Goal: Task Accomplishment & Management: Use online tool/utility

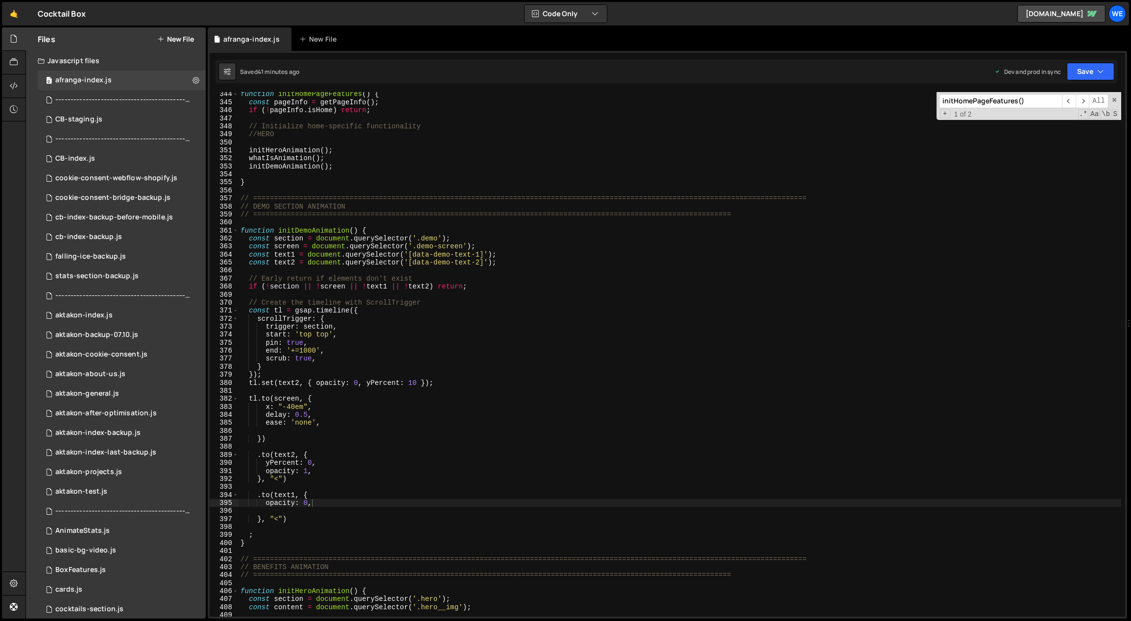
scroll to position [2768, 0]
click at [396, 412] on div "function initHomePageFeatures ( ) { const pageInfo = getPageInfo ( ) ; if ( ! p…" at bounding box center [681, 360] width 884 height 541
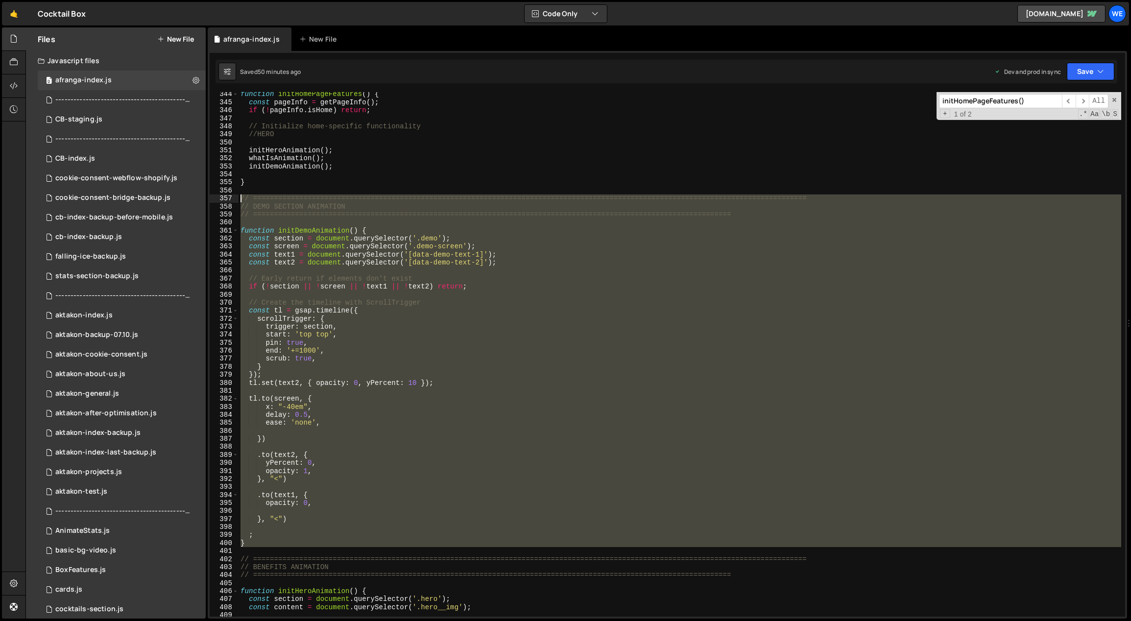
drag, startPoint x: 261, startPoint y: 547, endPoint x: 239, endPoint y: 199, distance: 348.6
click at [239, 199] on div "function initHomePageFeatures ( ) { const pageInfo = getPageInfo ( ) ; if ( ! p…" at bounding box center [681, 360] width 884 height 541
type textarea "// ============================================================================…"
click at [256, 191] on div "function initHomePageFeatures ( ) { const pageInfo = getPageInfo ( ) ; if ( ! p…" at bounding box center [681, 360] width 884 height 541
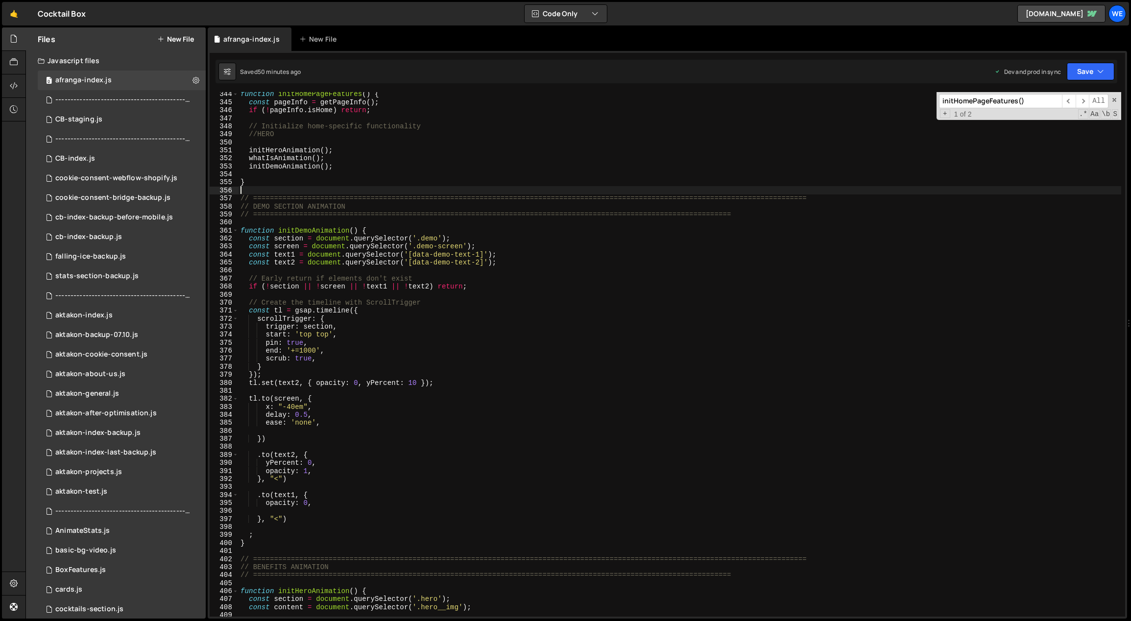
scroll to position [0, 0]
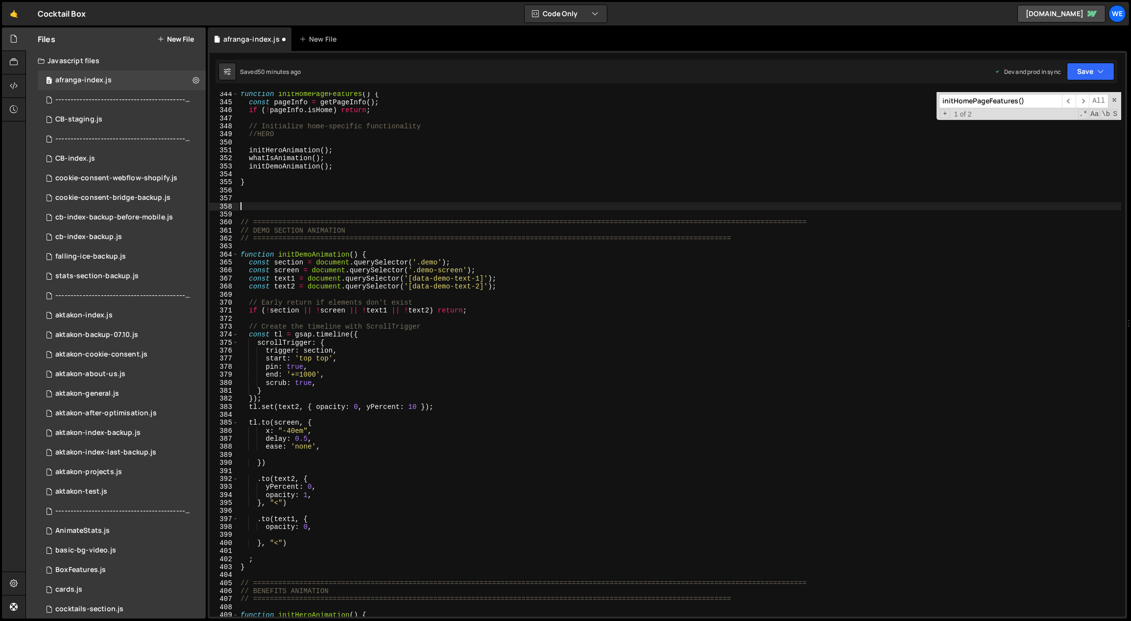
paste textarea "// DEMO SECTION ANIMATION"
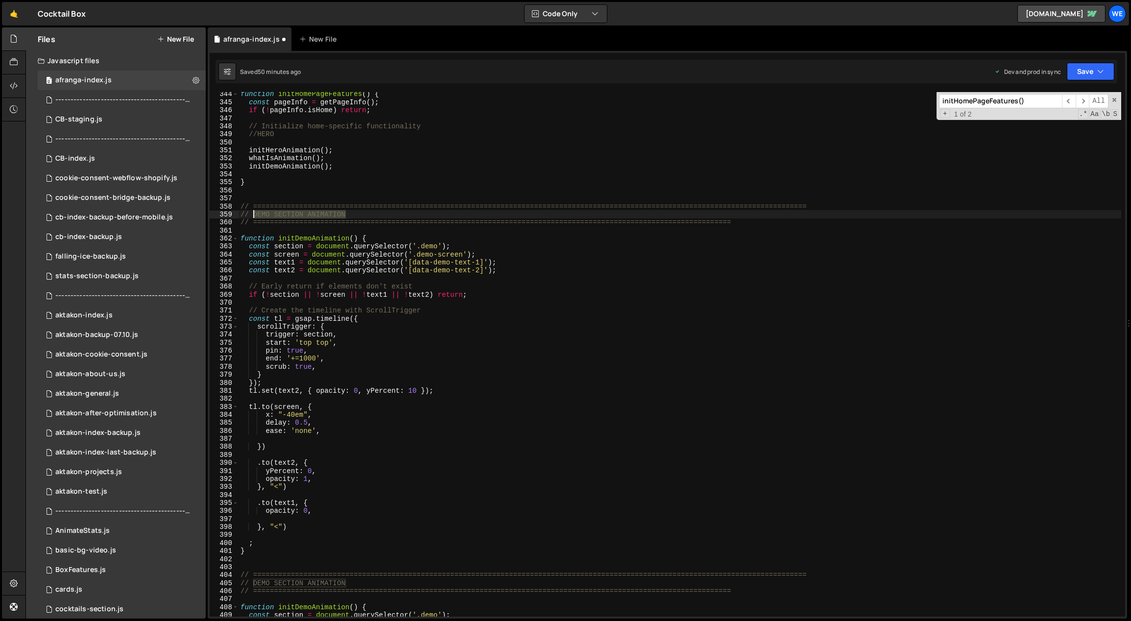
drag, startPoint x: 353, startPoint y: 214, endPoint x: 253, endPoint y: 213, distance: 100.0
click at [253, 213] on div "function initHomePageFeatures ( ) { const pageInfo = getPageInfo ( ) ; if ( ! p…" at bounding box center [681, 360] width 884 height 541
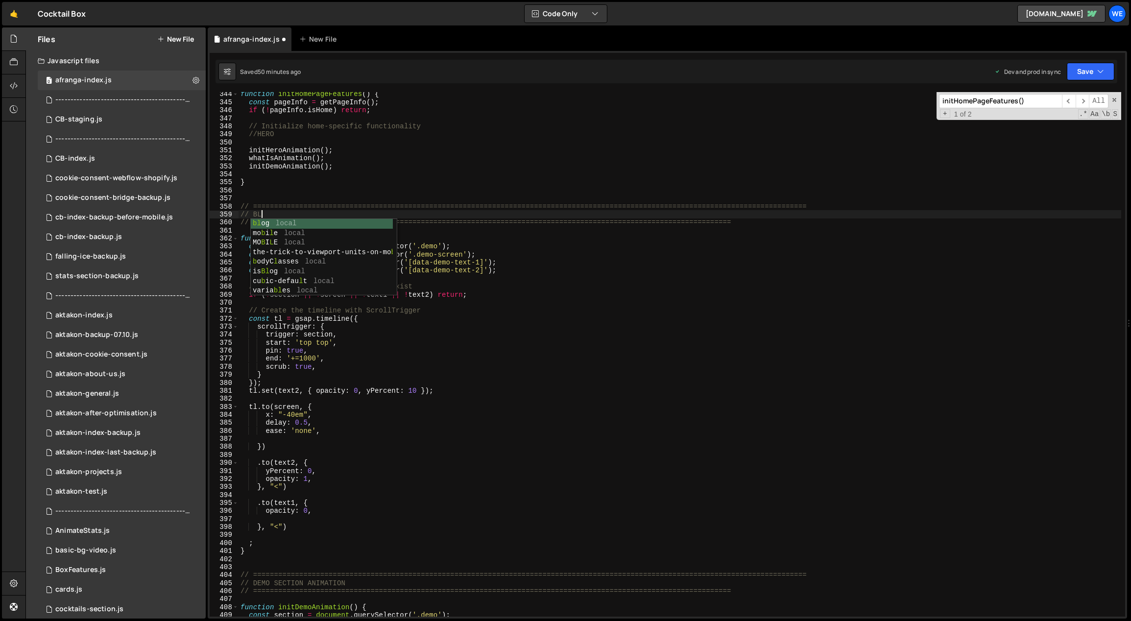
scroll to position [0, 1]
click at [401, 179] on div "function initHomePageFeatures ( ) { const pageInfo = getPageInfo ( ) ; if ( ! p…" at bounding box center [681, 360] width 884 height 541
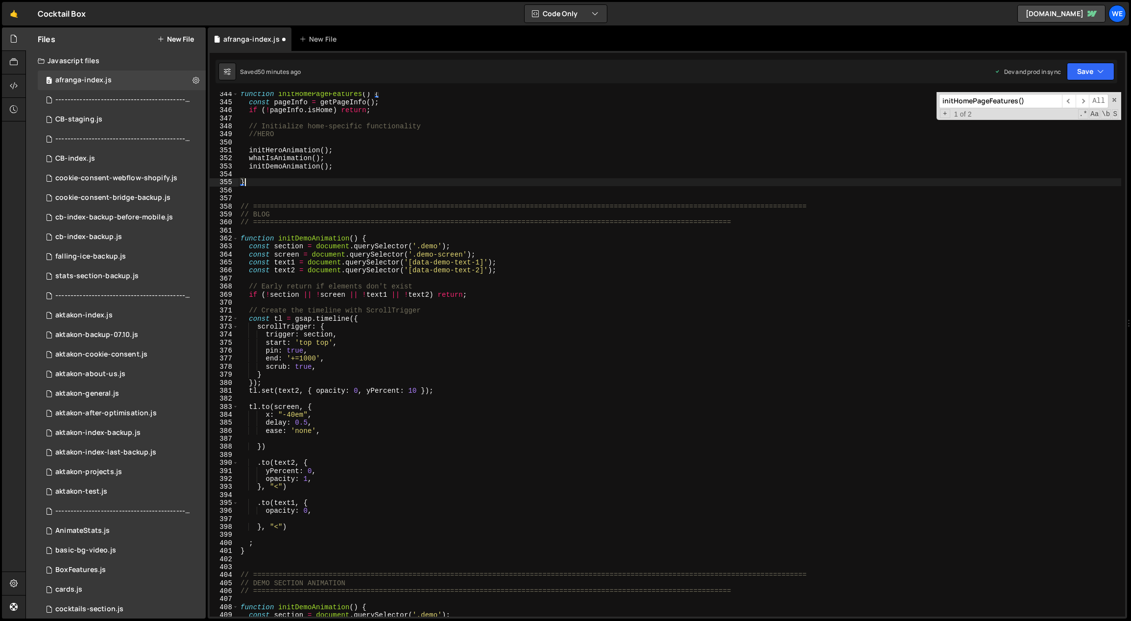
scroll to position [0, 0]
type textarea "}"
click at [440, 441] on div "function initHomePageFeatures ( ) { const pageInfo = getPageInfo ( ) ; if ( ! p…" at bounding box center [681, 360] width 884 height 541
click at [436, 245] on div "function initHomePageFeatures ( ) { const pageInfo = getPageInfo ( ) ; if ( ! p…" at bounding box center [681, 360] width 884 height 541
drag, startPoint x: 432, startPoint y: 246, endPoint x: 422, endPoint y: 247, distance: 9.9
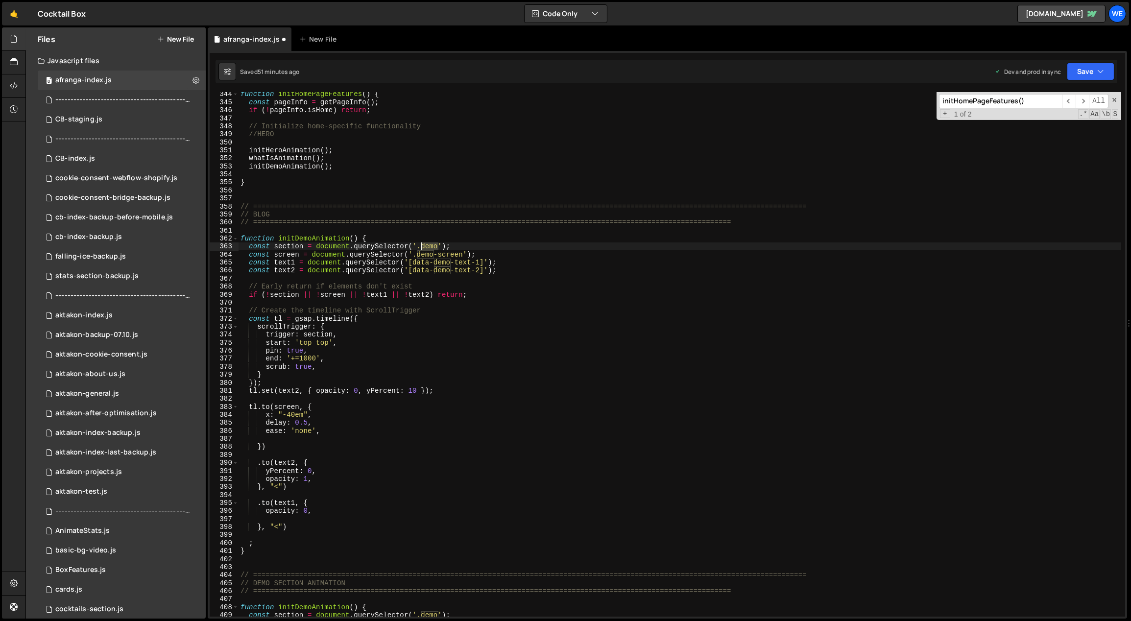
click at [422, 247] on div "function initHomePageFeatures ( ) { const pageInfo = getPageInfo ( ) ; if ( ! p…" at bounding box center [681, 360] width 884 height 541
paste textarea "blog"
click at [439, 257] on div "function initHomePageFeatures ( ) { const pageInfo = getPageInfo ( ) ; if ( ! p…" at bounding box center [681, 360] width 884 height 541
drag, startPoint x: 457, startPoint y: 255, endPoint x: 418, endPoint y: 255, distance: 38.2
click at [418, 255] on div "function initHomePageFeatures ( ) { const pageInfo = getPageInfo ( ) ; if ( ! p…" at bounding box center [681, 360] width 884 height 541
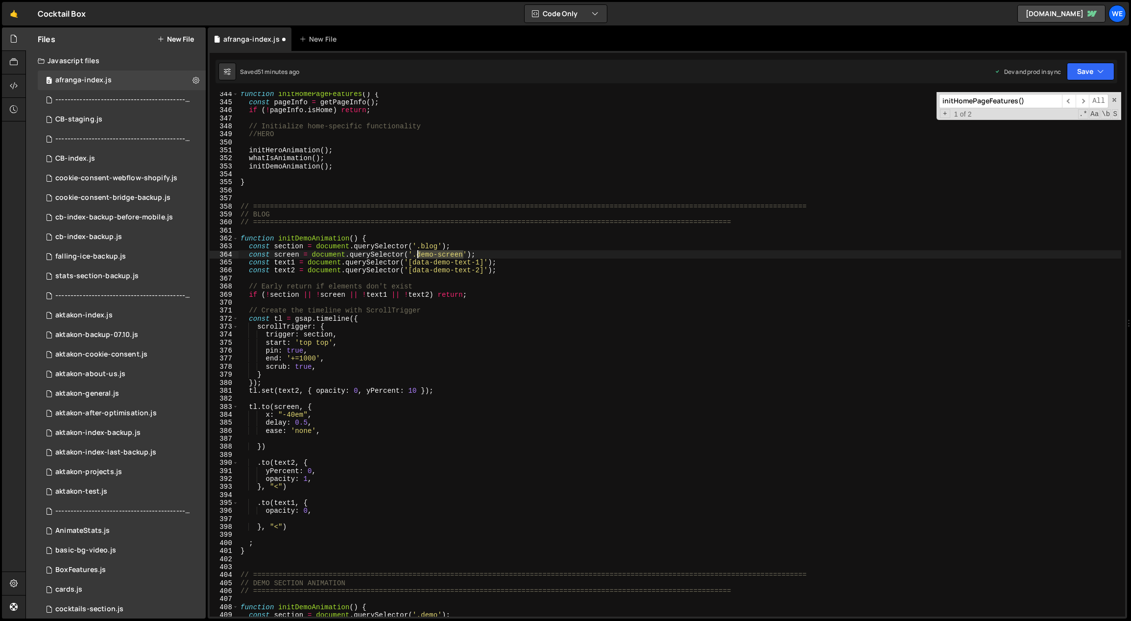
paste textarea "blog__container"
drag, startPoint x: 296, startPoint y: 255, endPoint x: 279, endPoint y: 256, distance: 17.2
click at [275, 256] on div "function initHomePageFeatures ( ) { const pageInfo = getPageInfo ( ) ; if ( ! p…" at bounding box center [681, 360] width 884 height 541
click at [296, 255] on div "function initHomePageFeatures ( ) { const pageInfo = getPageInfo ( ) ; if ( ! p…" at bounding box center [680, 354] width 883 height 525
drag, startPoint x: 298, startPoint y: 255, endPoint x: 275, endPoint y: 254, distance: 23.5
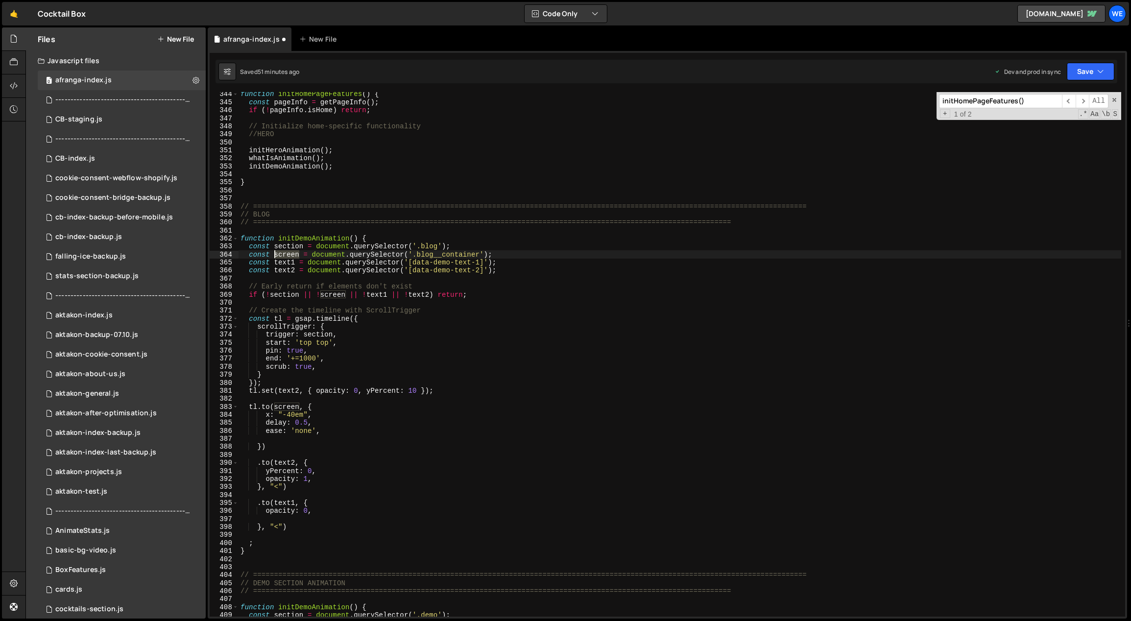
click at [275, 254] on div "function initHomePageFeatures ( ) { const pageInfo = getPageInfo ( ) ; if ( ! p…" at bounding box center [681, 360] width 884 height 541
click at [448, 270] on div "function initHomePageFeatures ( ) { const pageInfo = getPageInfo ( ) ; if ( ! p…" at bounding box center [681, 360] width 884 height 541
click at [399, 264] on div "function initHomePageFeatures ( ) { const pageInfo = getPageInfo ( ) ; if ( ! p…" at bounding box center [681, 360] width 884 height 541
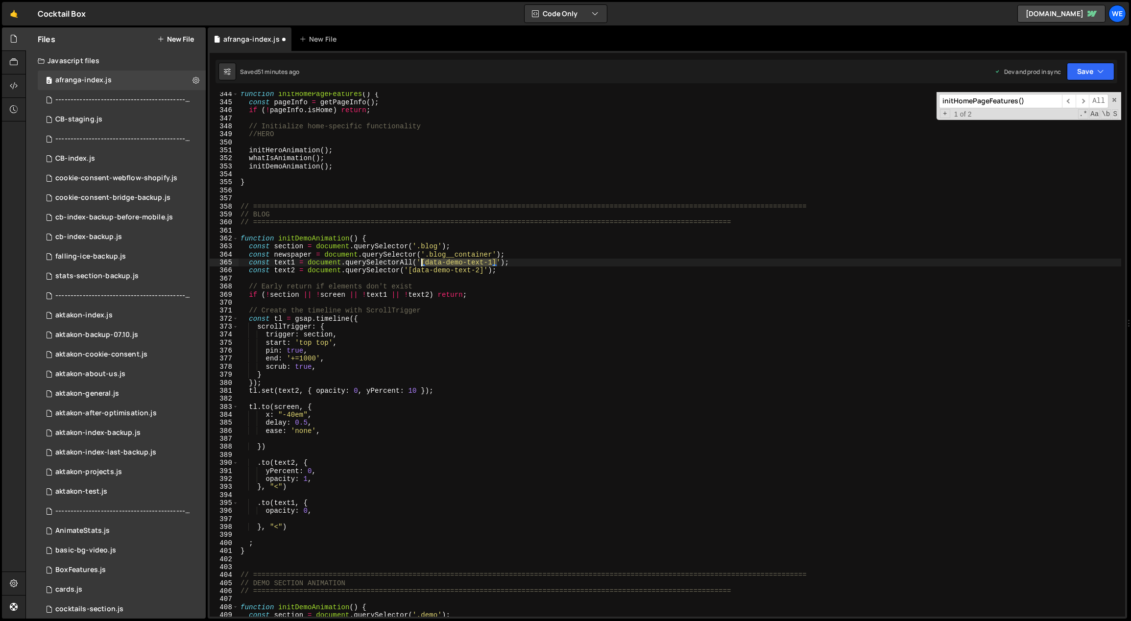
drag, startPoint x: 492, startPoint y: 261, endPoint x: 421, endPoint y: 266, distance: 71.2
click at [420, 263] on div "function initHomePageFeatures ( ) { const pageInfo = getPageInfo ( ) ; if ( ! p…" at bounding box center [681, 360] width 884 height 541
paste textarea "article-wrap"
drag, startPoint x: 296, startPoint y: 263, endPoint x: 273, endPoint y: 264, distance: 22.6
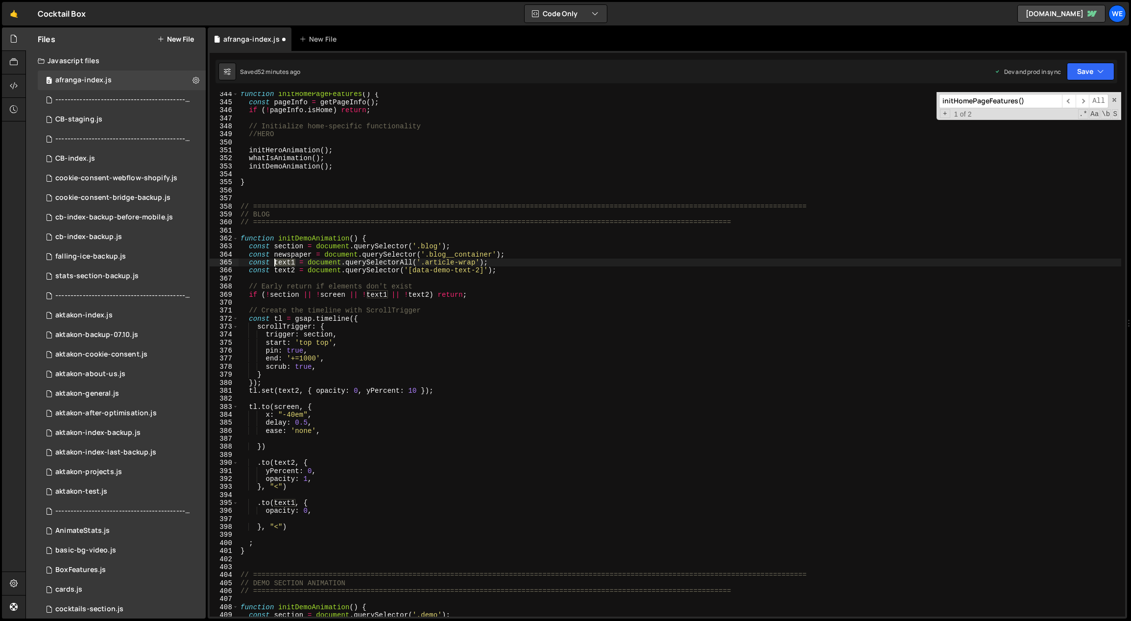
click at [274, 264] on div "function initHomePageFeatures ( ) { const pageInfo = getPageInfo ( ) ; if ( ! p…" at bounding box center [681, 360] width 884 height 541
click at [520, 271] on div "function initHomePageFeatures ( ) { const pageInfo = getPageInfo ( ) ; if ( ! p…" at bounding box center [681, 360] width 884 height 541
type textarea "const text2 = document.querySelector('[data-demo-text-2]');"
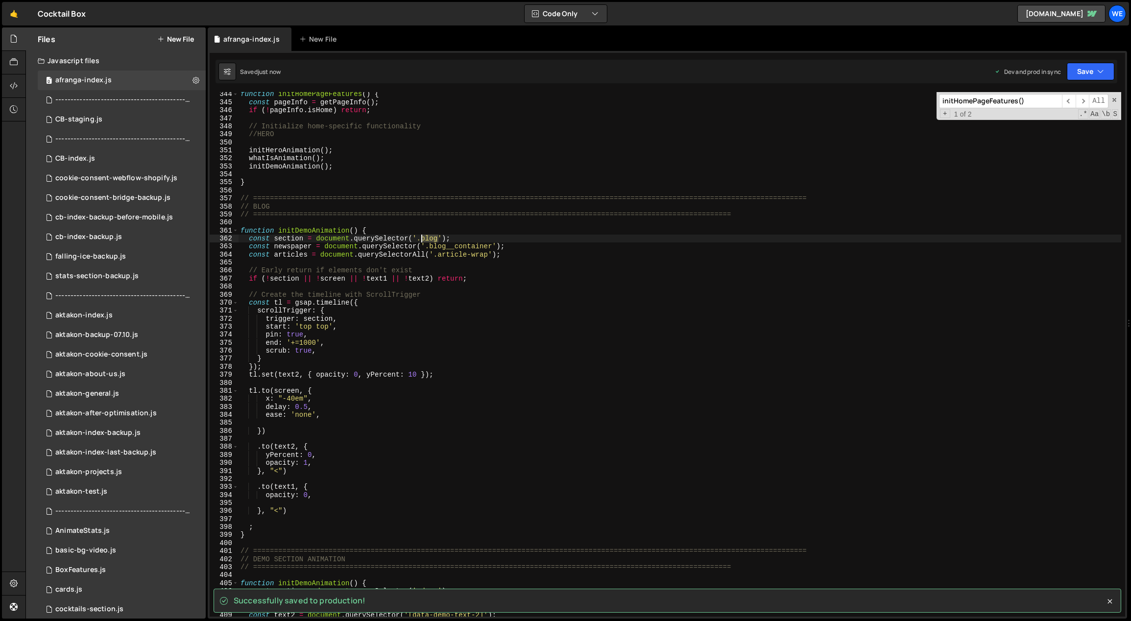
drag, startPoint x: 439, startPoint y: 240, endPoint x: 422, endPoint y: 239, distance: 16.7
click at [422, 239] on div "function initHomePageFeatures ( ) { const pageInfo = getPageInfo ( ) ; if ( ! p…" at bounding box center [681, 360] width 884 height 541
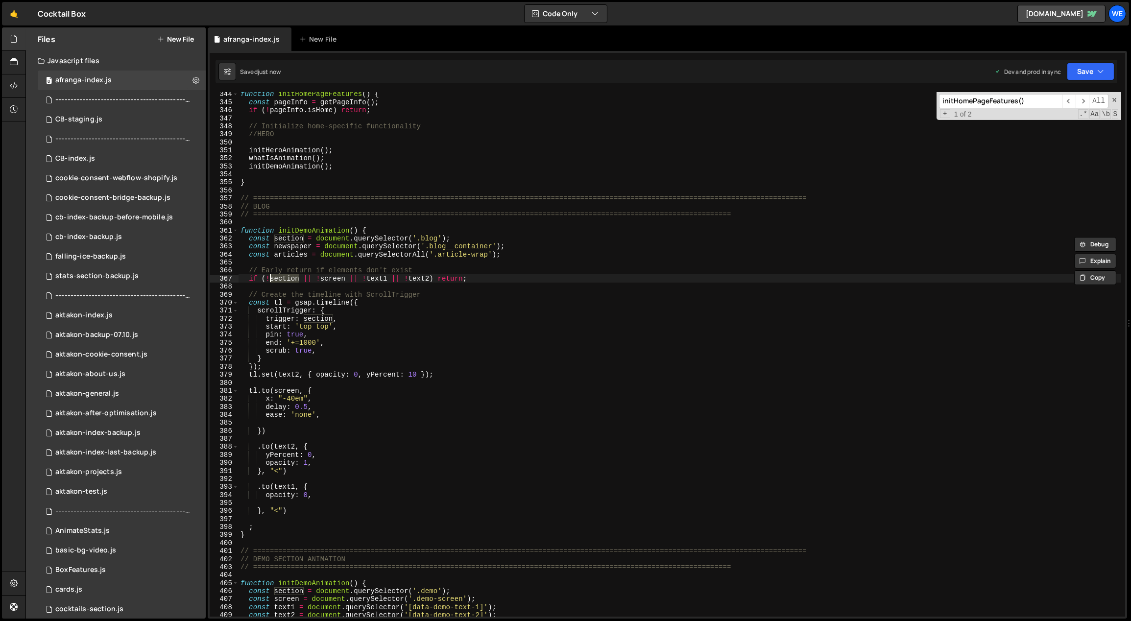
drag, startPoint x: 285, startPoint y: 280, endPoint x: 271, endPoint y: 280, distance: 14.2
click at [270, 280] on div "function initHomePageFeatures ( ) { const pageInfo = getPageInfo ( ) ; if ( ! p…" at bounding box center [681, 360] width 884 height 541
paste textarea "blog"
drag, startPoint x: 476, startPoint y: 247, endPoint x: 431, endPoint y: 248, distance: 45.1
click at [431, 248] on div "function initHomePageFeatures ( ) { const pageInfo = getPageInfo ( ) ; if ( ! p…" at bounding box center [681, 360] width 884 height 541
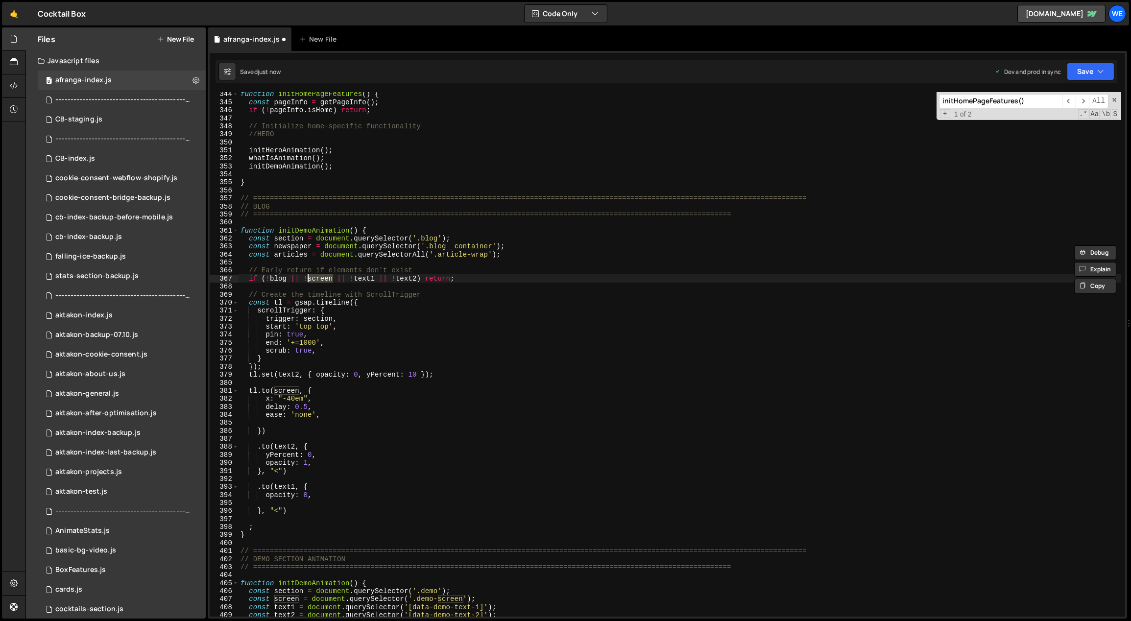
drag, startPoint x: 333, startPoint y: 279, endPoint x: 309, endPoint y: 279, distance: 24.0
click at [309, 279] on div "function initHomePageFeatures ( ) { const pageInfo = getPageInfo ( ) ; if ( ! p…" at bounding box center [681, 360] width 884 height 541
paste textarea "blog__container"
drag, startPoint x: 446, startPoint y: 279, endPoint x: 377, endPoint y: 283, distance: 69.7
click at [373, 278] on div "function initHomePageFeatures ( ) { const pageInfo = getPageInfo ( ) ; if ( ! p…" at bounding box center [681, 360] width 884 height 541
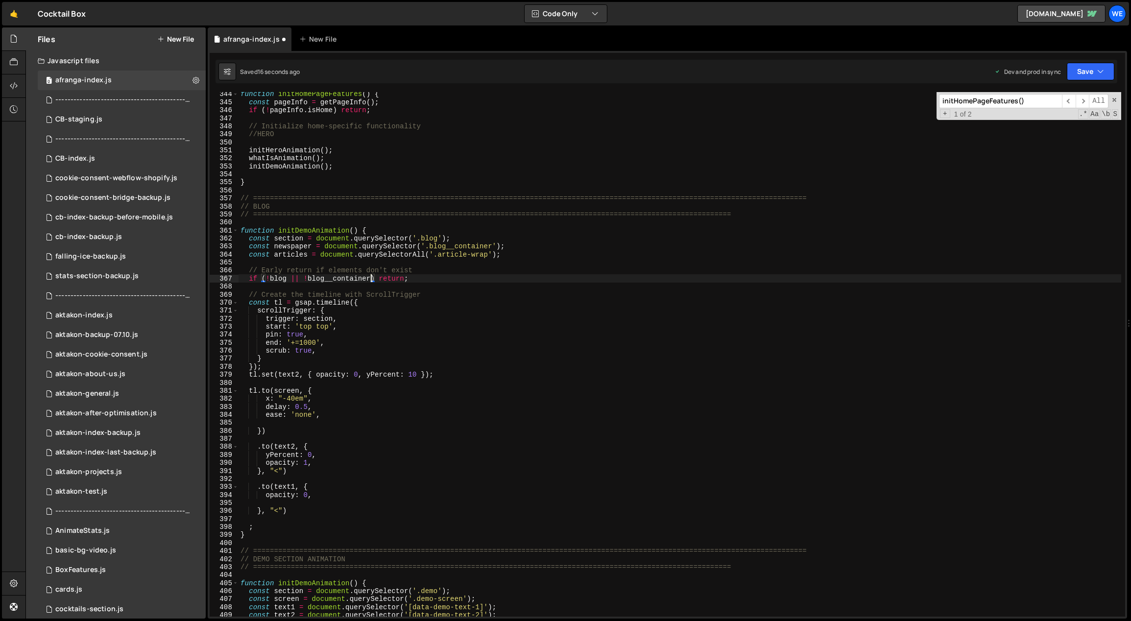
click at [439, 273] on div "function initHomePageFeatures ( ) { const pageInfo = getPageInfo ( ) ; if ( ! p…" at bounding box center [681, 360] width 884 height 541
click at [445, 279] on div "function initHomePageFeatures ( ) { const pageInfo = getPageInfo ( ) ; if ( ! p…" at bounding box center [681, 360] width 884 height 541
drag, startPoint x: 304, startPoint y: 238, endPoint x: 278, endPoint y: 247, distance: 27.1
click at [273, 238] on div "function initHomePageFeatures ( ) { const pageInfo = getPageInfo ( ) ; if ( ! p…" at bounding box center [681, 360] width 884 height 541
drag, startPoint x: 287, startPoint y: 279, endPoint x: 272, endPoint y: 278, distance: 14.7
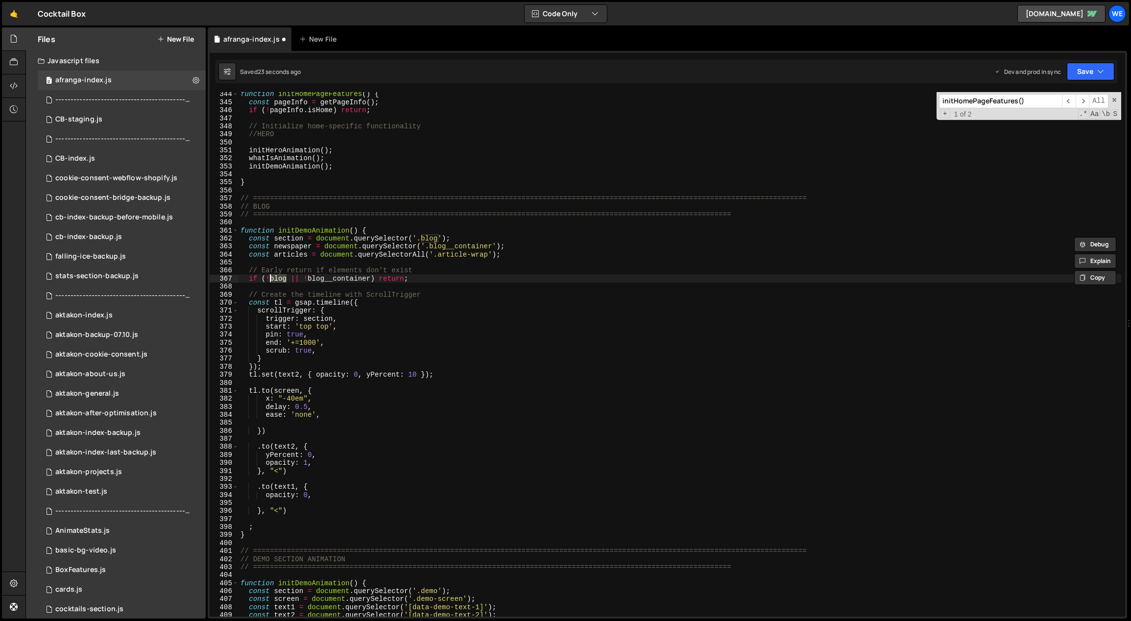
click at [271, 278] on div "function initHomePageFeatures ( ) { const pageInfo = getPageInfo ( ) ; if ( ! p…" at bounding box center [681, 360] width 884 height 541
paste textarea "section"
drag, startPoint x: 311, startPoint y: 246, endPoint x: 294, endPoint y: 260, distance: 22.7
click at [275, 248] on div "function initHomePageFeatures ( ) { const pageInfo = getPageInfo ( ) ; if ( ! p…" at bounding box center [681, 360] width 884 height 541
drag, startPoint x: 381, startPoint y: 280, endPoint x: 320, endPoint y: 277, distance: 60.8
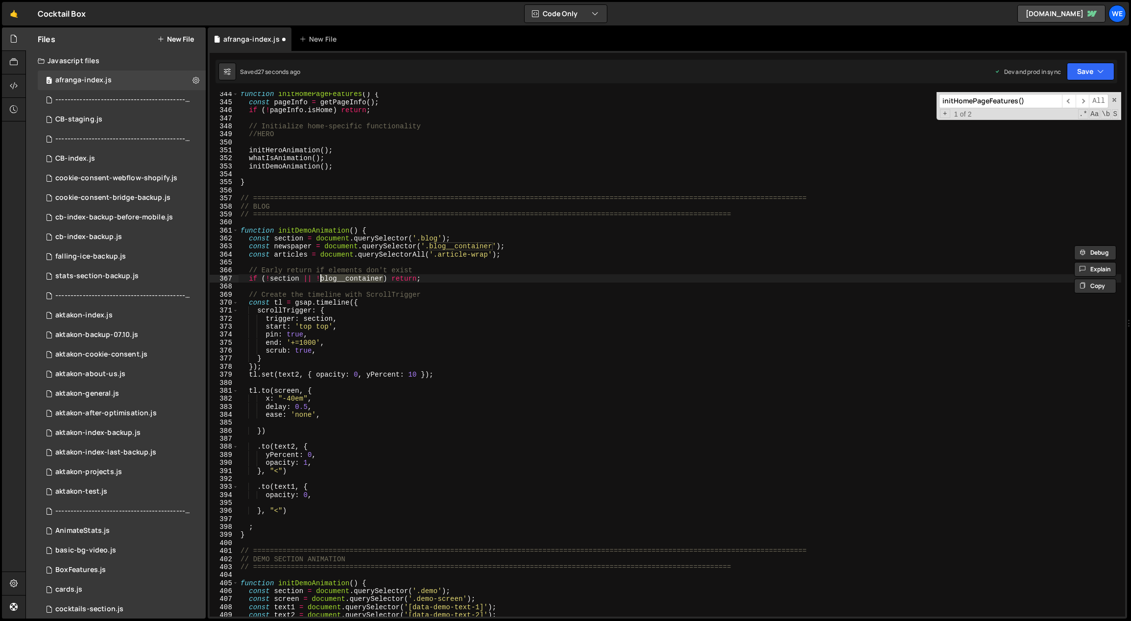
click at [320, 276] on div "function initHomePageFeatures ( ) { const pageInfo = getPageInfo ( ) ; if ( ! p…" at bounding box center [681, 360] width 884 height 541
paste textarea "newspap"
click at [480, 318] on div "function initHomePageFeatures ( ) { const pageInfo = getPageInfo ( ) ; if ( ! p…" at bounding box center [681, 360] width 884 height 541
drag, startPoint x: 313, startPoint y: 229, endPoint x: 294, endPoint y: 231, distance: 18.7
click at [294, 231] on div "function initHomePageFeatures ( ) { const pageInfo = getPageInfo ( ) ; if ( ! p…" at bounding box center [681, 360] width 884 height 541
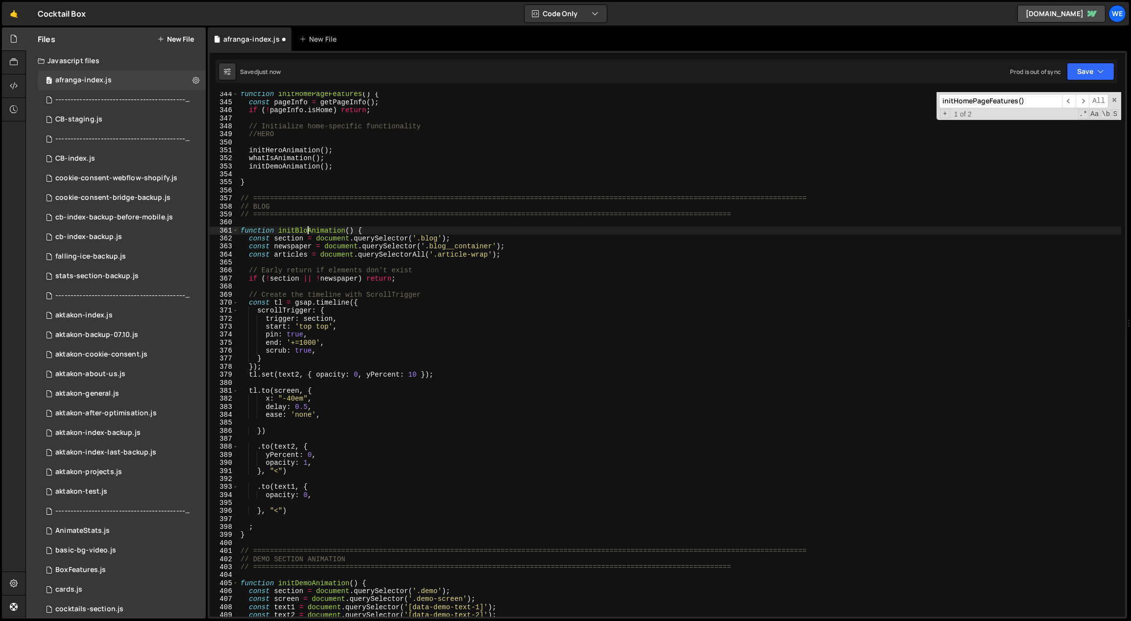
scroll to position [0, 5]
click at [463, 327] on div "function initHomePageFeatures ( ) { const pageInfo = getPageInfo ( ) ; if ( ! p…" at bounding box center [681, 360] width 884 height 541
type textarea "start: 'top top',"
click at [845, 477] on div "function initHomePageFeatures ( ) { const pageInfo = getPageInfo ( ) ; if ( ! p…" at bounding box center [681, 360] width 884 height 541
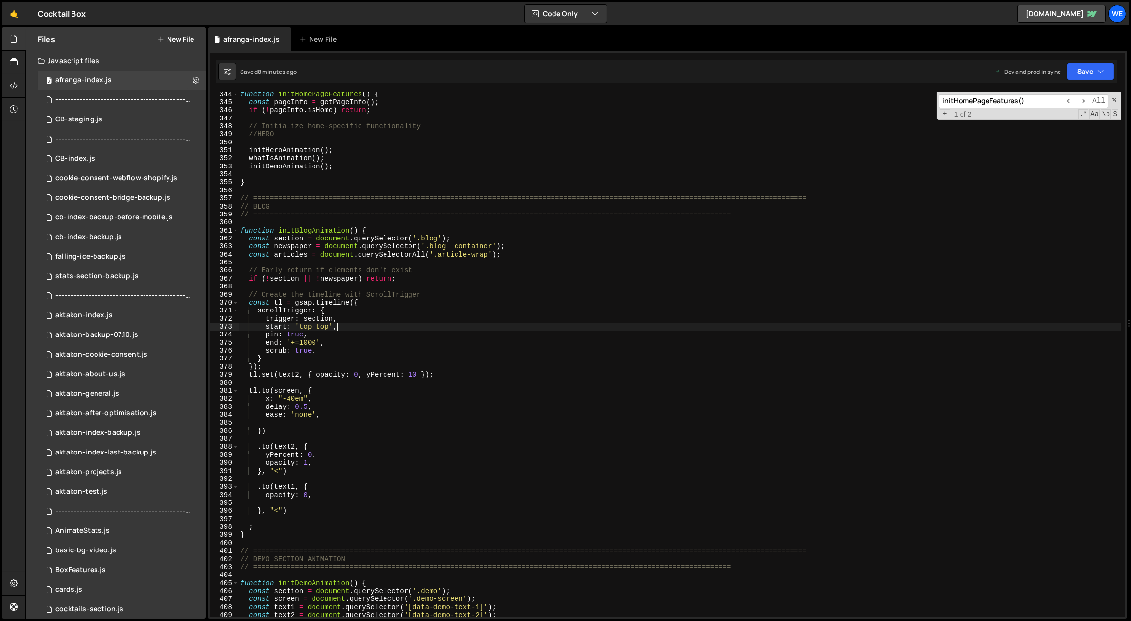
click at [392, 328] on div "function initHomePageFeatures ( ) { const pageInfo = getPageInfo ( ) ; if ( ! p…" at bounding box center [681, 360] width 884 height 541
click at [538, 398] on div "function initHomePageFeatures ( ) { const pageInfo = getPageInfo ( ) ; if ( ! p…" at bounding box center [681, 360] width 884 height 541
click at [323, 328] on div "function initHomePageFeatures ( ) { const pageInfo = getPageInfo ( ) ; if ( ! p…" at bounding box center [681, 360] width 884 height 541
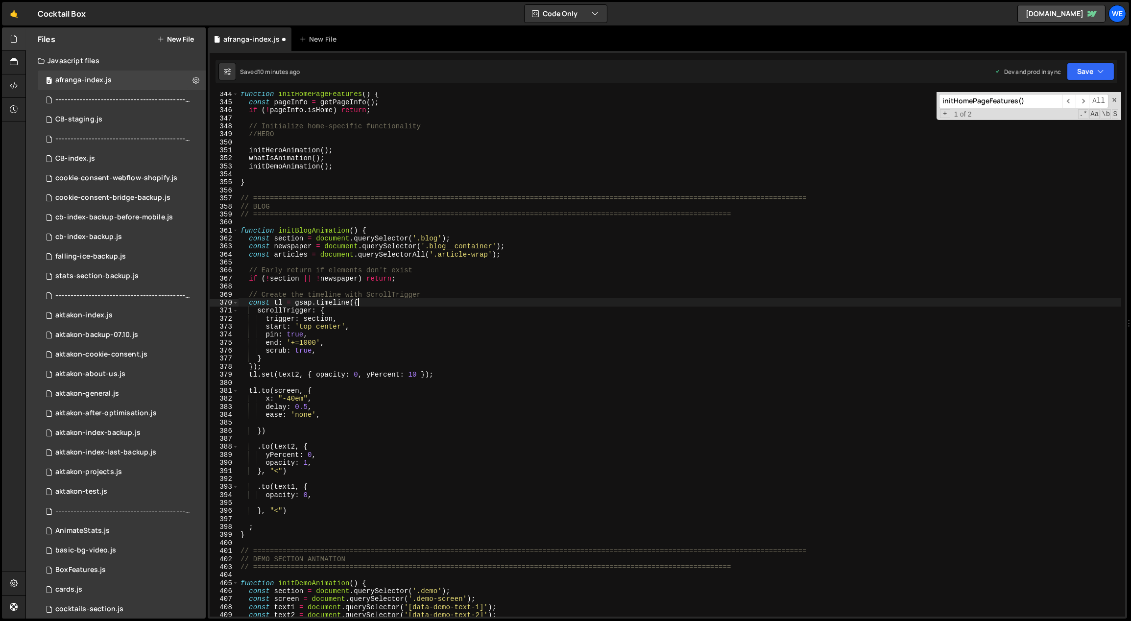
click at [368, 305] on div "function initHomePageFeatures ( ) { const pageInfo = getPageInfo ( ) ; if ( ! p…" at bounding box center [681, 360] width 884 height 541
click at [352, 340] on div "function initHomePageFeatures ( ) { const pageInfo = getPageInfo ( ) ; if ( ! p…" at bounding box center [681, 360] width 884 height 541
type textarea "end: '+=1000',"
click at [350, 357] on div "function initHomePageFeatures ( ) { const pageInfo = getPageInfo ( ) ; if ( ! p…" at bounding box center [681, 360] width 884 height 541
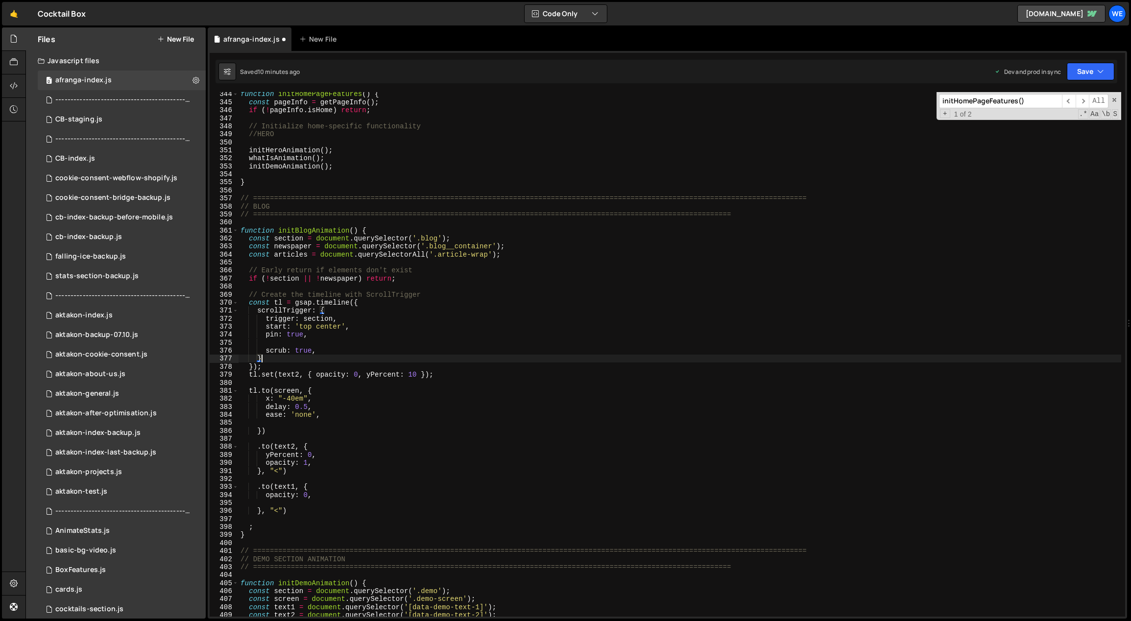
scroll to position [0, 0]
click at [351, 354] on div "function initHomePageFeatures ( ) { const pageInfo = getPageInfo ( ) ; if ( ! p…" at bounding box center [681, 360] width 884 height 541
type textarea "scrub: true,"
click at [344, 344] on div "function initHomePageFeatures ( ) { const pageInfo = getPageInfo ( ) ; if ( ! p…" at bounding box center [681, 360] width 884 height 541
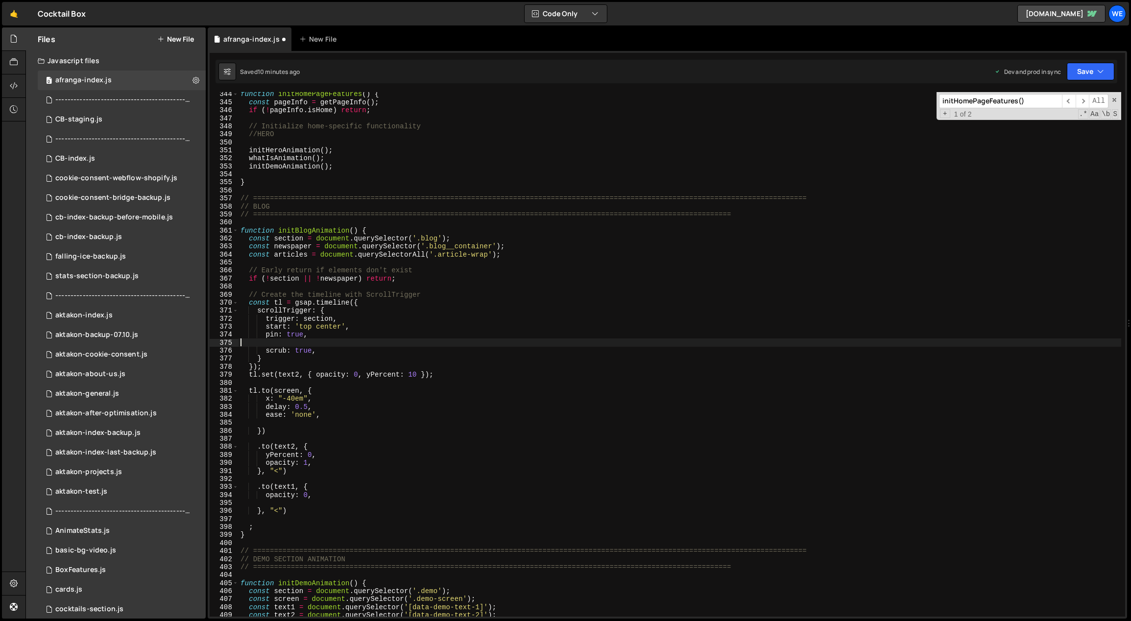
type textarea "pin: true,"
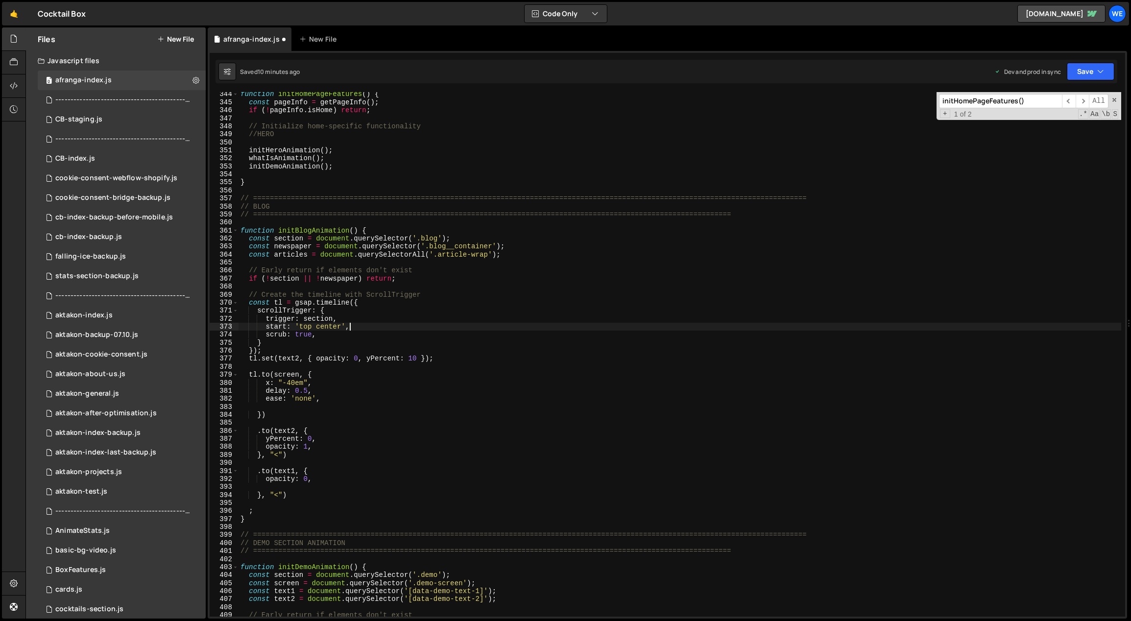
click at [475, 357] on div "function initHomePageFeatures ( ) { const pageInfo = getPageInfo ( ) ; if ( ! p…" at bounding box center [681, 360] width 884 height 541
type textarea "tl.set(text2, { opacity: 0, yPercent: 10 });"
drag, startPoint x: 300, startPoint y: 374, endPoint x: 275, endPoint y: 377, distance: 25.1
click at [275, 377] on div "function initHomePageFeatures ( ) { const pageInfo = getPageInfo ( ) ; if ( ! p…" at bounding box center [681, 360] width 884 height 541
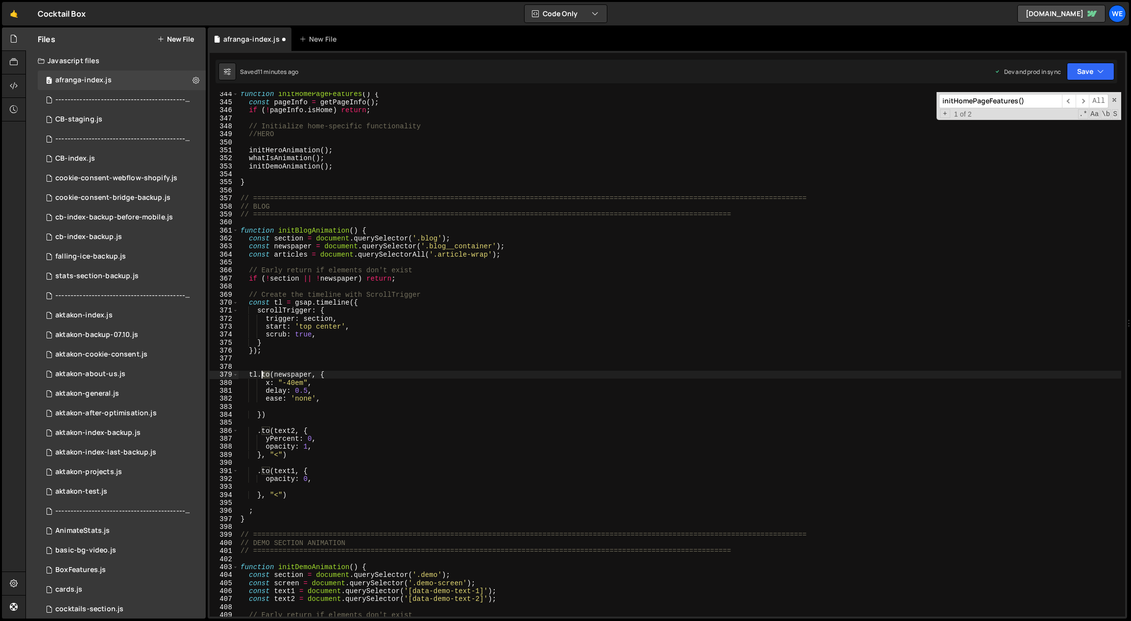
drag, startPoint x: 268, startPoint y: 375, endPoint x: 263, endPoint y: 375, distance: 5.4
click at [263, 375] on div "function initHomePageFeatures ( ) { const pageInfo = getPageInfo ( ) ; if ( ! p…" at bounding box center [681, 360] width 884 height 541
type textarea "delay: 0.5,"
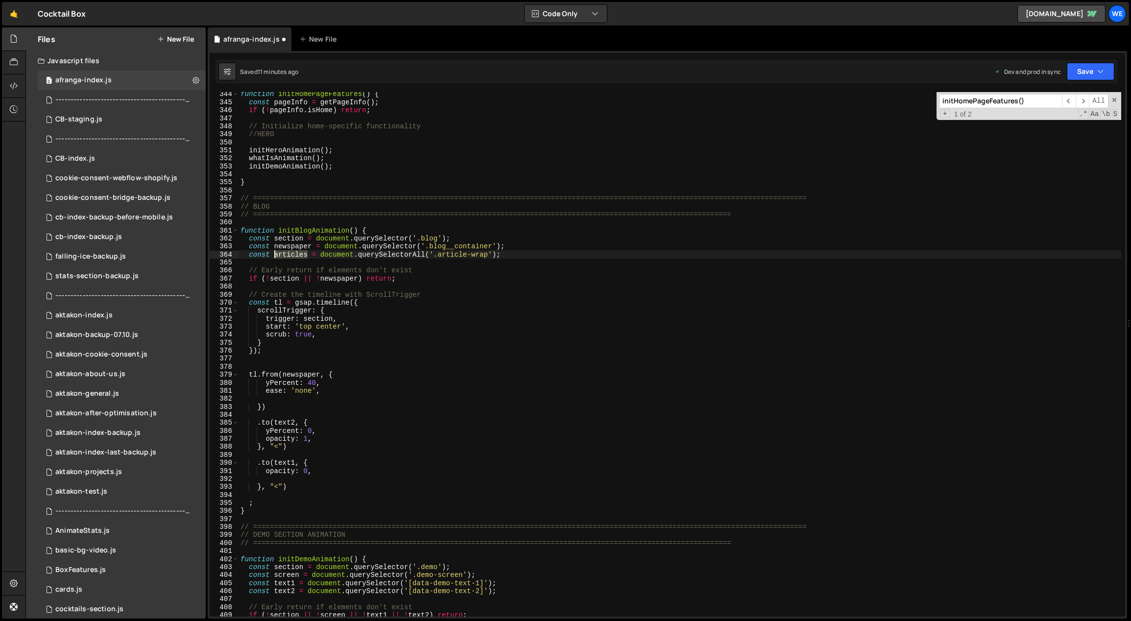
drag, startPoint x: 308, startPoint y: 254, endPoint x: 273, endPoint y: 253, distance: 35.3
click at [273, 253] on div "function initHomePageFeatures ( ) { const pageInfo = getPageInfo ( ) ; if ( ! p…" at bounding box center [681, 360] width 884 height 541
drag, startPoint x: 290, startPoint y: 422, endPoint x: 274, endPoint y: 424, distance: 16.3
click at [274, 424] on div "function initHomePageFeatures ( ) { const pageInfo = getPageInfo ( ) ; if ( ! p…" at bounding box center [681, 360] width 884 height 541
paste textarea "articles"
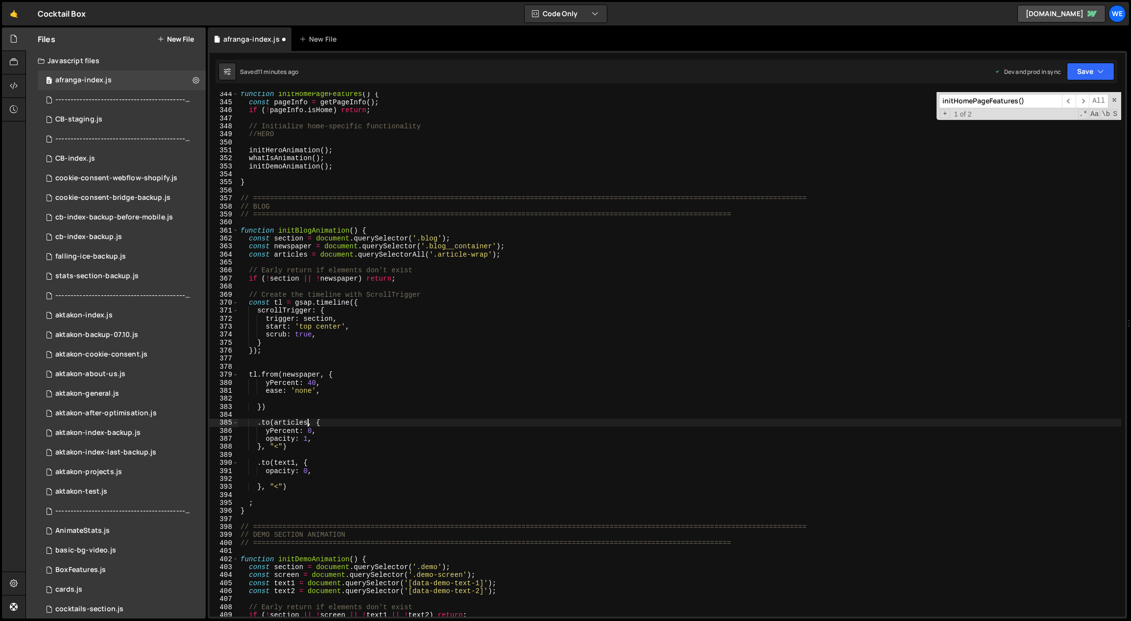
click at [310, 432] on div "function initHomePageFeatures ( ) { const pageInfo = getPageInfo ( ) ; if ( ! p…" at bounding box center [681, 360] width 884 height 541
click at [307, 431] on div "function initHomePageFeatures ( ) { const pageInfo = getPageInfo ( ) ; if ( ! p…" at bounding box center [681, 360] width 884 height 541
type textarea "opacity: 0,"
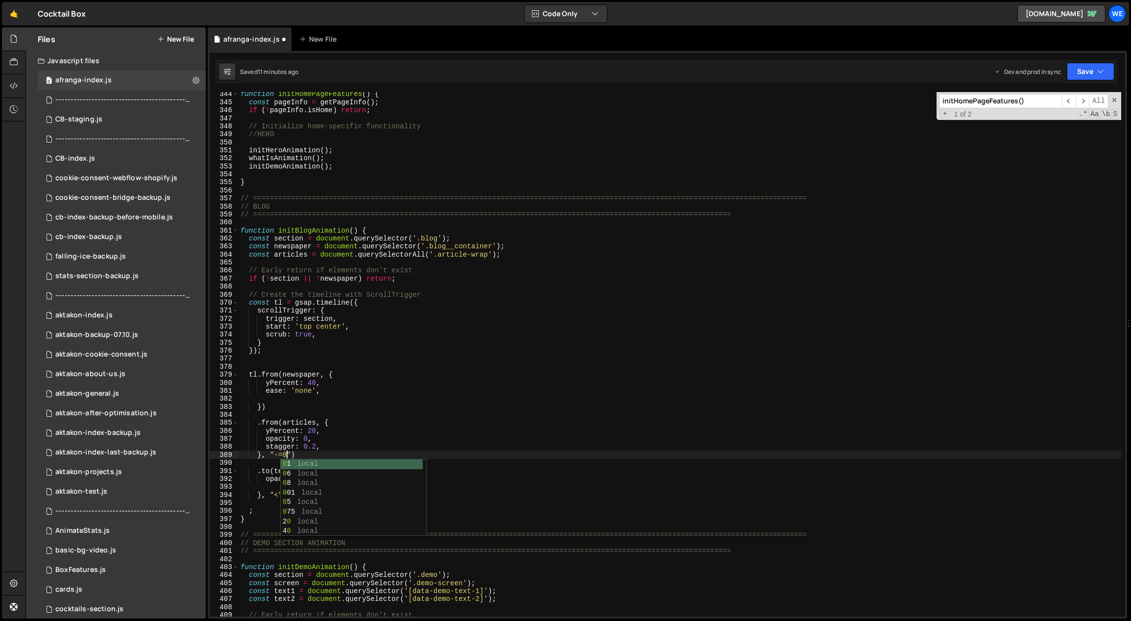
type textarea "}, "-=0.4")"
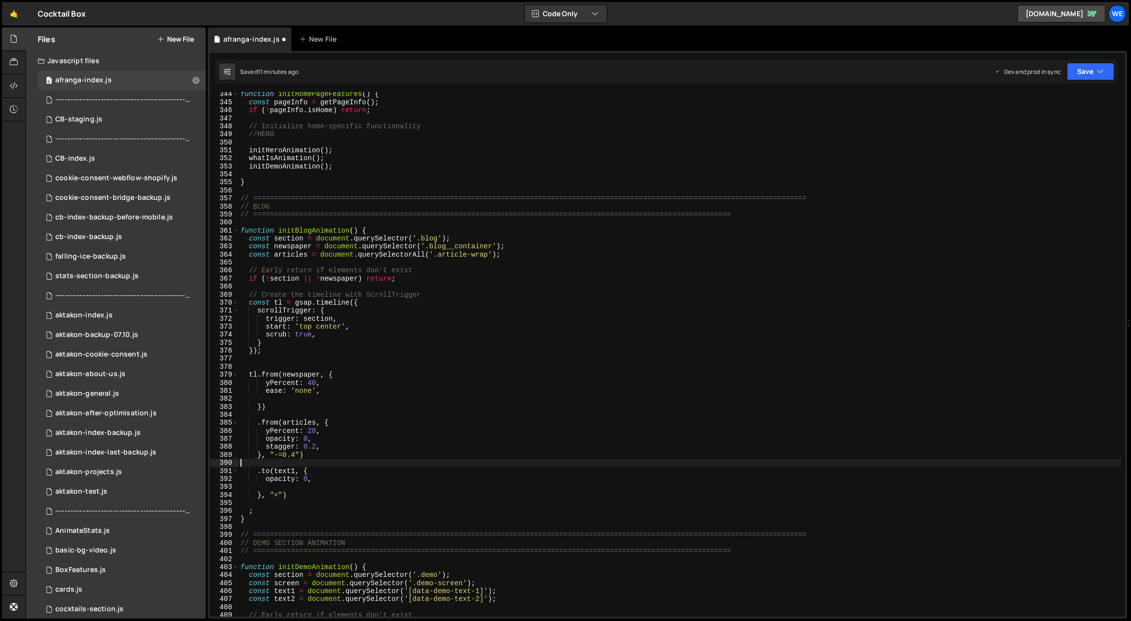
scroll to position [0, 0]
type textarea "opacity: 0,"
type textarea "}, "<")"
type textarea "opacity: 0,"
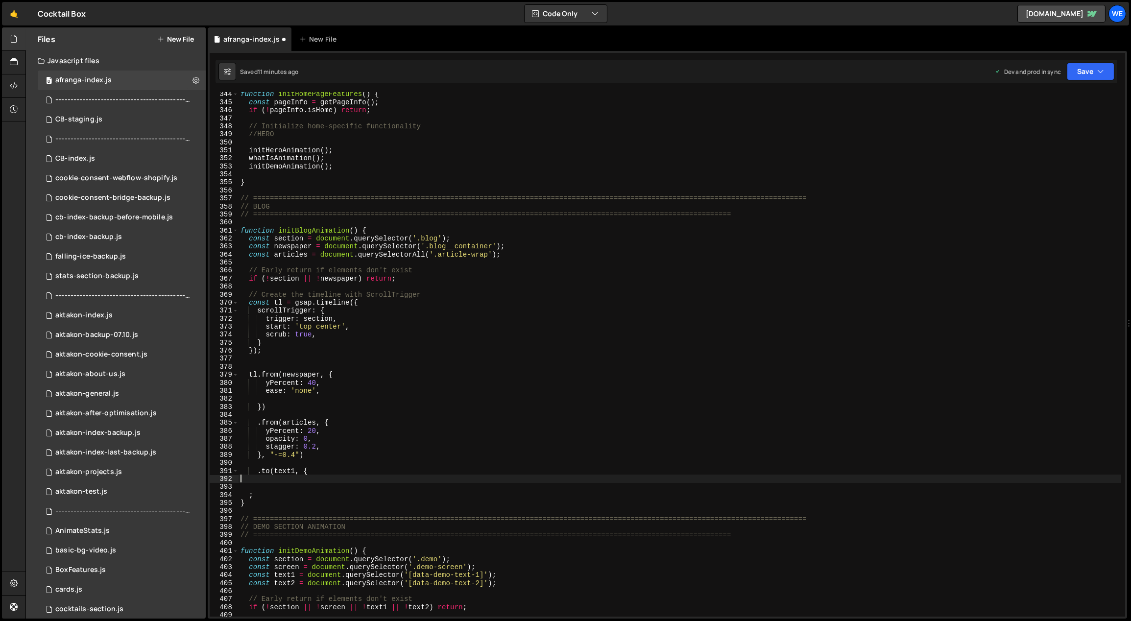
type textarea ".to(text1, {"
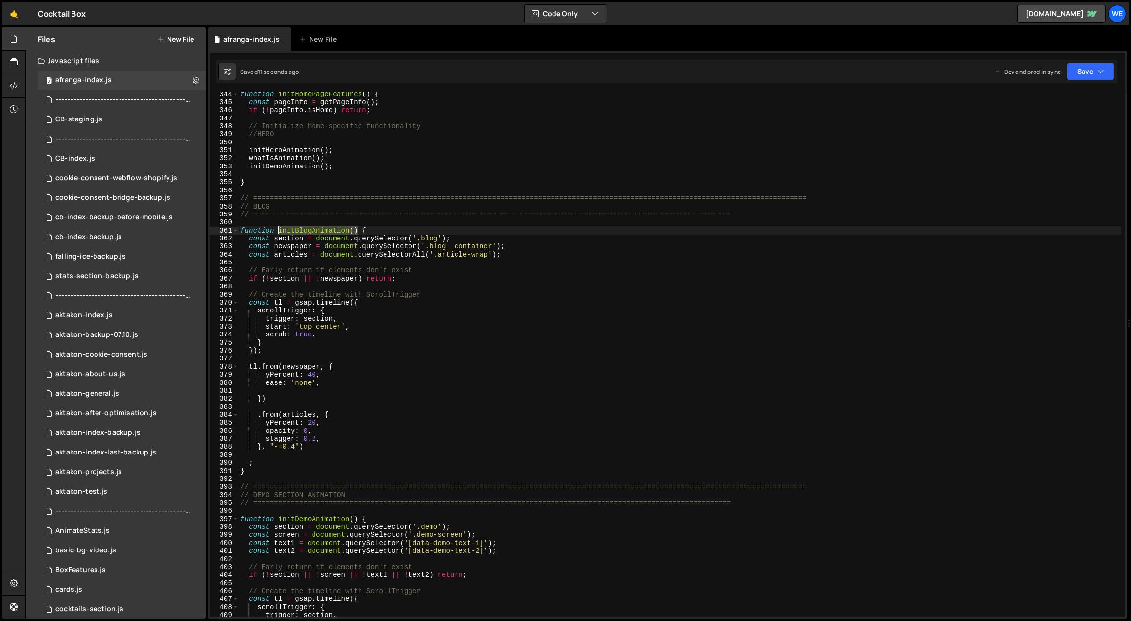
drag, startPoint x: 358, startPoint y: 230, endPoint x: 278, endPoint y: 232, distance: 79.9
click at [278, 232] on div "function initHomePageFeatures ( ) { const pageInfo = getPageInfo ( ) ; if ( ! p…" at bounding box center [681, 360] width 884 height 541
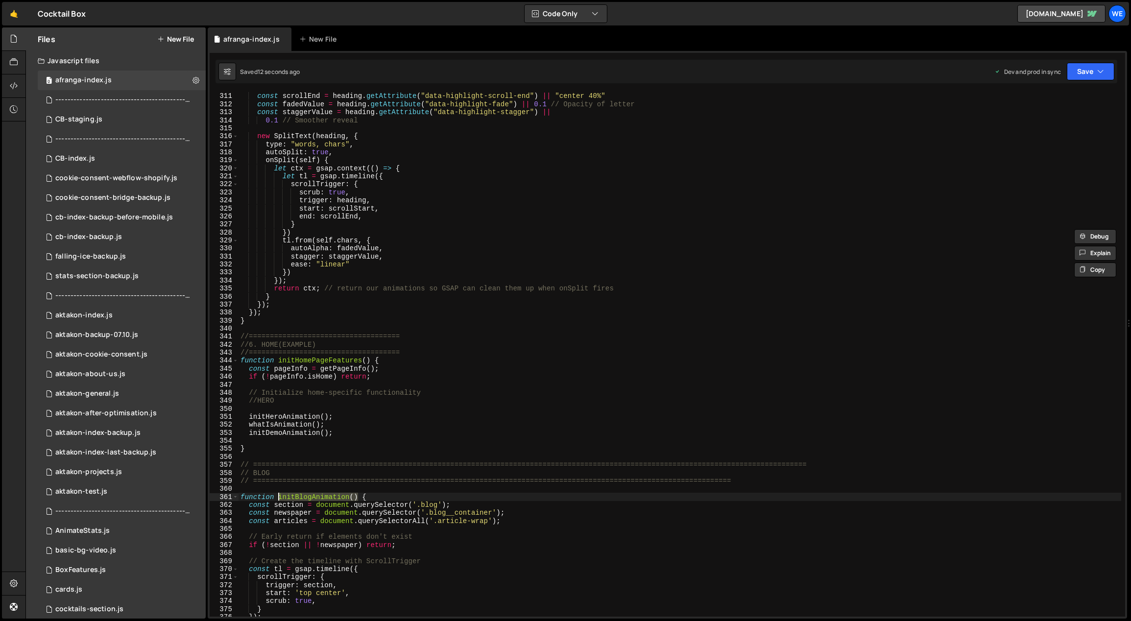
scroll to position [2553, 0]
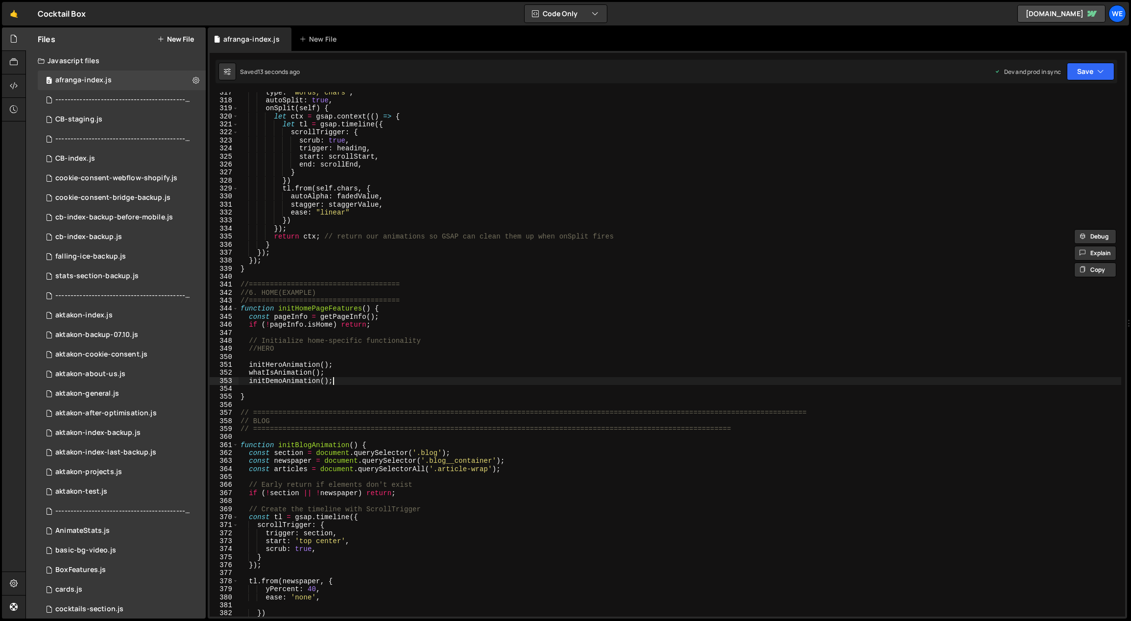
click at [342, 382] on div "type : "words, chars" , autoSplit : true , onSplit ( self ) { let ctx = gsap . …" at bounding box center [681, 359] width 884 height 541
type textarea "initDemoAnimation();"
paste textarea "initBlogAnimation()"
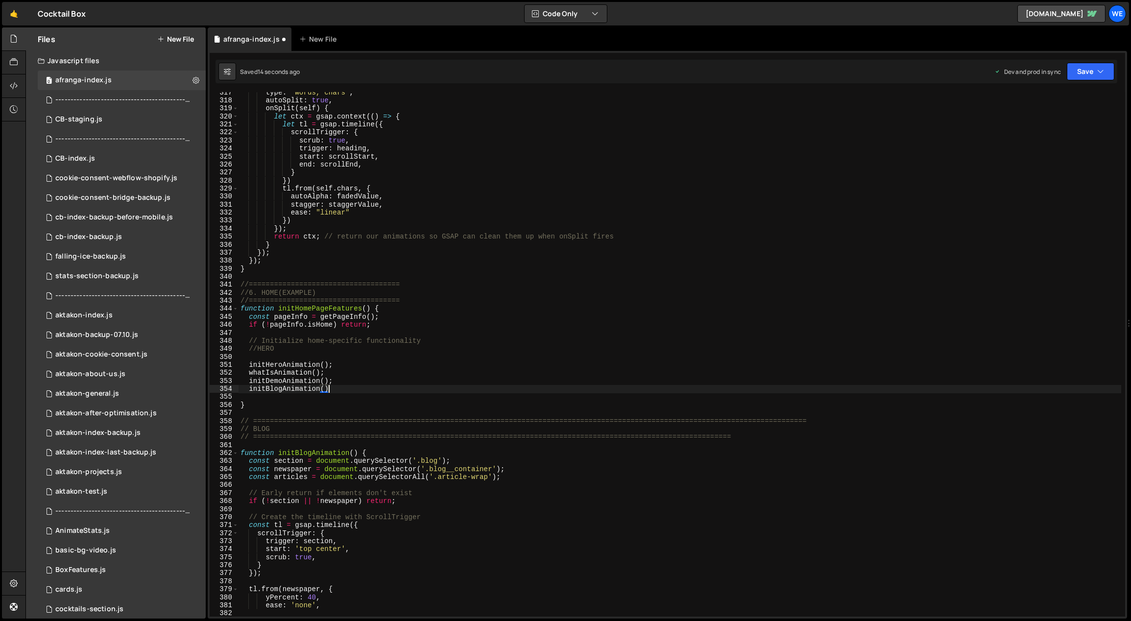
scroll to position [0, 5]
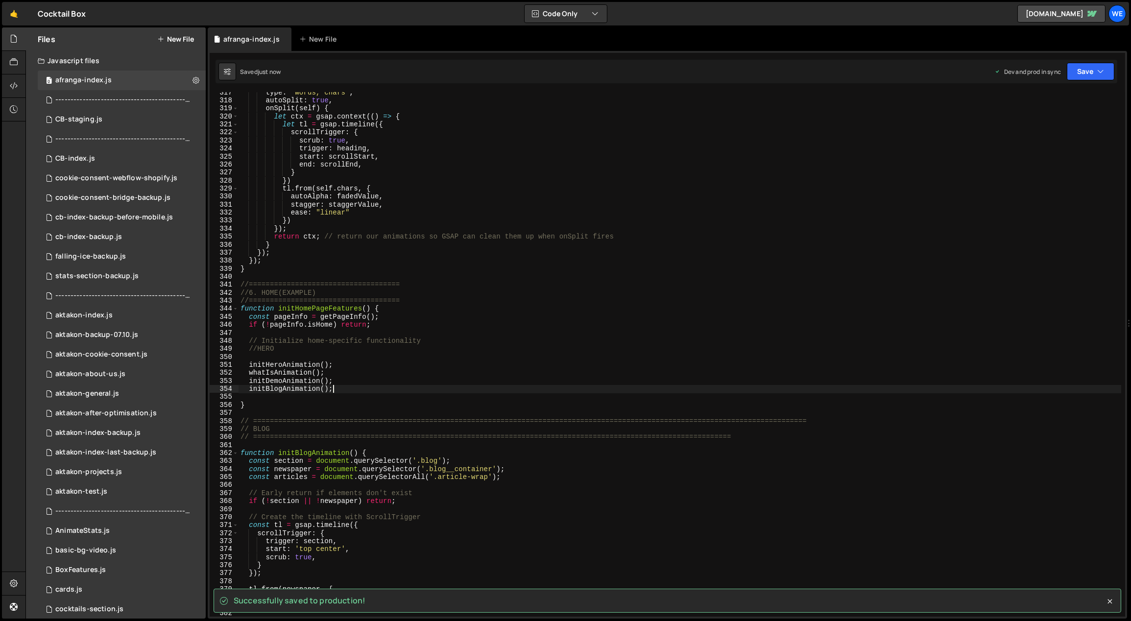
click at [22, 217] on div at bounding box center [14, 323] width 24 height 592
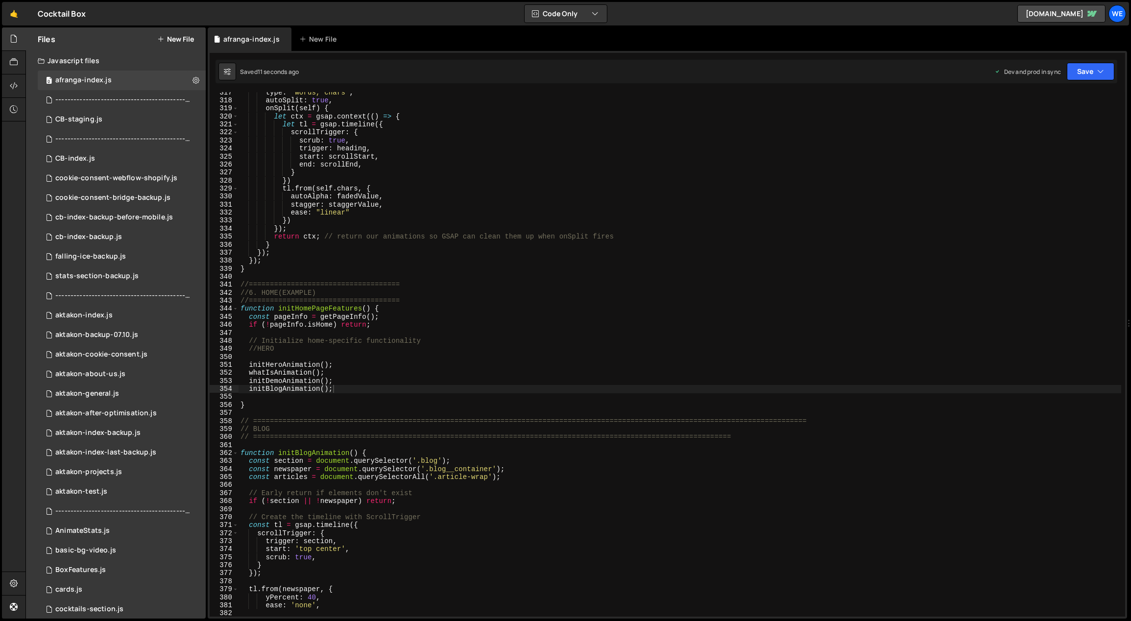
type textarea "start: 'top center',"
click at [387, 549] on div "type : "words, chars" , autoSplit : true , onSplit ( self ) { let ctx = gsap . …" at bounding box center [681, 359] width 884 height 541
drag, startPoint x: 313, startPoint y: 566, endPoint x: 297, endPoint y: 564, distance: 16.0
click at [296, 563] on div "type : "words, chars" , autoSplit : true , onSplit ( self ) { let ctx = gsap . …" at bounding box center [681, 359] width 884 height 541
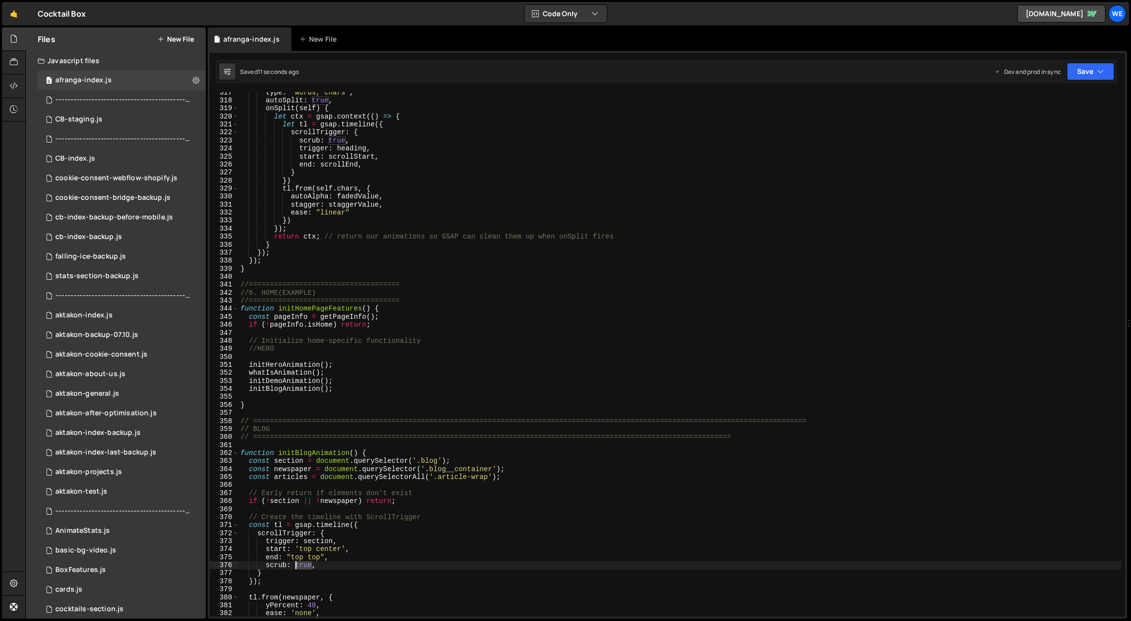
scroll to position [0, 3]
click at [402, 339] on div "type : "words, chars" , autoSplit : true , onSplit ( self ) { let ctx = gsap . …" at bounding box center [681, 359] width 884 height 541
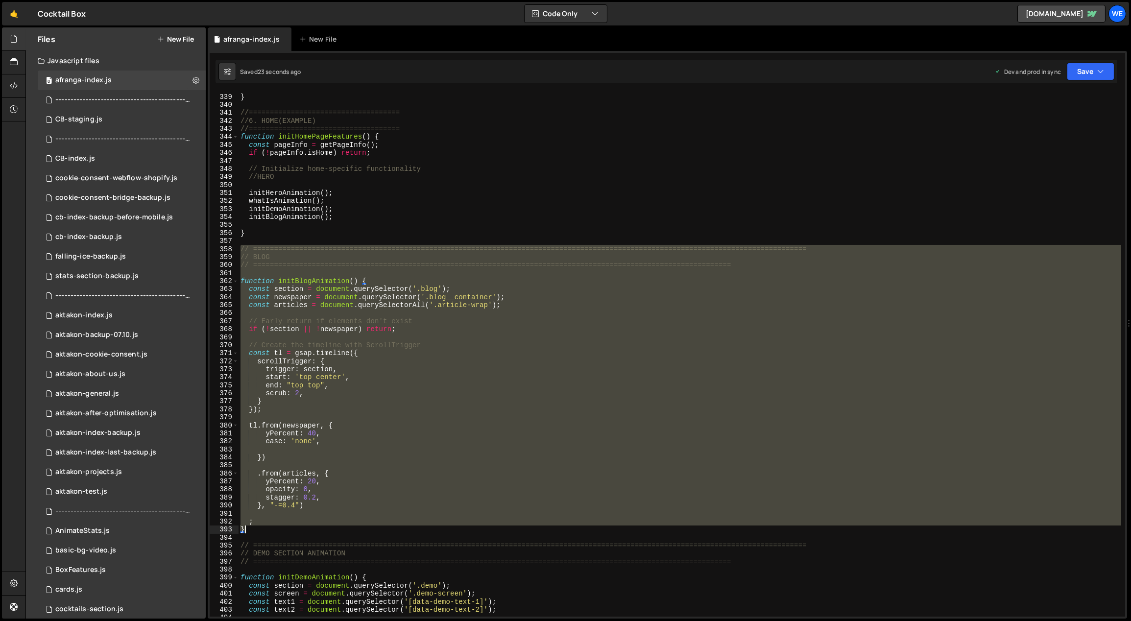
drag, startPoint x: 240, startPoint y: 247, endPoint x: 276, endPoint y: 530, distance: 285.5
click at [276, 530] on div "}) ; } //==================================== //6. HOME(EXAMPLE) //============…" at bounding box center [681, 355] width 884 height 541
type textarea "; }"
click at [280, 238] on div "}) ; } //==================================== //6. HOME(EXAMPLE) //============…" at bounding box center [681, 355] width 884 height 541
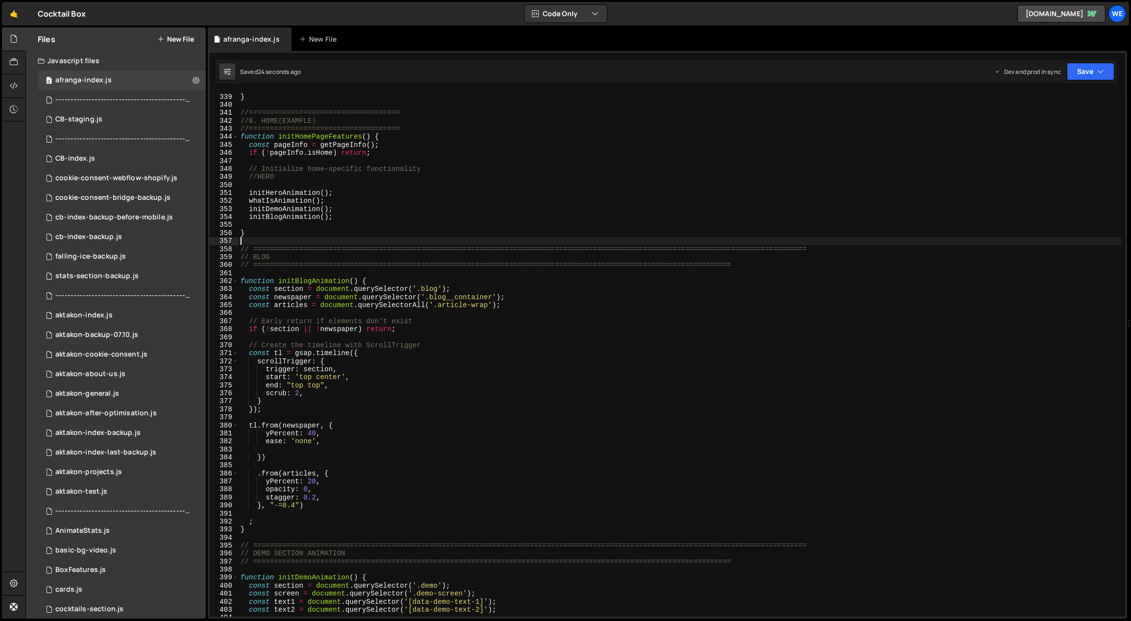
scroll to position [0, 0]
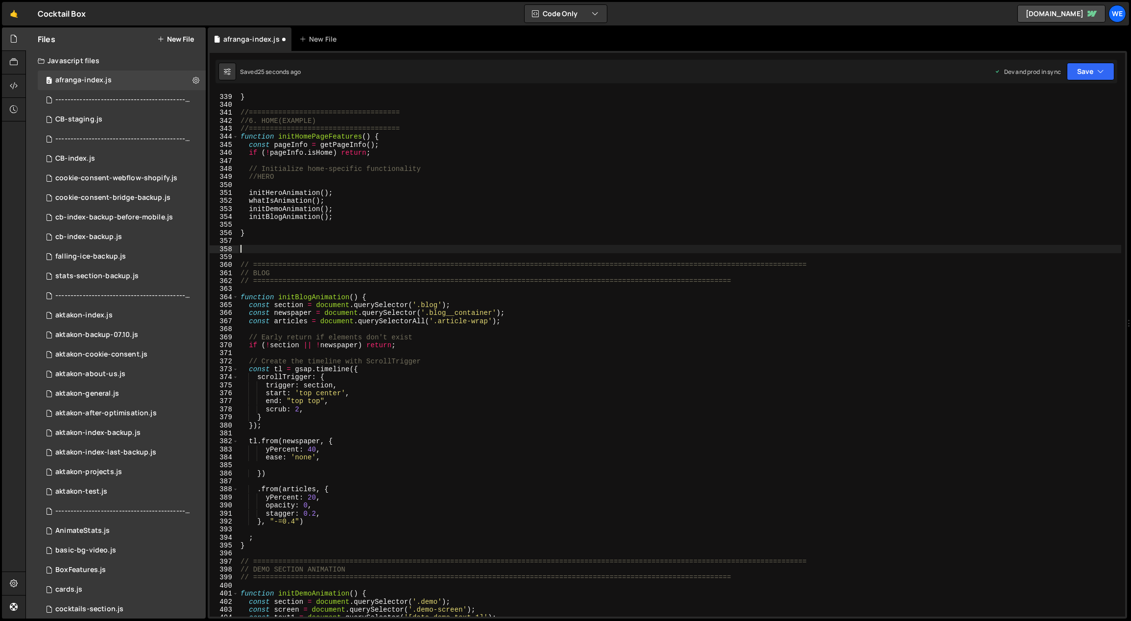
paste textarea "}"
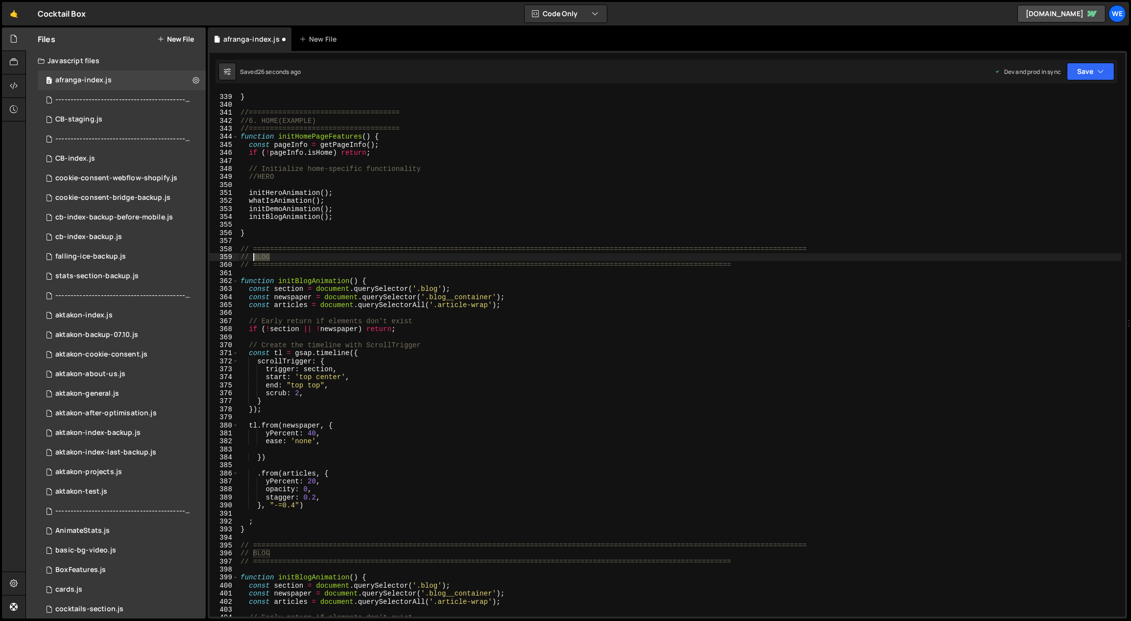
drag, startPoint x: 274, startPoint y: 257, endPoint x: 254, endPoint y: 255, distance: 19.7
click at [254, 255] on div "}) ; } //==================================== //6. HOME(EXAMPLE) //============…" at bounding box center [681, 355] width 884 height 541
type textarea "// METRICS"
click at [368, 271] on div "}) ; } //==================================== //6. HOME(EXAMPLE) //============…" at bounding box center [681, 355] width 884 height 541
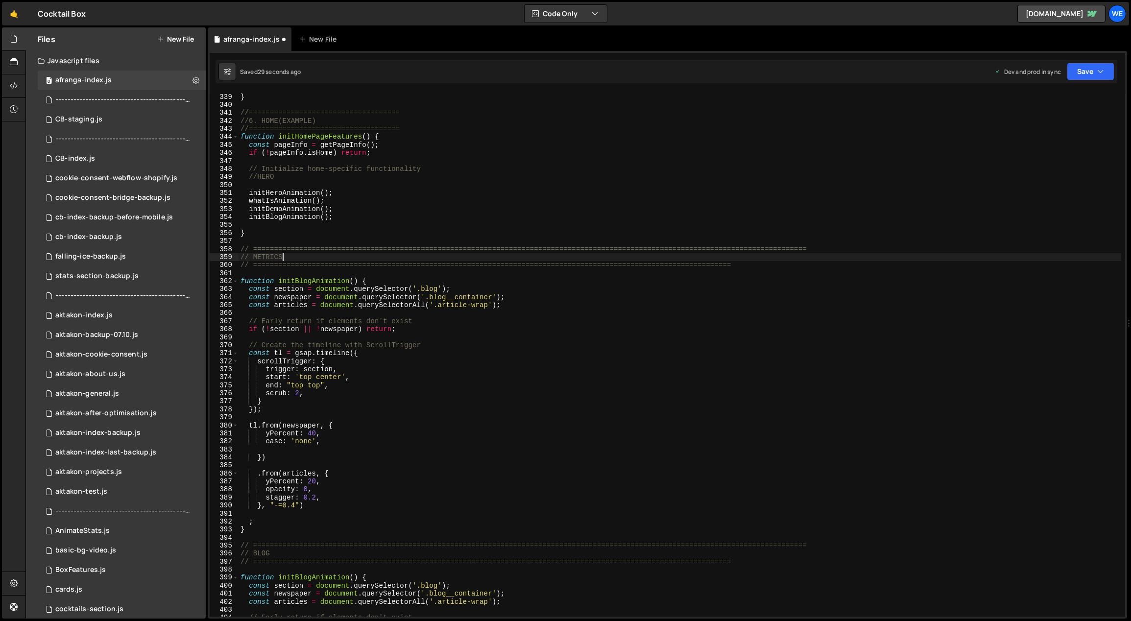
scroll to position [0, 0]
drag, startPoint x: 308, startPoint y: 281, endPoint x: 302, endPoint y: 280, distance: 5.9
click at [295, 280] on div "}) ; } //==================================== //6. HOME(EXAMPLE) //============…" at bounding box center [681, 355] width 884 height 541
drag, startPoint x: 439, startPoint y: 290, endPoint x: 422, endPoint y: 288, distance: 16.8
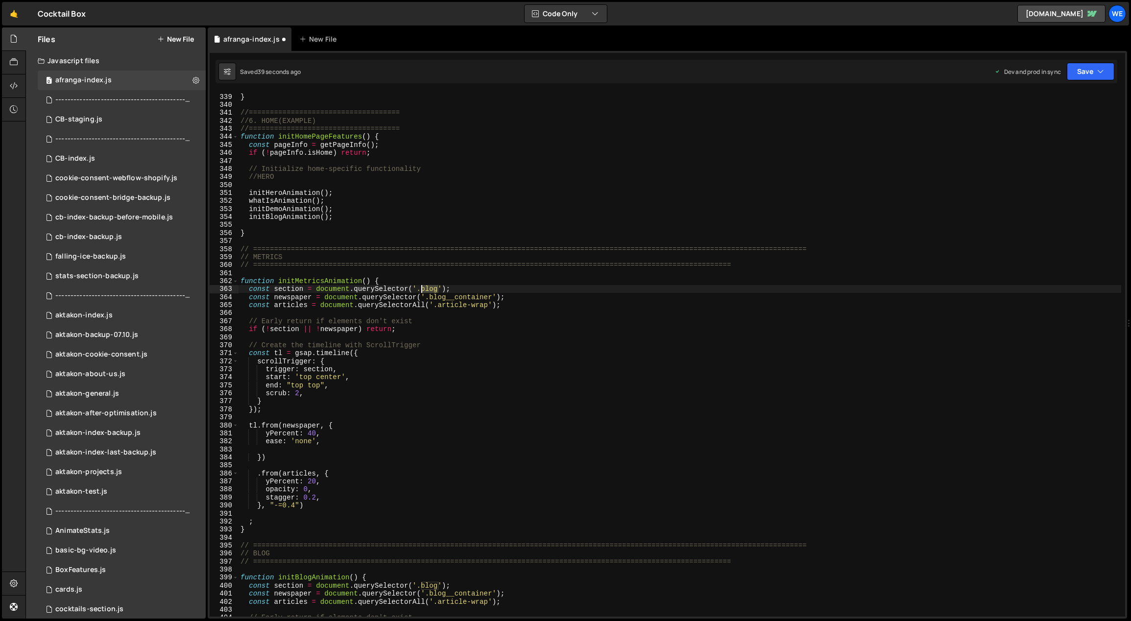
click at [422, 288] on div "}) ; } //==================================== //6. HOME(EXAMPLE) //============…" at bounding box center [681, 355] width 884 height 541
paste textarea "metrics"
drag, startPoint x: 483, startPoint y: 297, endPoint x: 431, endPoint y: 296, distance: 51.5
click at [431, 296] on div "}) ; } //==================================== //6. HOME(EXAMPLE) //============…" at bounding box center [681, 355] width 884 height 541
type textarea "const newspaper = document.querySelector('.blog__container');"
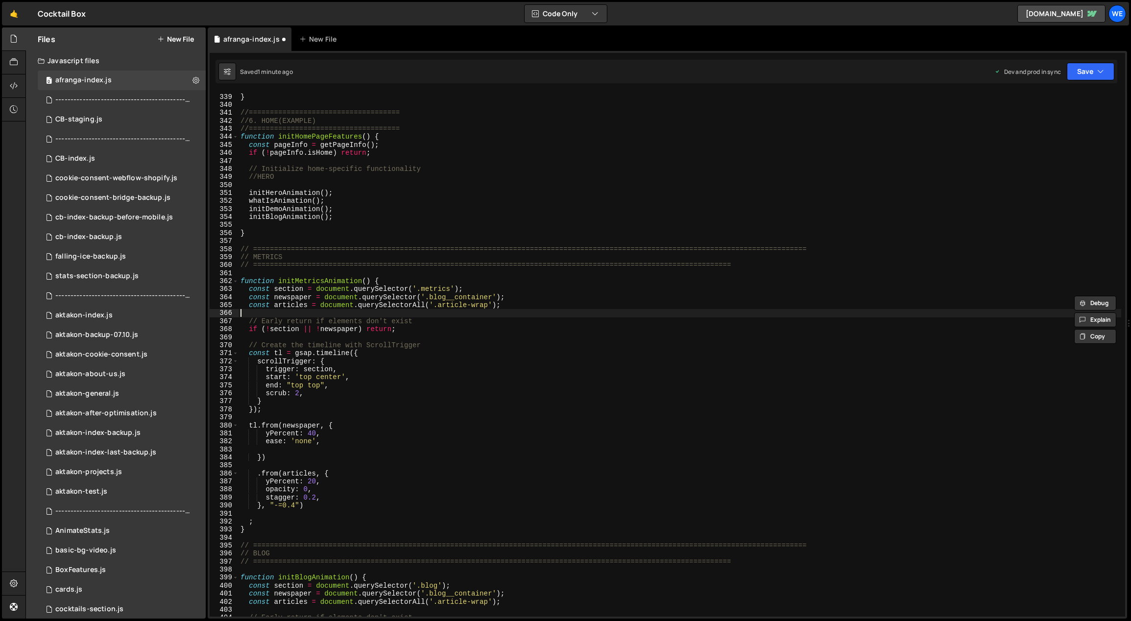
click at [478, 317] on div "}) ; } //==================================== //6. HOME(EXAMPLE) //============…" at bounding box center [681, 355] width 884 height 541
drag, startPoint x: 488, startPoint y: 306, endPoint x: 437, endPoint y: 303, distance: 51.0
click at [436, 303] on div "}) ; } //==================================== //6. HOME(EXAMPLE) //============…" at bounding box center [681, 355] width 884 height 541
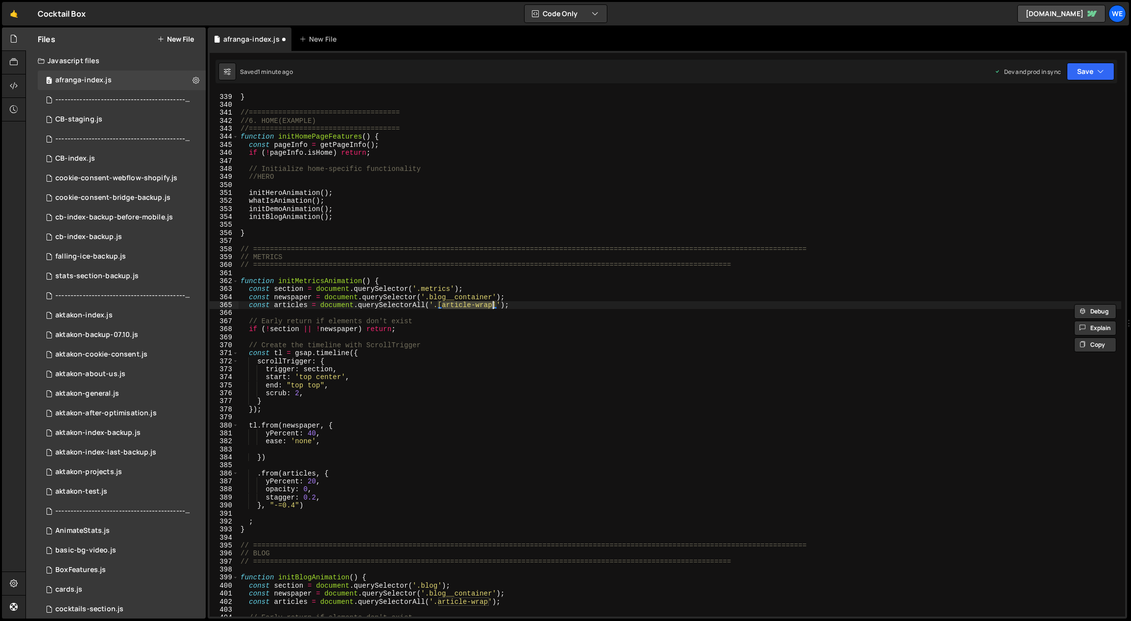
paste textarea "data-metric-component]"
click at [545, 318] on div "}) ; } //==================================== //6. HOME(EXAMPLE) //============…" at bounding box center [681, 355] width 884 height 541
drag, startPoint x: 526, startPoint y: 304, endPoint x: 439, endPoint y: 305, distance: 87.2
click at [439, 305] on div "}) ; } //==================================== //6. HOME(EXAMPLE) //============…" at bounding box center [681, 355] width 884 height 541
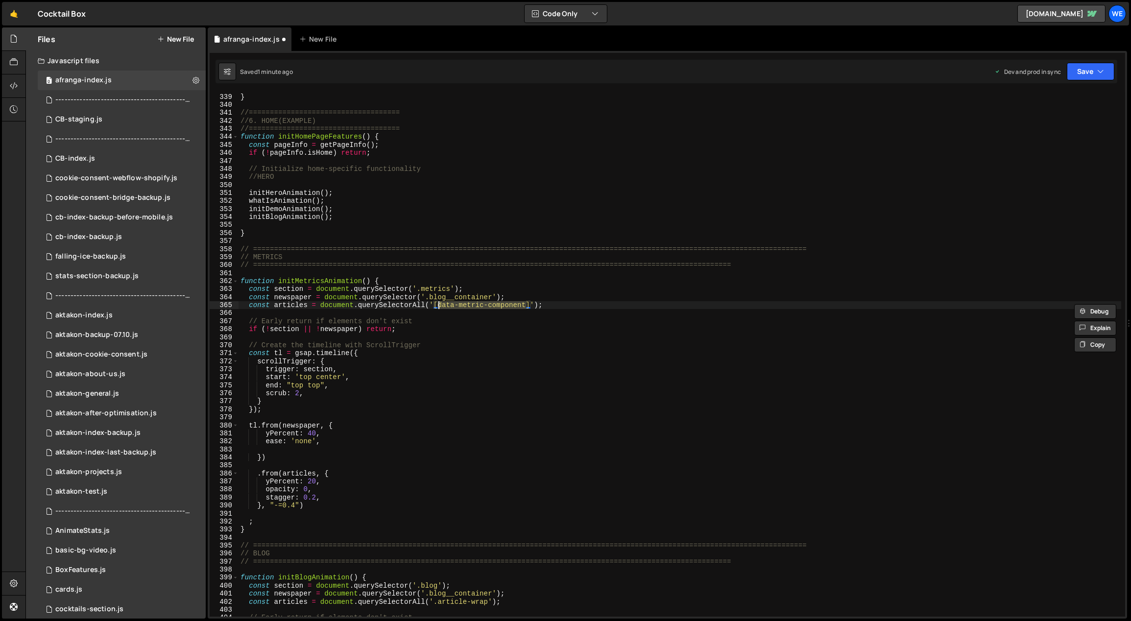
click at [422, 380] on div "}) ; } //==================================== //6. HOME(EXAMPLE) //============…" at bounding box center [681, 355] width 884 height 541
drag, startPoint x: 319, startPoint y: 425, endPoint x: 286, endPoint y: 426, distance: 32.3
click at [286, 426] on div "}) ; } //==================================== //6. HOME(EXAMPLE) //============…" at bounding box center [681, 355] width 884 height 541
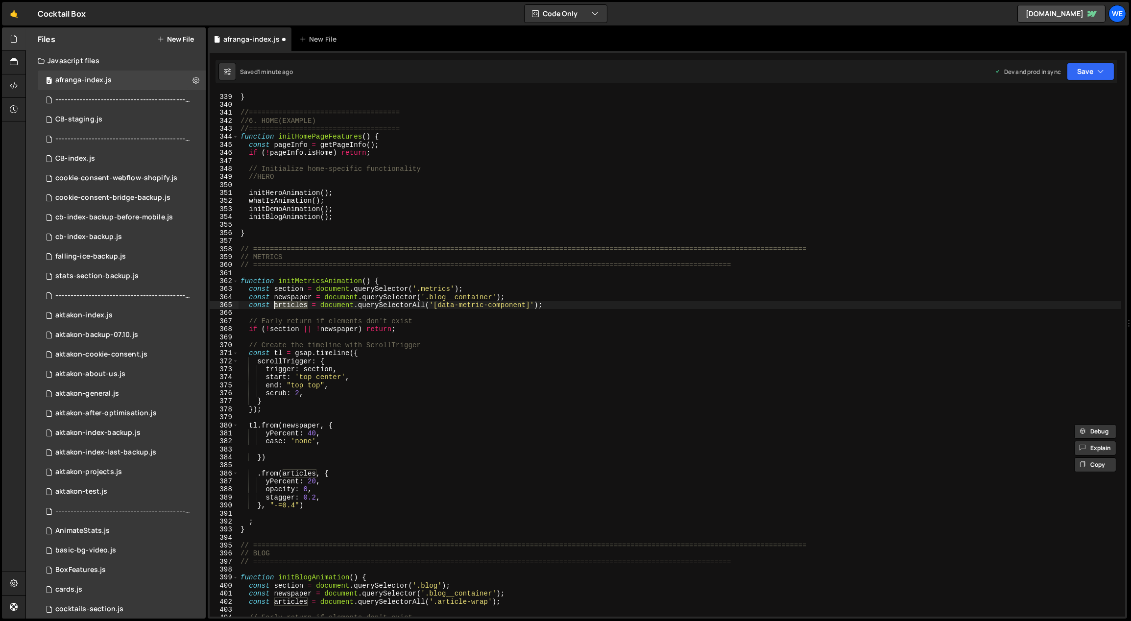
drag, startPoint x: 307, startPoint y: 306, endPoint x: 276, endPoint y: 306, distance: 30.9
click at [276, 306] on div "}) ; } //==================================== //6. HOME(EXAMPLE) //============…" at bounding box center [681, 355] width 884 height 541
drag, startPoint x: 317, startPoint y: 304, endPoint x: 275, endPoint y: 307, distance: 41.7
click at [275, 307] on div "}) ; } //==================================== //6. HOME(EXAMPLE) //============…" at bounding box center [681, 355] width 884 height 541
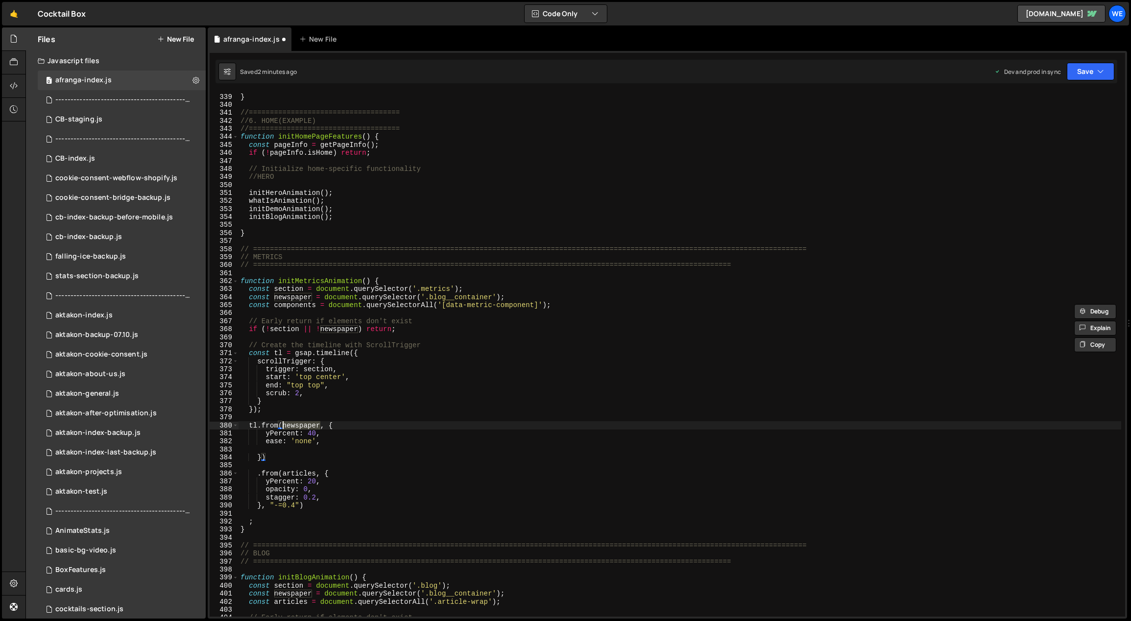
drag, startPoint x: 319, startPoint y: 426, endPoint x: 284, endPoint y: 426, distance: 35.3
click at [284, 426] on div "}) ; } //==================================== //6. HOME(EXAMPLE) //============…" at bounding box center [681, 355] width 884 height 541
paste textarea "components"
click at [335, 441] on div "}) ; } //==================================== //6. HOME(EXAMPLE) //============…" at bounding box center [681, 355] width 884 height 541
type textarea "ease: 'none',"
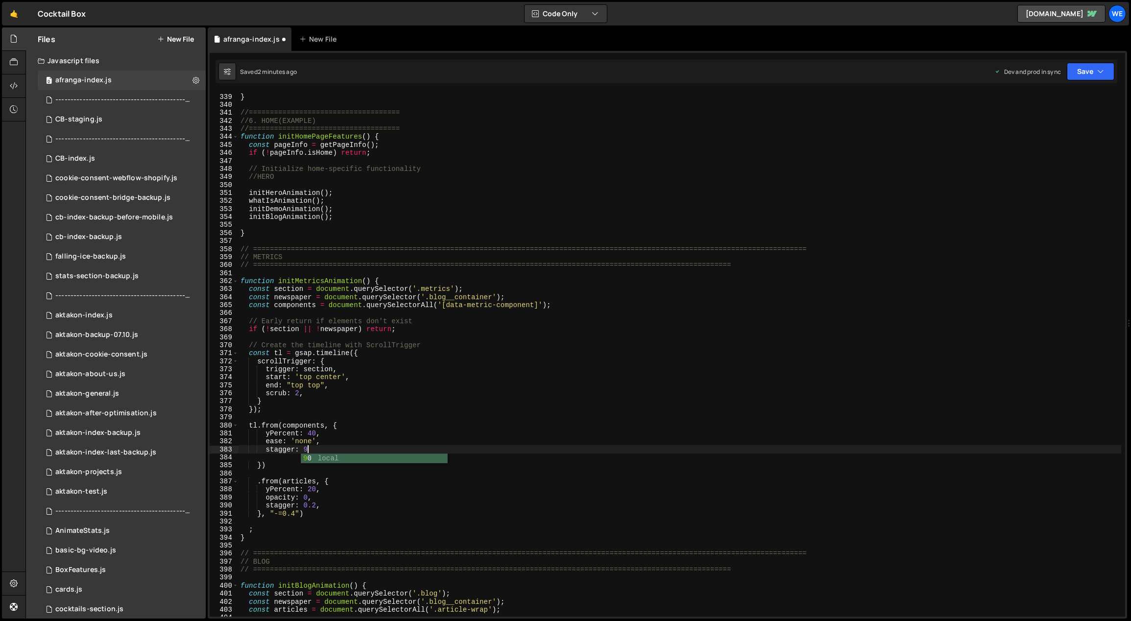
scroll to position [0, 4]
type textarea "stagger: 0.2,"
click at [334, 442] on div "}) ; } //==================================== //6. HOME(EXAMPLE) //============…" at bounding box center [681, 355] width 884 height 541
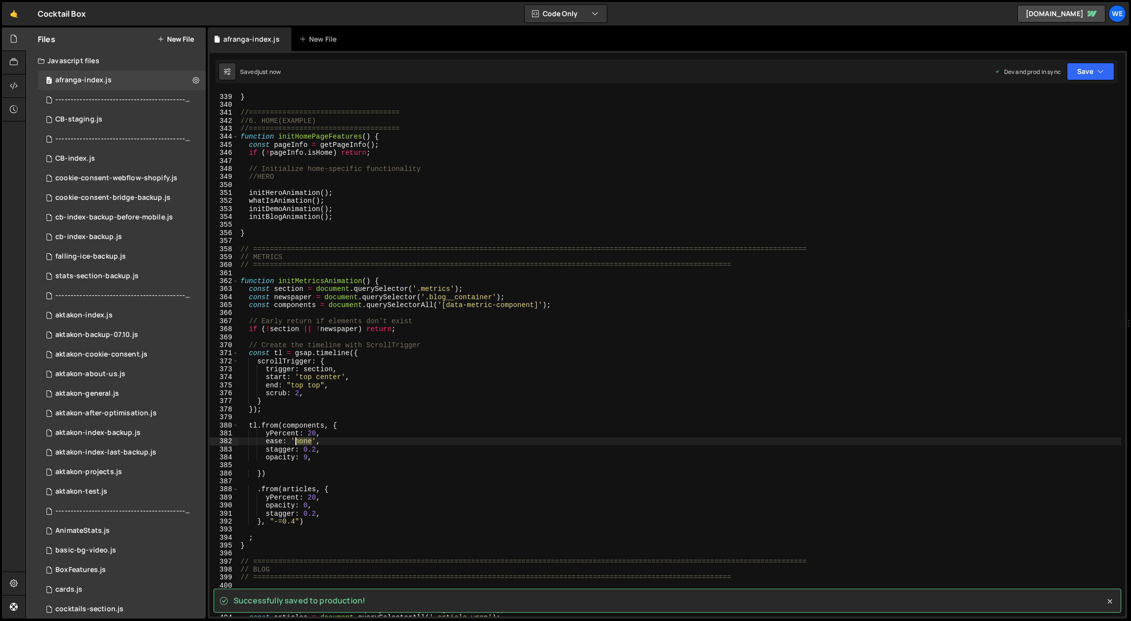
drag, startPoint x: 310, startPoint y: 442, endPoint x: 300, endPoint y: 443, distance: 10.3
click at [297, 443] on div "}) ; } //==================================== //6. HOME(EXAMPLE) //============…" at bounding box center [681, 355] width 884 height 541
click at [326, 441] on div "}) ; } //==================================== //6. HOME(EXAMPLE) //============…" at bounding box center [681, 355] width 884 height 541
drag, startPoint x: 371, startPoint y: 280, endPoint x: 287, endPoint y: 275, distance: 84.5
click at [279, 280] on div "}) ; } //==================================== //6. HOME(EXAMPLE) //============…" at bounding box center [681, 355] width 884 height 541
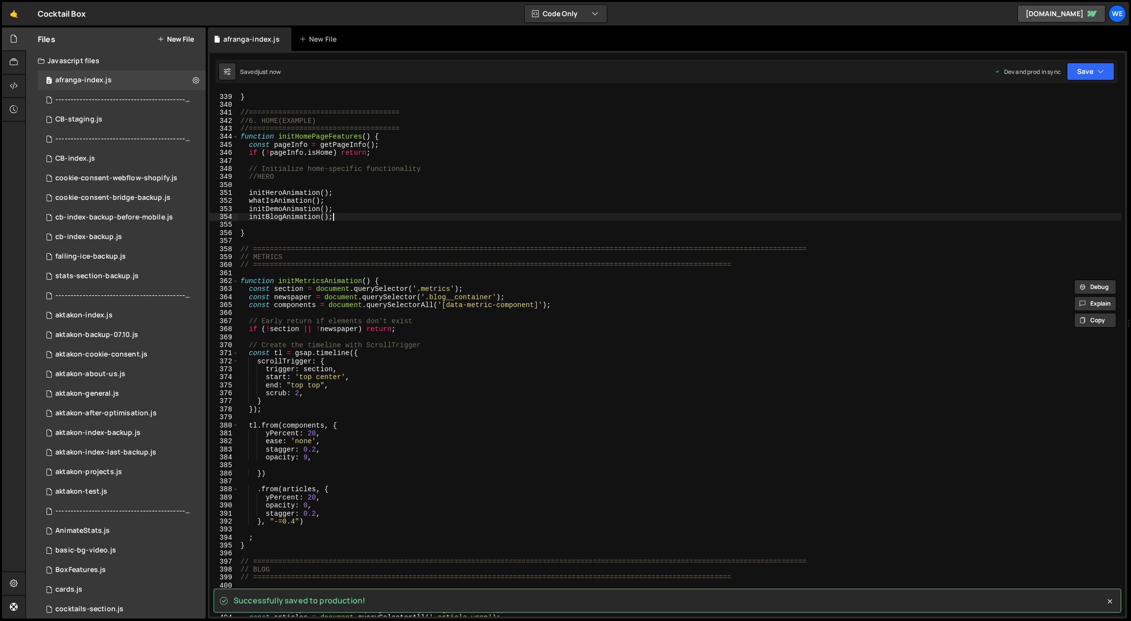
click at [346, 219] on div "}) ; } //==================================== //6. HOME(EXAMPLE) //============…" at bounding box center [681, 355] width 884 height 541
type textarea "initBlogAnimation();"
paste textarea "initMetricsAnimation()"
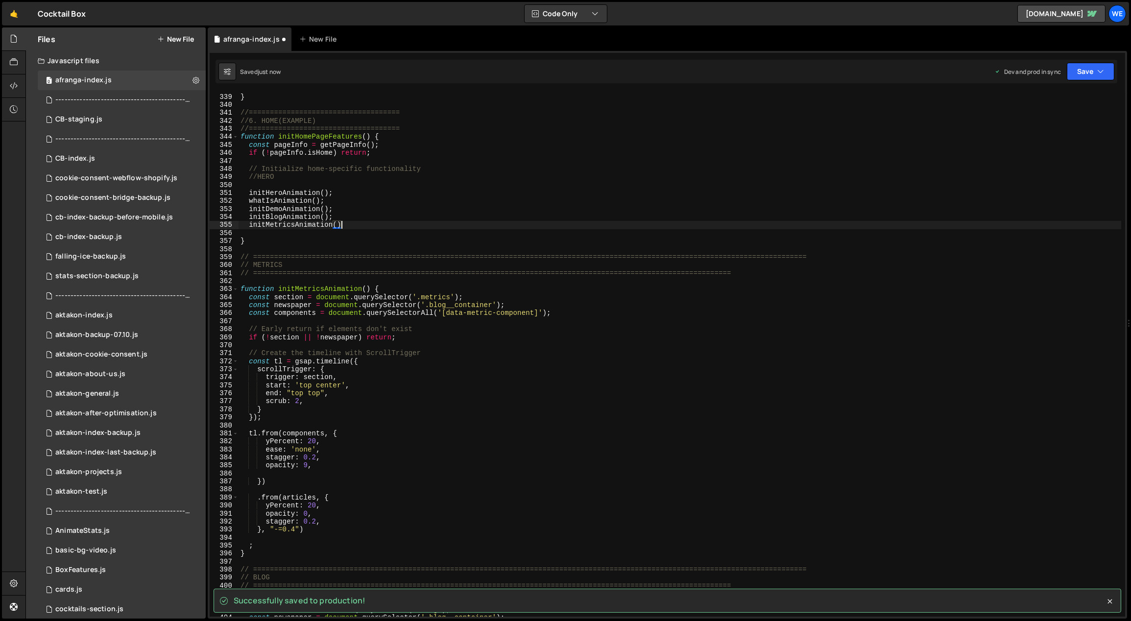
scroll to position [0, 7]
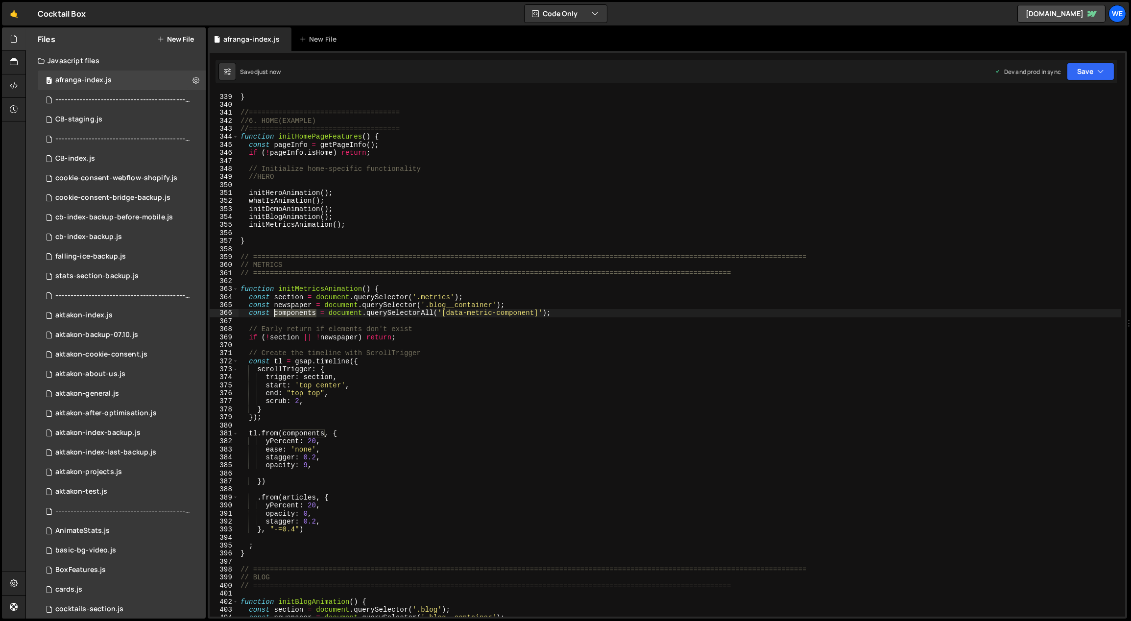
drag, startPoint x: 313, startPoint y: 314, endPoint x: 275, endPoint y: 315, distance: 37.7
click at [275, 315] on div "}) ; } //==================================== //6. HOME(EXAMPLE) //============…" at bounding box center [681, 355] width 884 height 541
drag, startPoint x: 359, startPoint y: 336, endPoint x: 303, endPoint y: 337, distance: 55.4
click at [303, 337] on div "}) ; } //==================================== //6. HOME(EXAMPLE) //============…" at bounding box center [681, 355] width 884 height 541
type textarea "if (!section || !newspaper) return;"
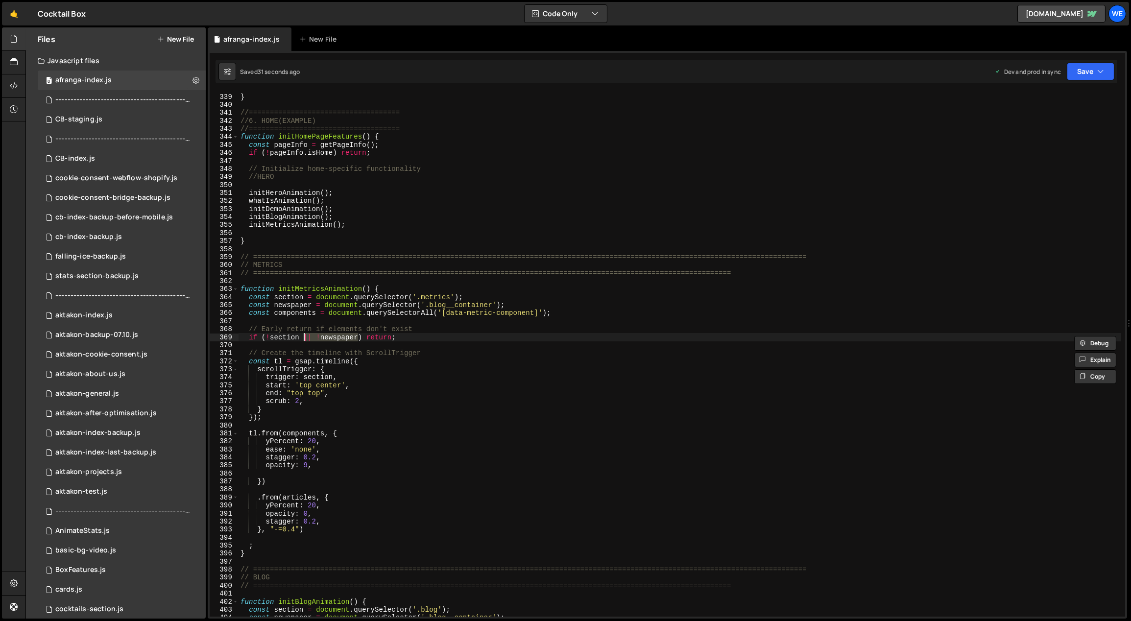
click at [355, 322] on div "}) ; } //==================================== //6. HOME(EXAMPLE) //============…" at bounding box center [681, 355] width 884 height 541
click at [560, 313] on div "}) ; } //==================================== //6. HOME(EXAMPLE) //============…" at bounding box center [681, 355] width 884 height 541
click at [543, 307] on div "}) ; } //==================================== //6. HOME(EXAMPLE) //============…" at bounding box center [681, 355] width 884 height 541
type textarea "const newspaper = document.querySelector('.blog__container');"
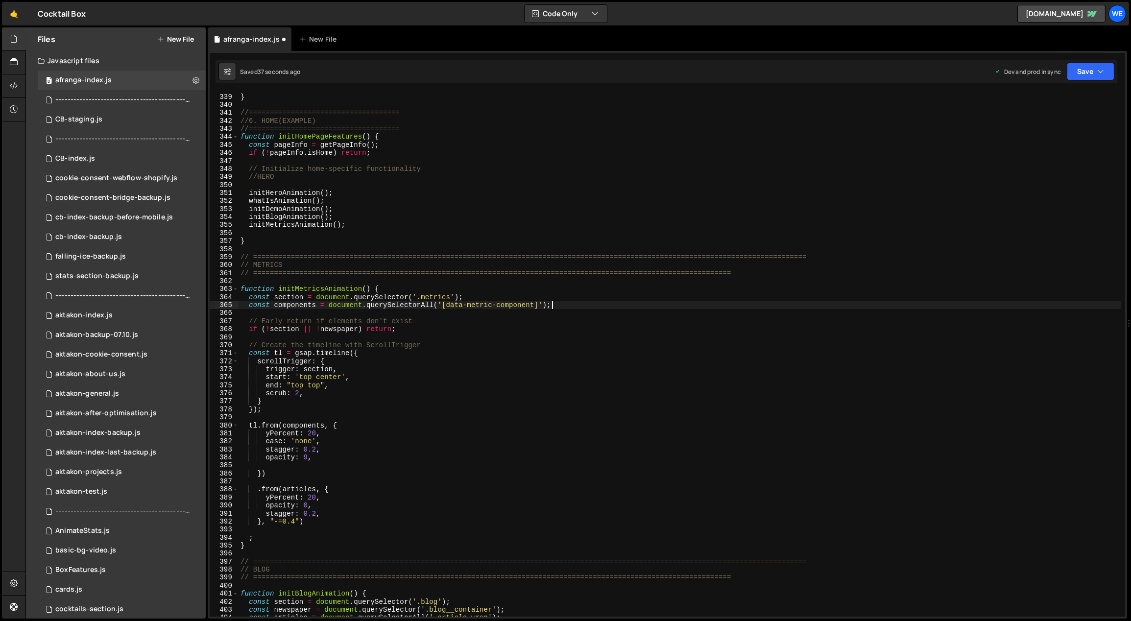
click at [560, 306] on div "}) ; } //==================================== //6. HOME(EXAMPLE) //============…" at bounding box center [681, 355] width 884 height 541
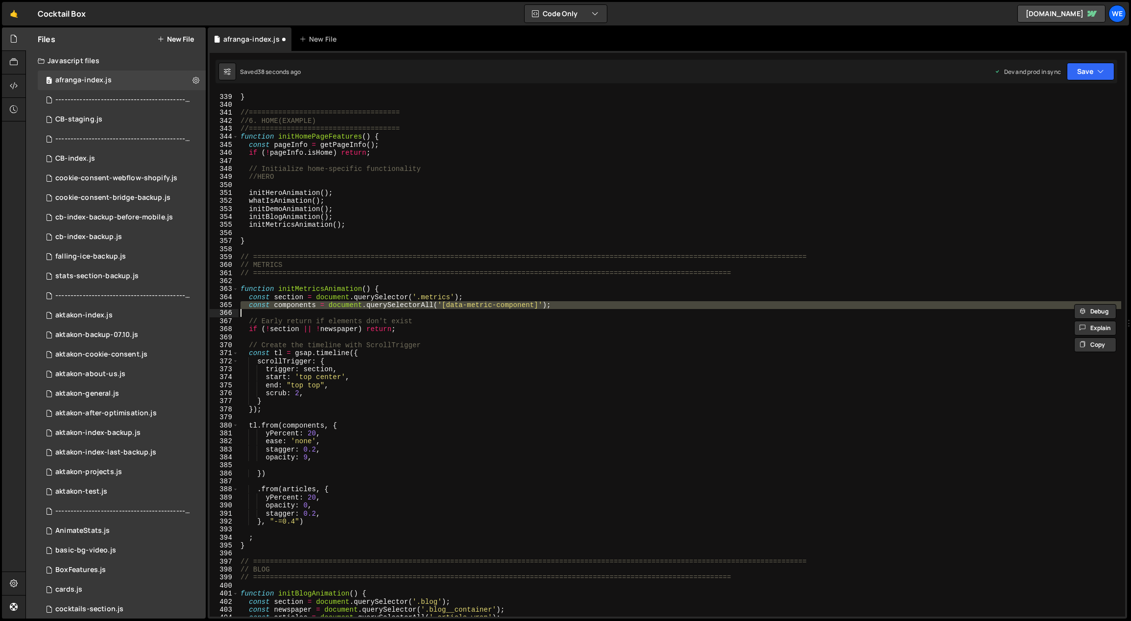
click at [560, 306] on div "}) ; } //==================================== //6. HOME(EXAMPLE) //============…" at bounding box center [680, 354] width 883 height 525
type textarea "const components = document.querySelectorAll('[data-metric-component]');"
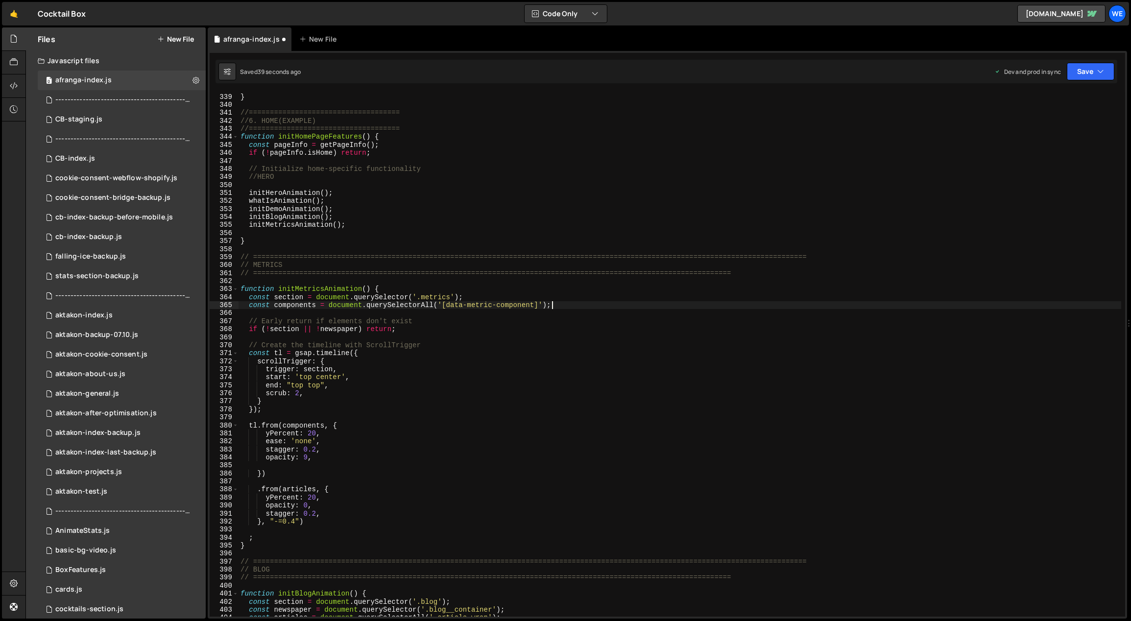
paste textarea
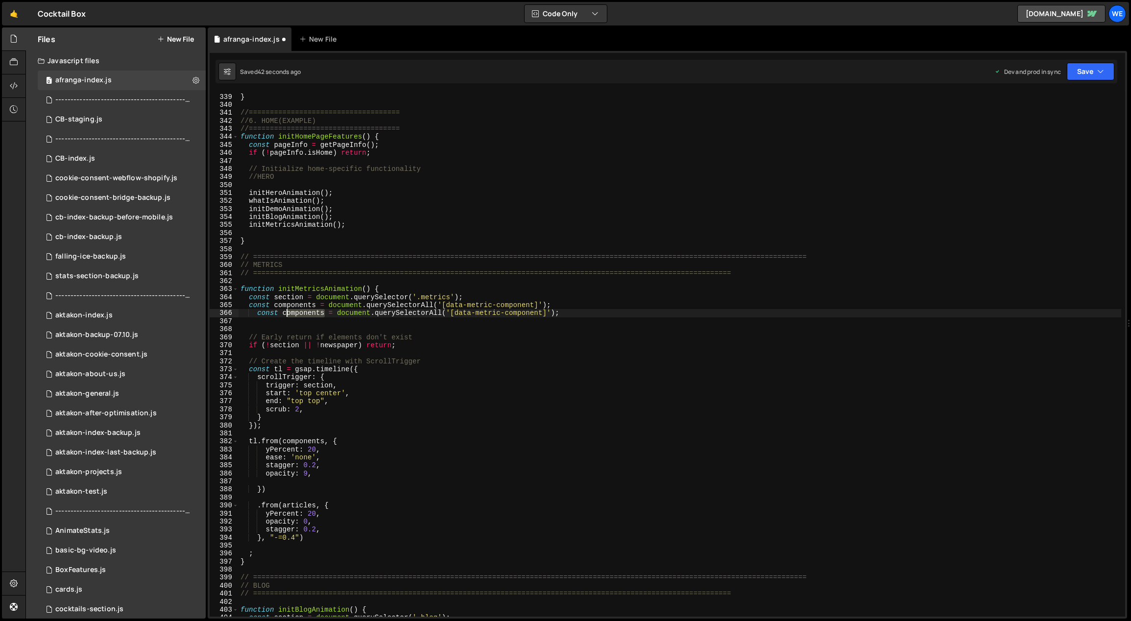
drag, startPoint x: 325, startPoint y: 313, endPoint x: 285, endPoint y: 311, distance: 40.3
click at [285, 311] on div "}) ; } //==================================== //6. HOME(EXAMPLE) //============…" at bounding box center [681, 355] width 884 height 541
drag, startPoint x: 531, startPoint y: 313, endPoint x: 494, endPoint y: 313, distance: 36.8
click at [494, 313] on div "}) ; } //==================================== //6. HOME(EXAMPLE) //============…" at bounding box center [681, 355] width 884 height 541
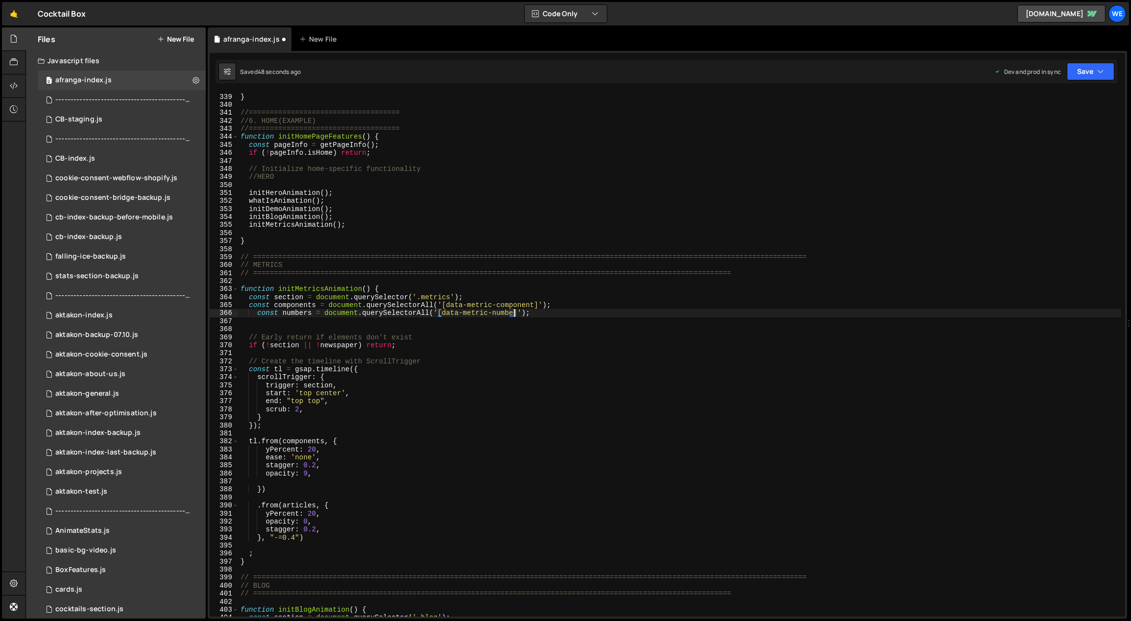
scroll to position [0, 19]
click at [491, 340] on div "}) ; } //==================================== //6. HOME(EXAMPLE) //============…" at bounding box center [681, 355] width 884 height 541
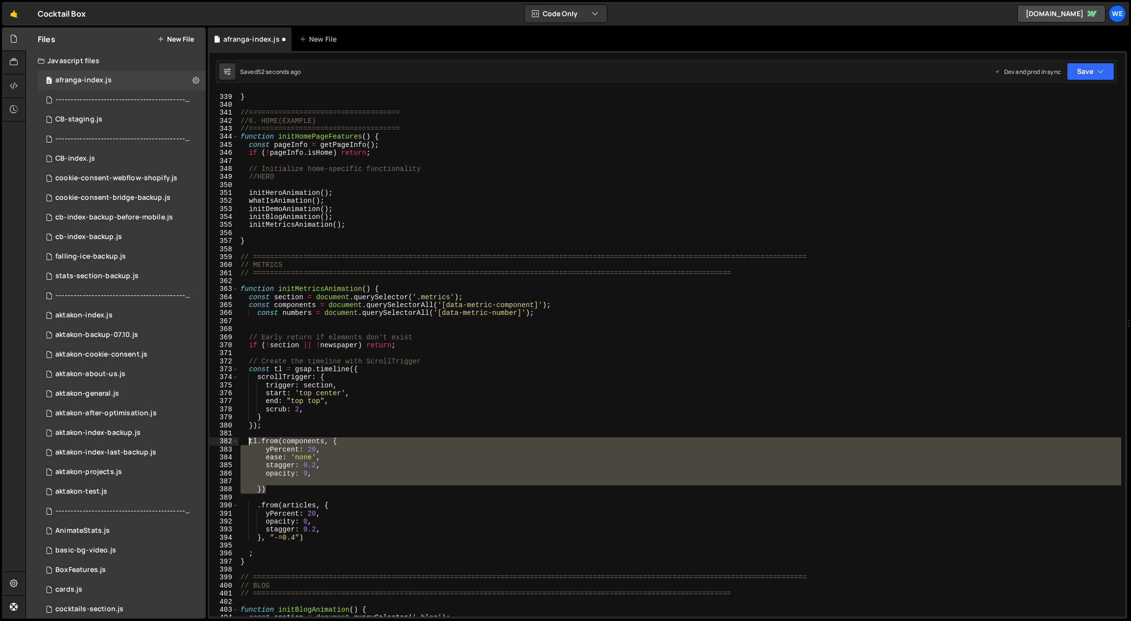
drag, startPoint x: 260, startPoint y: 472, endPoint x: 247, endPoint y: 444, distance: 30.5
click at [247, 444] on div "}) ; } //==================================== //6. HOME(EXAMPLE) //============…" at bounding box center [681, 355] width 884 height 541
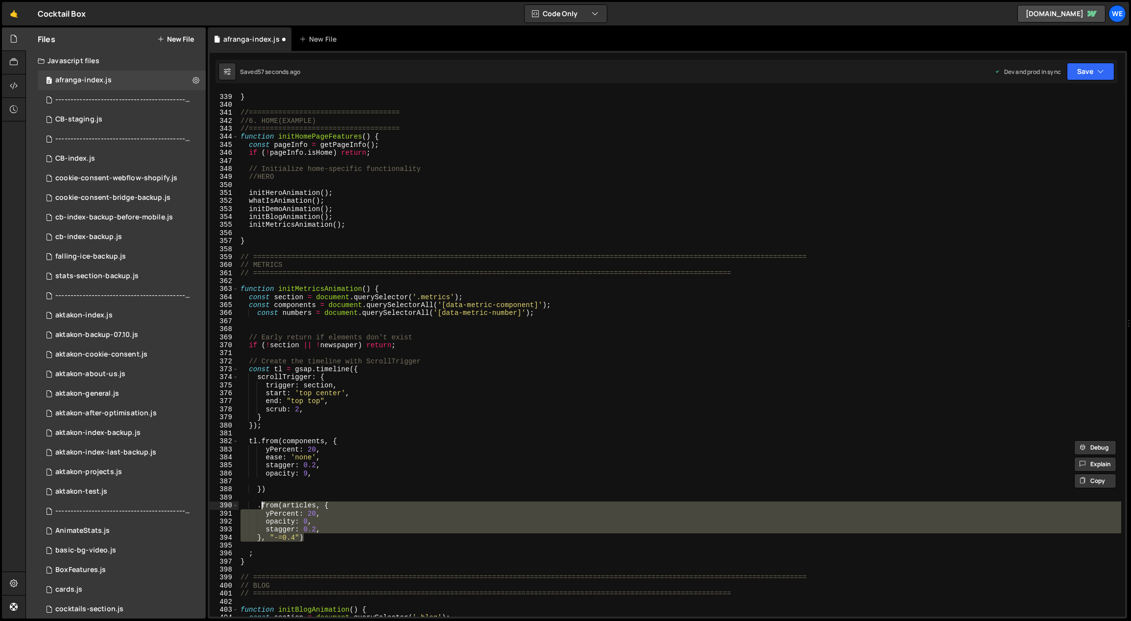
drag, startPoint x: 278, startPoint y: 526, endPoint x: 259, endPoint y: 505, distance: 28.8
click at [259, 505] on div "}) ; } //==================================== //6. HOME(EXAMPLE) //============…" at bounding box center [681, 355] width 884 height 541
paste textarea "})"
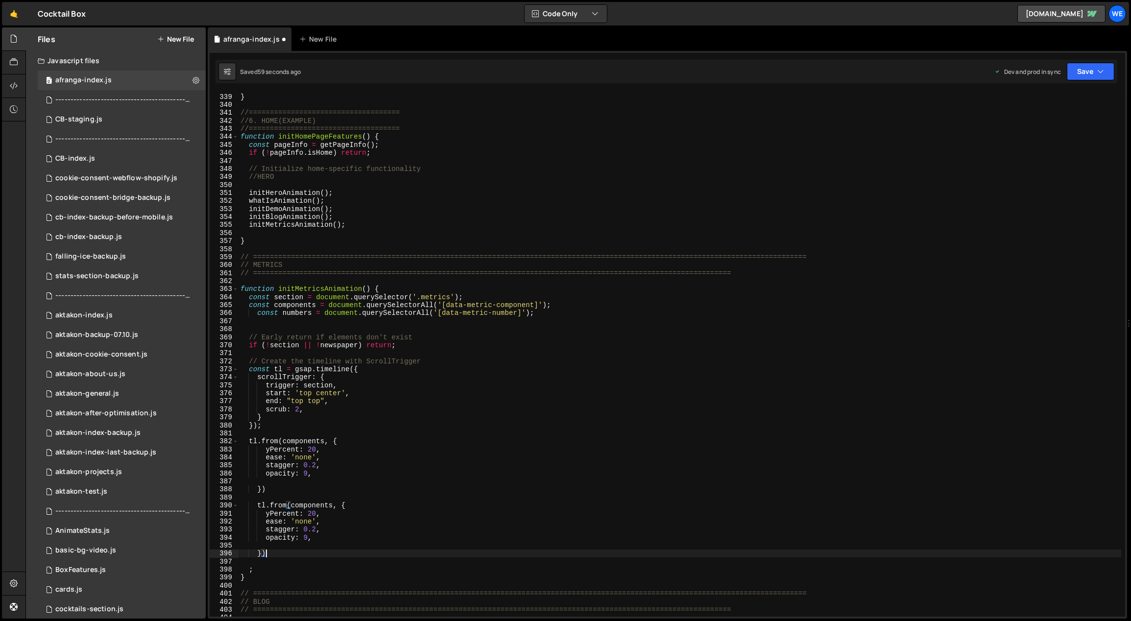
scroll to position [0, 1]
click at [265, 503] on div "}) ; } //==================================== //6. HOME(EXAMPLE) //============…" at bounding box center [681, 355] width 884 height 541
drag, startPoint x: 324, startPoint y: 506, endPoint x: 289, endPoint y: 504, distance: 35.3
click at [283, 503] on div "}) ; } //==================================== //6. HOME(EXAMPLE) //============…" at bounding box center [681, 355] width 884 height 541
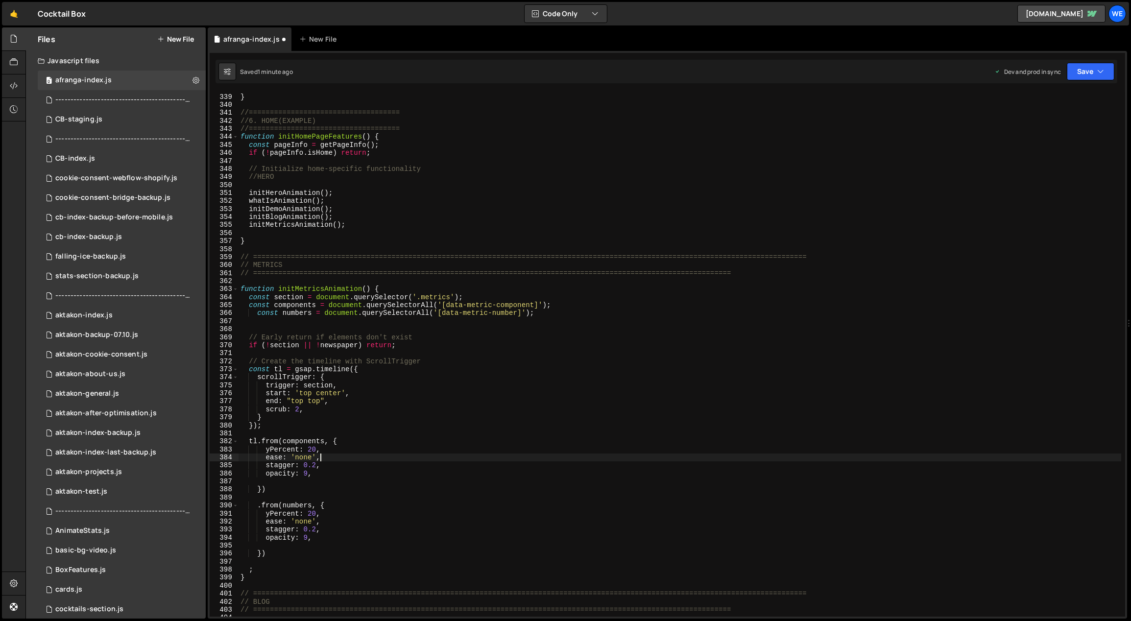
click at [338, 457] on div "}) ; } //==================================== //6. HOME(EXAMPLE) //============…" at bounding box center [681, 355] width 884 height 541
type textarea "ease: 'none',"
click at [339, 500] on div "}) ; } //==================================== //6. HOME(EXAMPLE) //============…" at bounding box center [681, 355] width 884 height 541
click at [308, 514] on div "}) ; } //==================================== //6. HOME(EXAMPLE) //============…" at bounding box center [681, 355] width 884 height 541
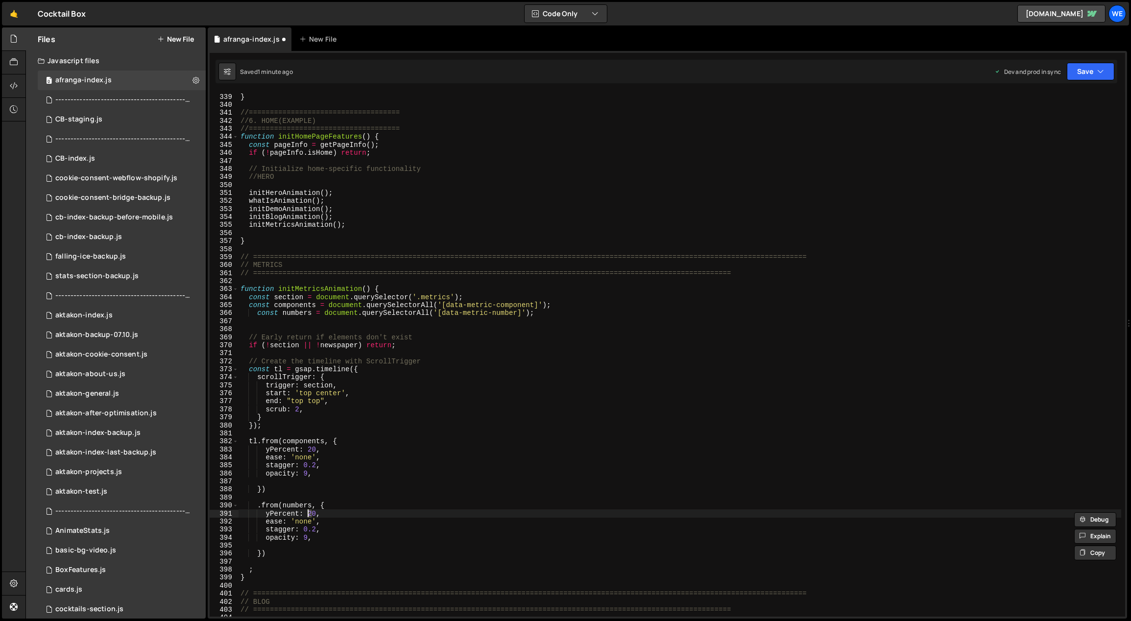
type textarea "yPercent: 40,"
click at [386, 496] on div "}) ; } //==================================== //6. HOME(EXAMPLE) //============…" at bounding box center [681, 355] width 884 height 541
click at [263, 553] on div "}) ; } //==================================== //6. HOME(EXAMPLE) //============…" at bounding box center [681, 355] width 884 height 541
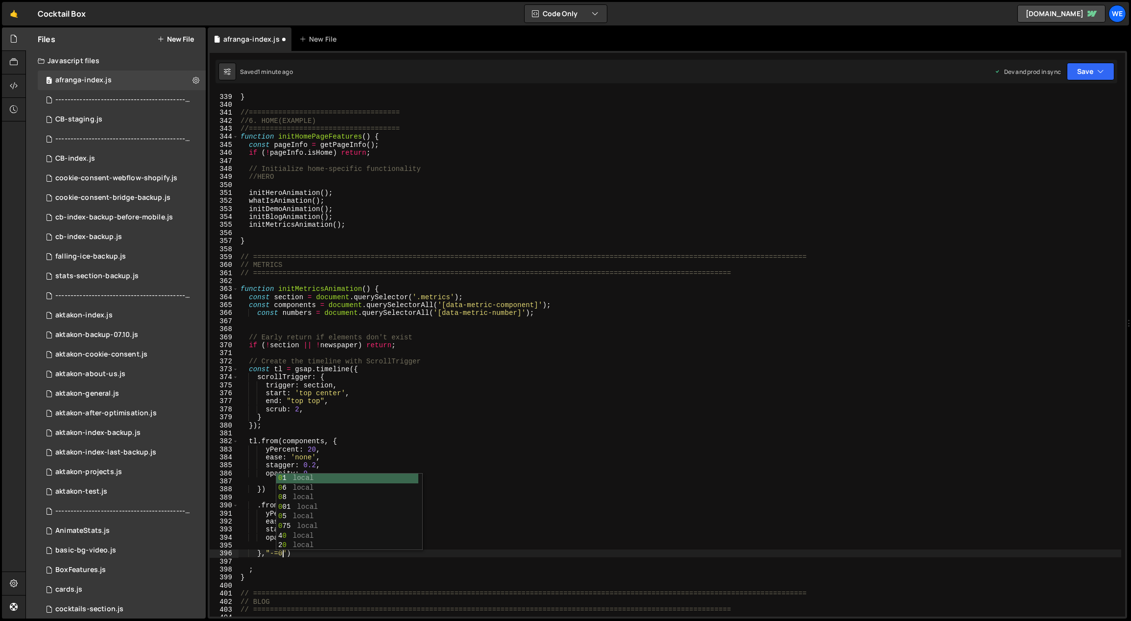
scroll to position [0, 3]
type textarea "},"-=0.6")"
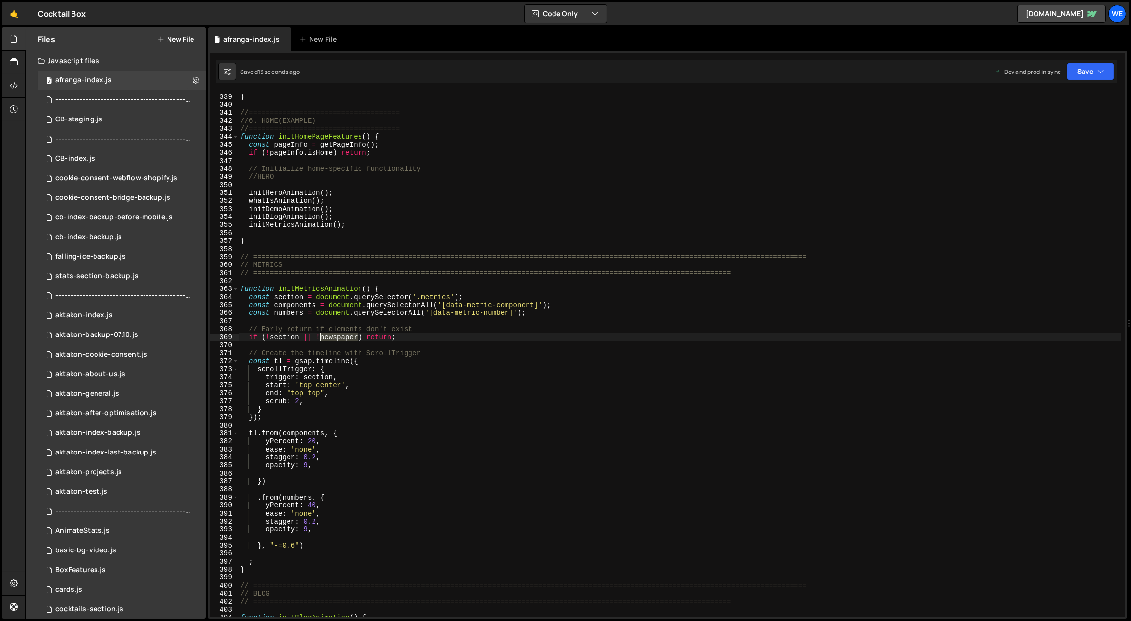
drag, startPoint x: 358, startPoint y: 337, endPoint x: 326, endPoint y: 335, distance: 31.4
click at [319, 337] on div "}) ; } //==================================== //6. HOME(EXAMPLE) //============…" at bounding box center [681, 355] width 884 height 541
click at [352, 435] on div "}) ; } //==================================== //6. HOME(EXAMPLE) //============…" at bounding box center [681, 355] width 884 height 541
click at [308, 466] on div "}) ; } //==================================== //6. HOME(EXAMPLE) //============…" at bounding box center [681, 355] width 884 height 541
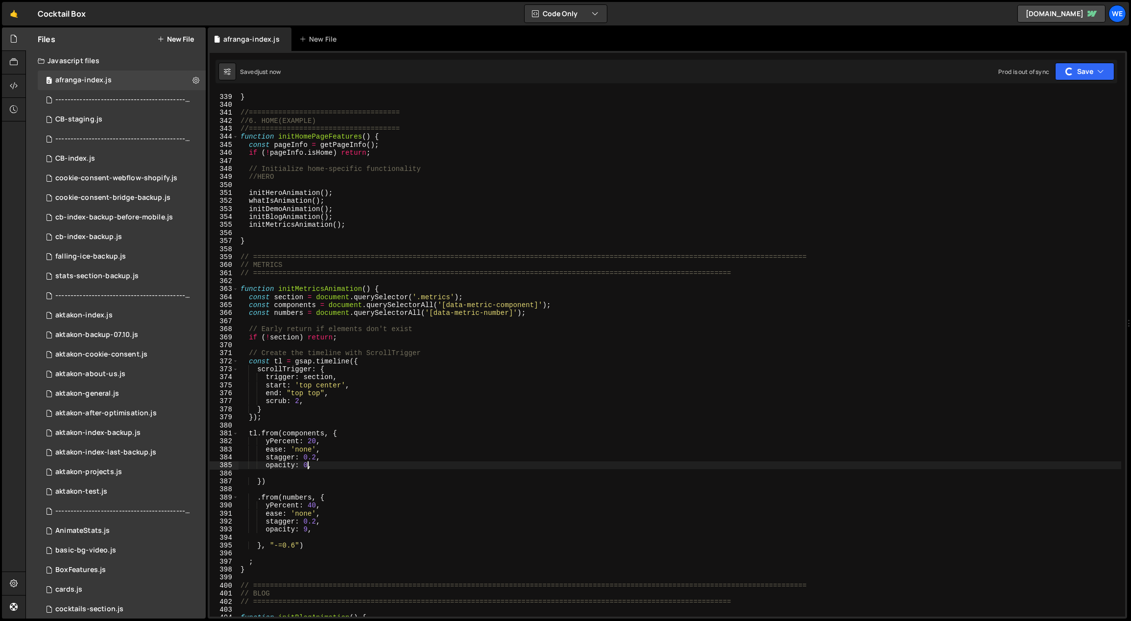
type textarea "opacity: 0,"
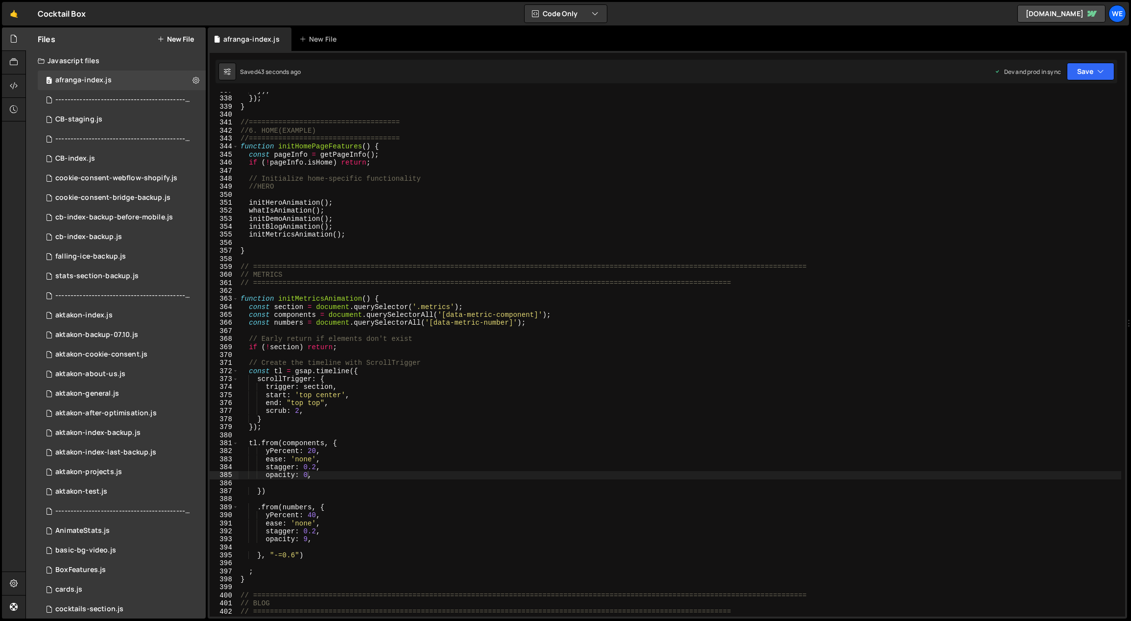
scroll to position [2684, 0]
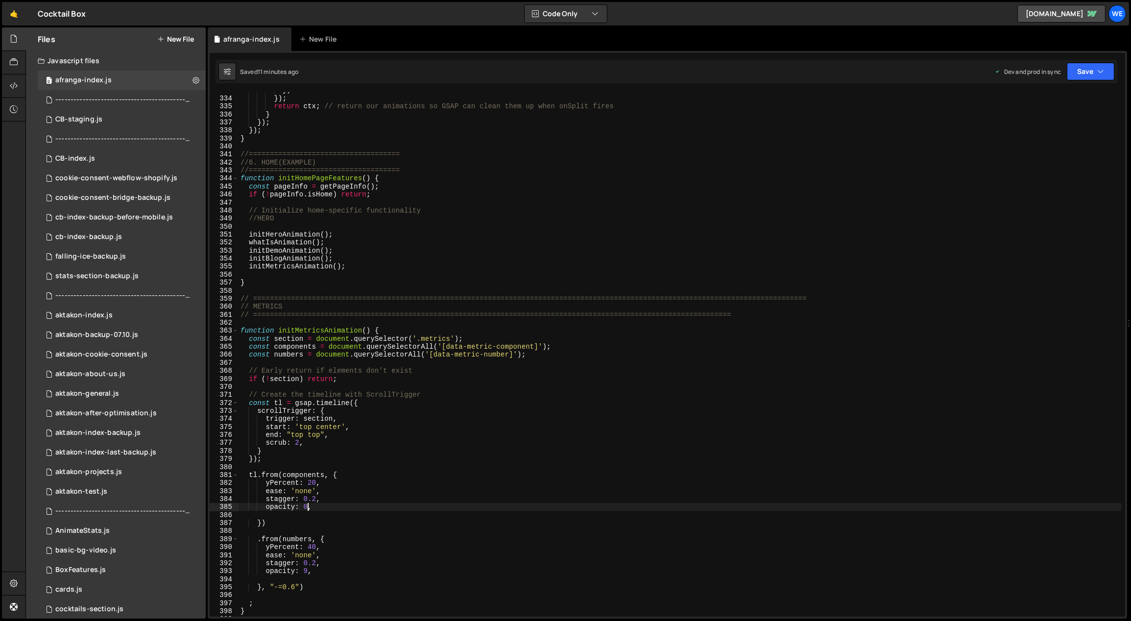
click at [404, 386] on div "}) }) ; return ctx ; // return our animations so GSAP can clean them up when on…" at bounding box center [681, 356] width 884 height 541
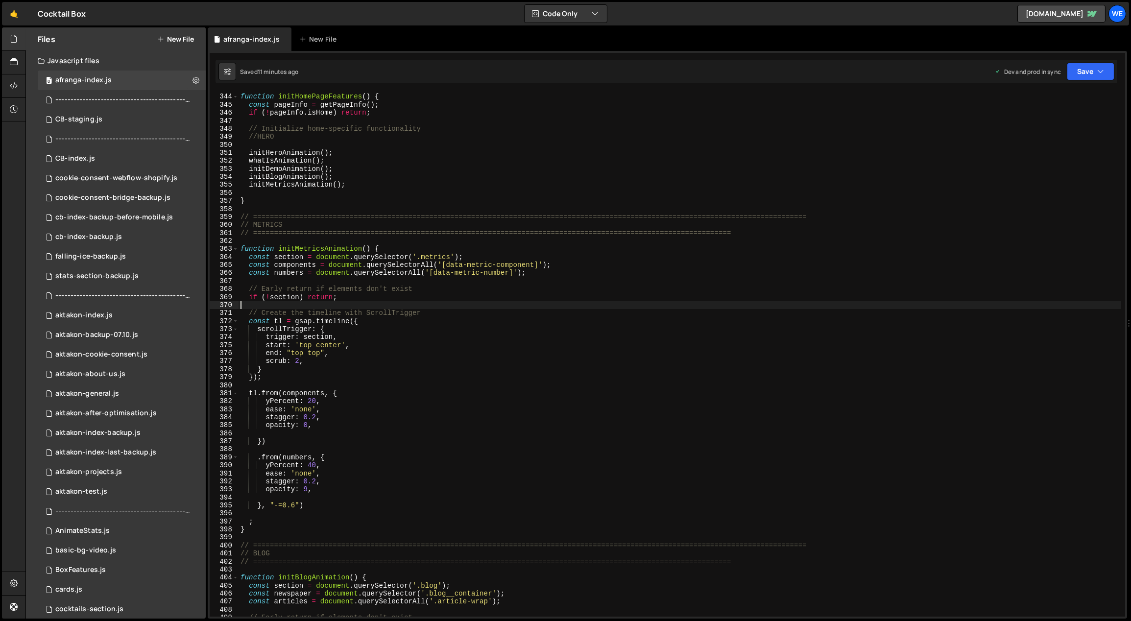
scroll to position [2765, 0]
click at [254, 532] on div "//==================================== function initHomePageFeatures ( ) { cons…" at bounding box center [681, 355] width 884 height 541
click at [286, 522] on div "//==================================== function initHomePageFeatures ( ) { cons…" at bounding box center [681, 355] width 884 height 541
type textarea ";"
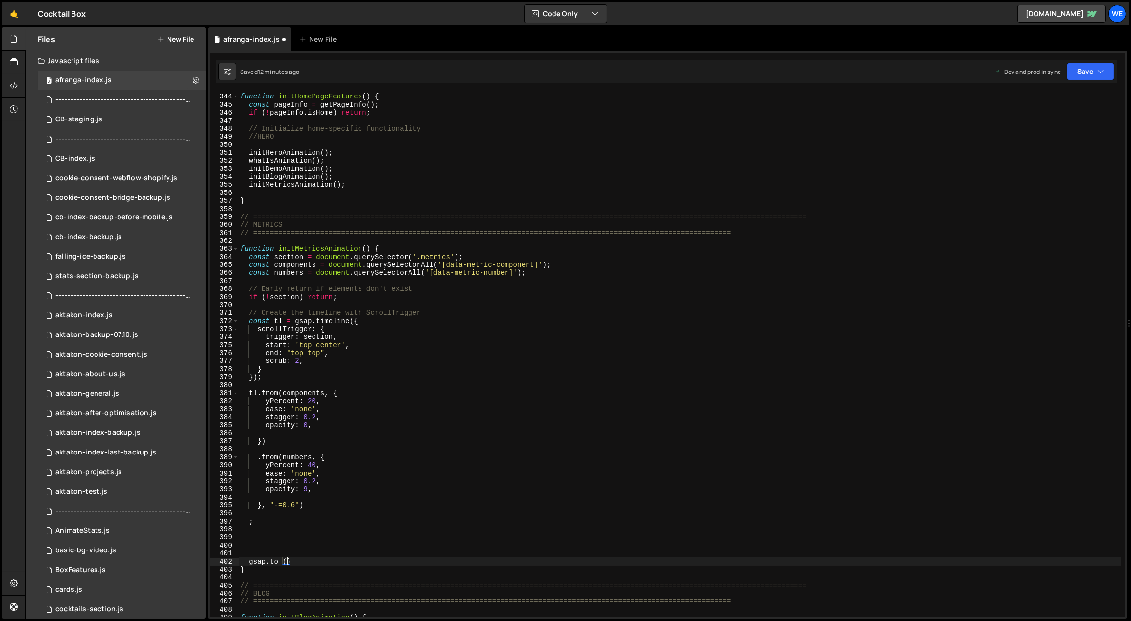
click at [547, 271] on div "//==================================== function initHomePageFeatures ( ) { cons…" at bounding box center [681, 355] width 884 height 541
type textarea "const numbers = document.querySelectorAll('[data-metric-number]');"
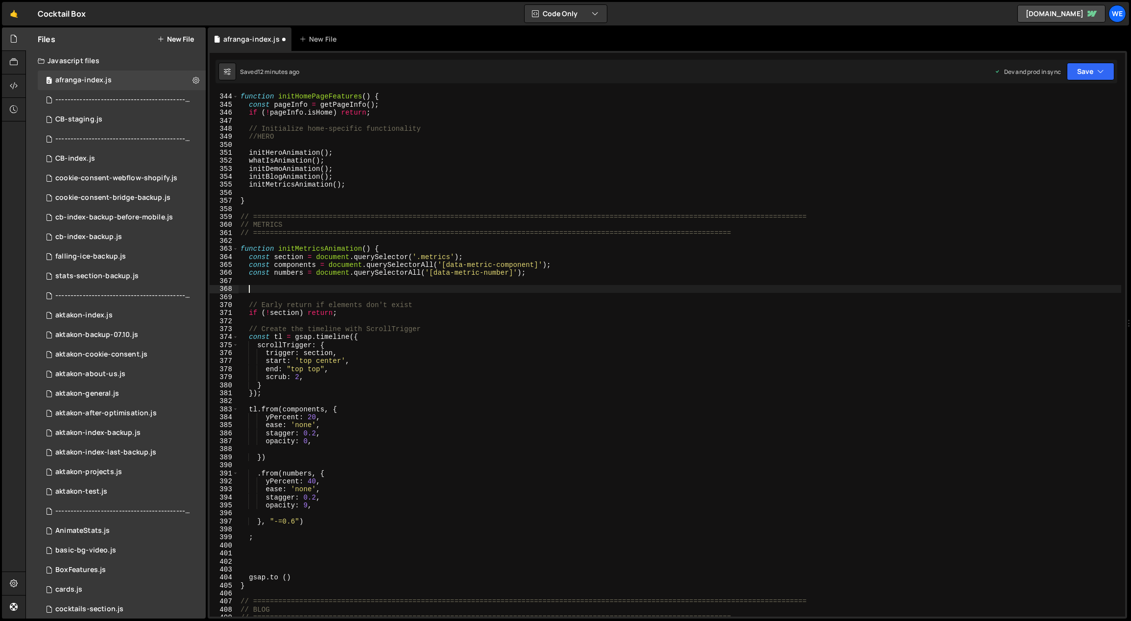
paste textarea "chat-baloon"
click at [560, 262] on div "//==================================== function initHomePageFeatures ( ) { cons…" at bounding box center [681, 355] width 884 height 541
click at [485, 256] on div "//==================================== function initHomePageFeatures ( ) { cons…" at bounding box center [681, 355] width 884 height 541
drag, startPoint x: 481, startPoint y: 256, endPoint x: 250, endPoint y: 258, distance: 230.8
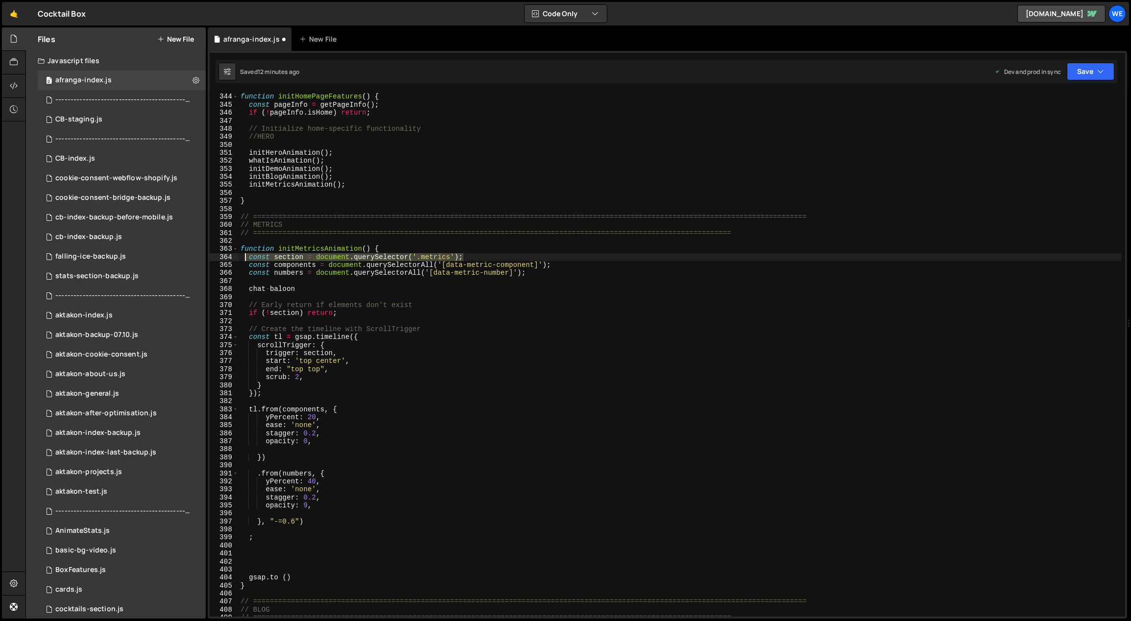
click at [245, 258] on div "//==================================== function initHomePageFeatures ( ) { cons…" at bounding box center [681, 355] width 884 height 541
click at [560, 274] on div "//==================================== function initHomePageFeatures ( ) { cons…" at bounding box center [681, 355] width 884 height 541
type textarea "const numbers = document.querySelectorAll('[data-metric-number]');"
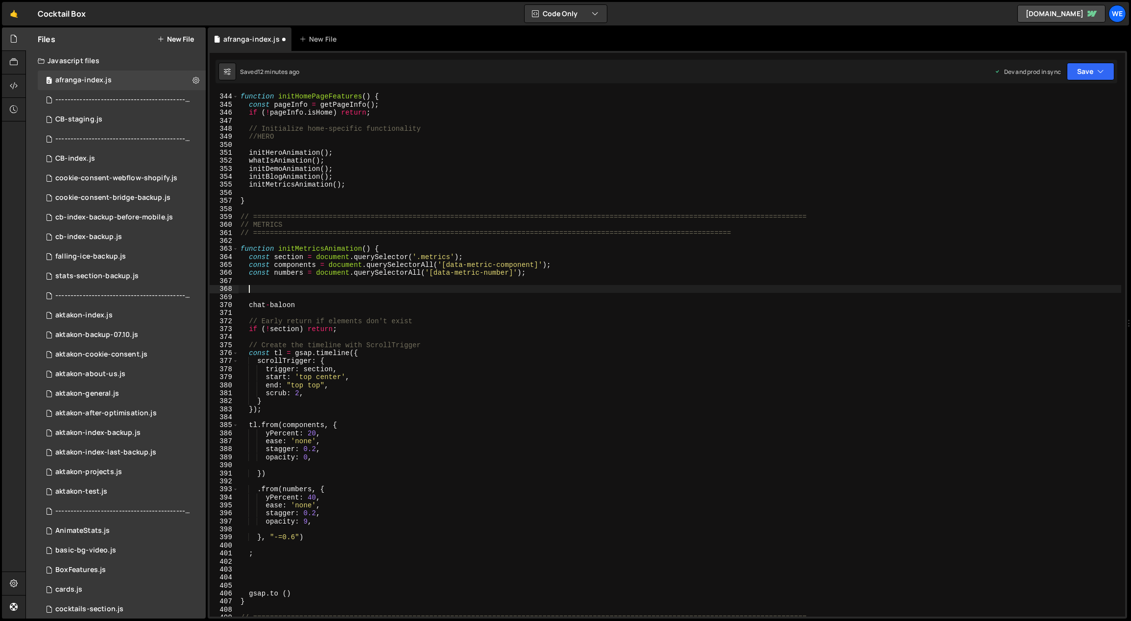
paste textarea "const section = document.querySelector('.metrics');"
drag, startPoint x: 281, startPoint y: 304, endPoint x: 290, endPoint y: 293, distance: 14.7
click at [270, 303] on div "//==================================== function initHomePageFeatures ( ) { cons…" at bounding box center [681, 355] width 884 height 541
drag, startPoint x: 296, startPoint y: 289, endPoint x: 282, endPoint y: 290, distance: 14.2
click at [280, 289] on div "//==================================== function initHomePageFeatures ( ) { cons…" at bounding box center [681, 355] width 884 height 541
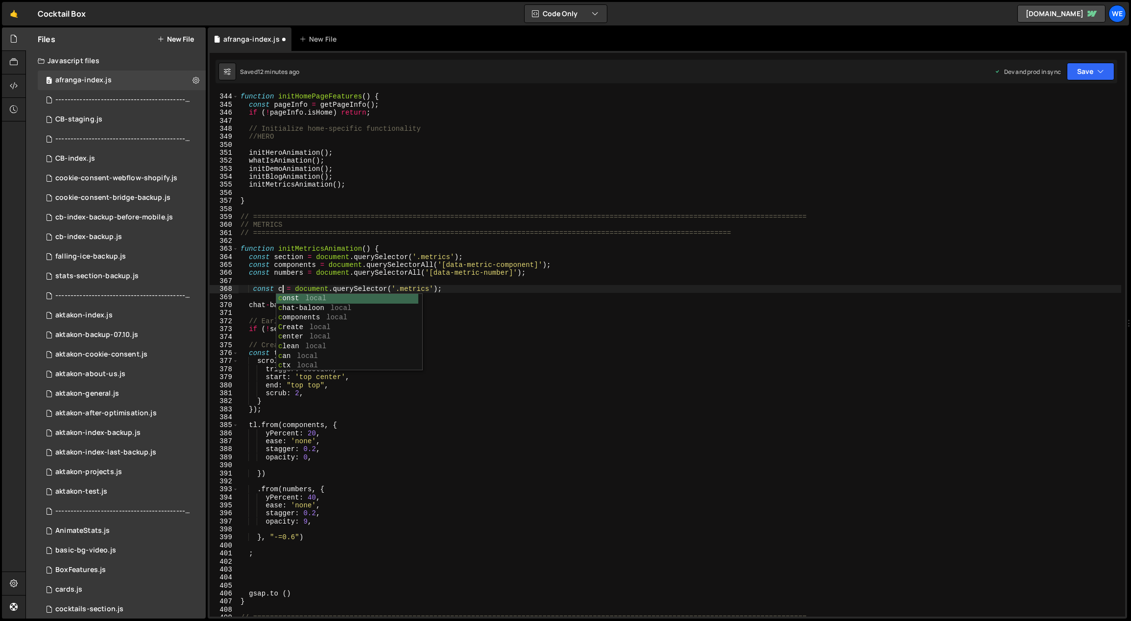
scroll to position [0, 3]
type textarea "const chat = document.querySelector('.metrics');"
click at [293, 281] on div "//==================================== function initHomePageFeatures ( ) { cons…" at bounding box center [681, 355] width 884 height 541
drag, startPoint x: 283, startPoint y: 307, endPoint x: 337, endPoint y: 303, distance: 54.5
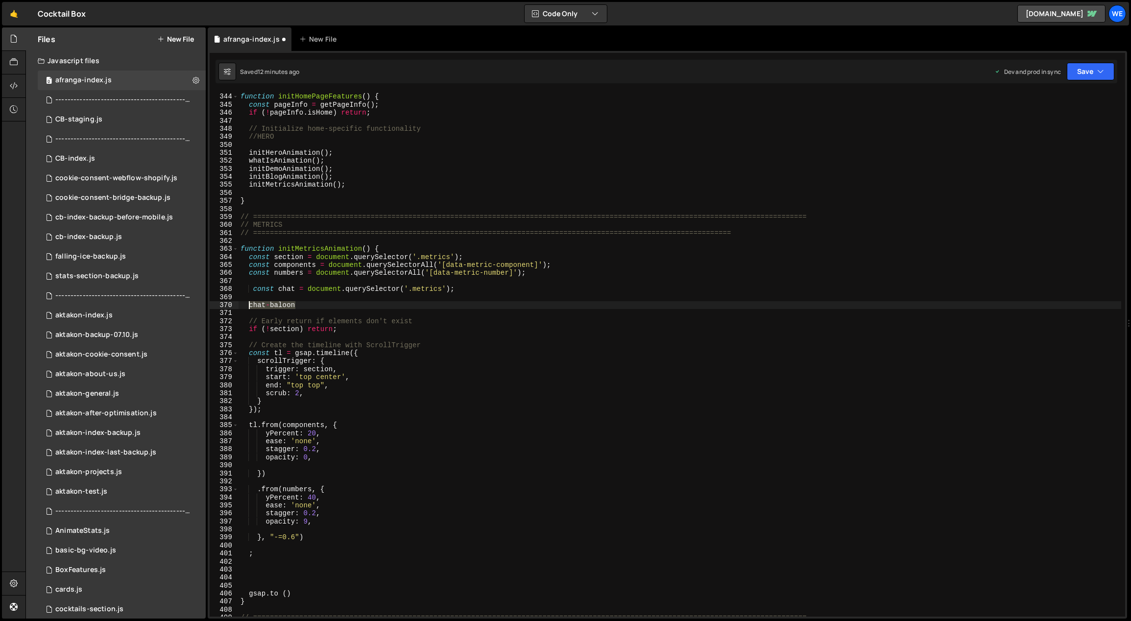
click at [248, 305] on div "//==================================== function initHomePageFeatures ( ) { cons…" at bounding box center [681, 355] width 884 height 541
type textarea "chat-baloon"
drag, startPoint x: 439, startPoint y: 290, endPoint x: 414, endPoint y: 288, distance: 25.1
click at [414, 288] on div "//==================================== function initHomePageFeatures ( ) { cons…" at bounding box center [681, 355] width 884 height 541
paste textarea "chat-baloon"
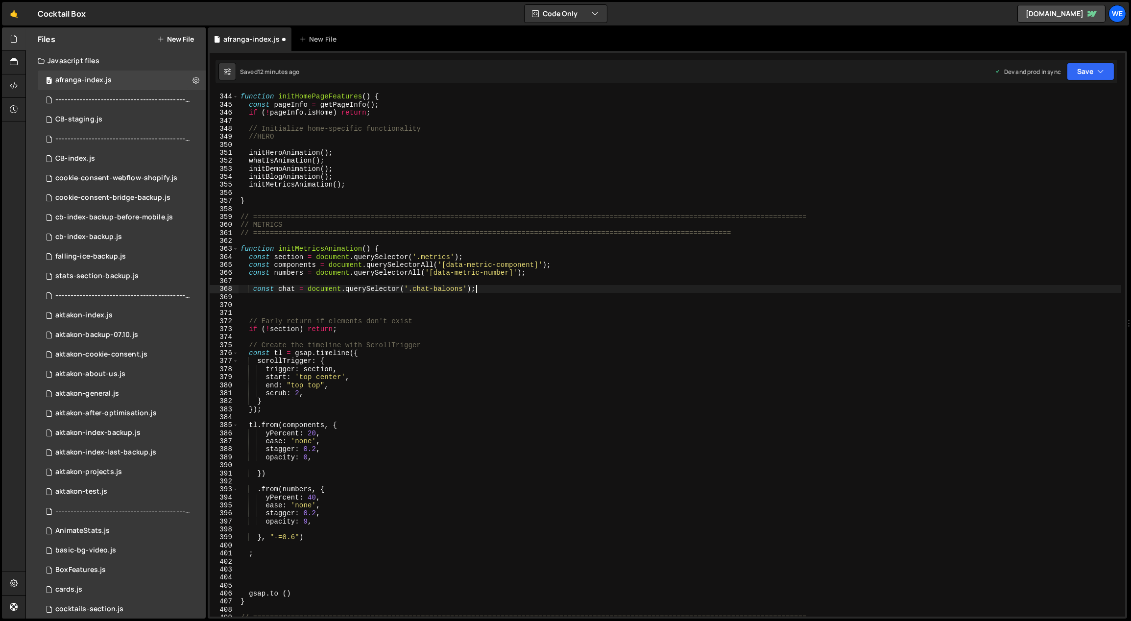
click at [498, 290] on div "//==================================== function initHomePageFeatures ( ) { cons…" at bounding box center [681, 355] width 884 height 541
click at [461, 290] on div "//==================================== function initHomePageFeatures ( ) { cons…" at bounding box center [681, 355] width 884 height 541
click at [461, 291] on div "//==================================== function initHomePageFeatures ( ) { cons…" at bounding box center [681, 355] width 884 height 541
type textarea "const chat = document.querySelector('.chat-baloon');"
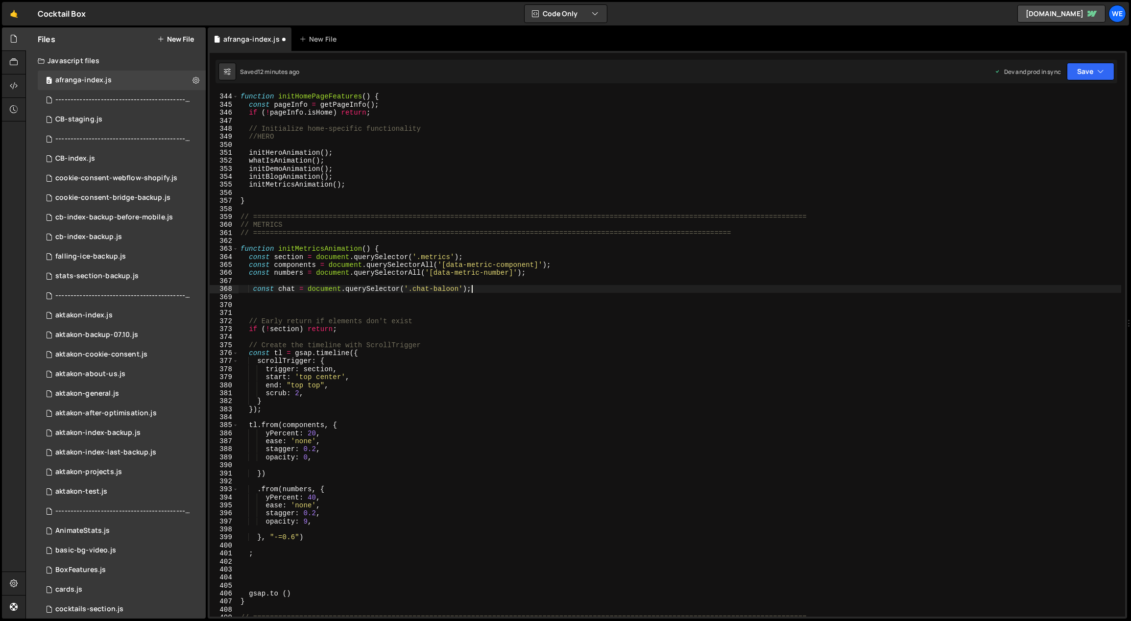
click at [480, 290] on div "//==================================== function initHomePageFeatures ( ) { cons…" at bounding box center [681, 355] width 884 height 541
drag, startPoint x: 486, startPoint y: 289, endPoint x: 251, endPoint y: 291, distance: 235.2
click at [251, 291] on div "//==================================== function initHomePageFeatures ( ) { cons…" at bounding box center [681, 355] width 884 height 541
paste textarea "const chat = document.querySelector('.chat-baloon');"
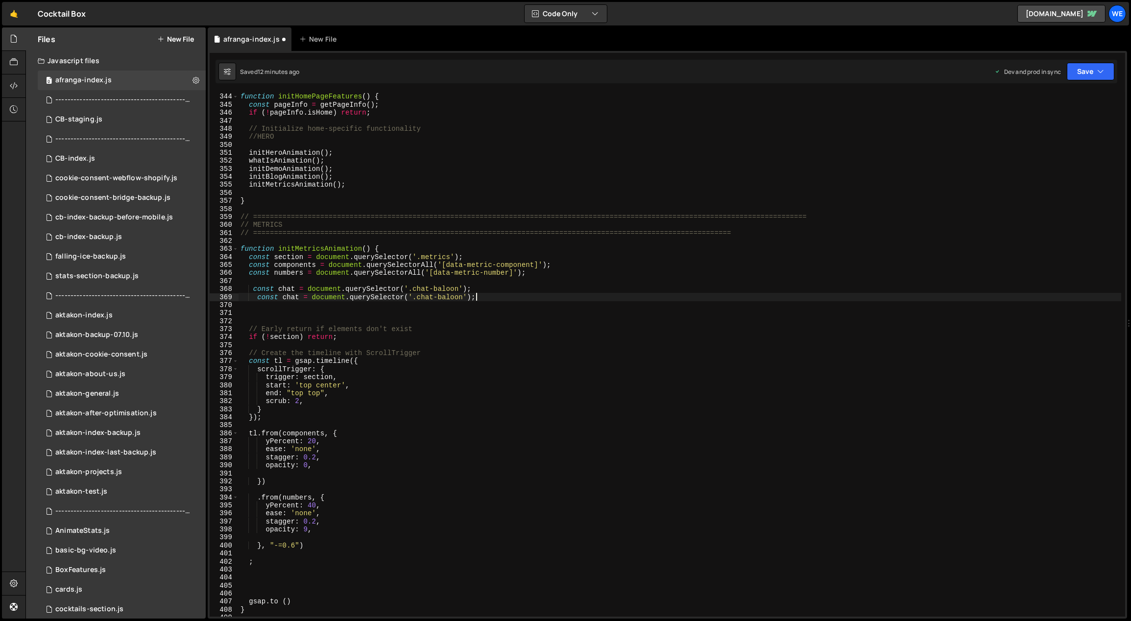
type textarea "const chat = document.querySelector('.chat-baloon');"
click at [309, 306] on div "//==================================== function initHomePageFeatures ( ) { cons…" at bounding box center [681, 355] width 884 height 541
drag, startPoint x: 298, startPoint y: 298, endPoint x: 283, endPoint y: 297, distance: 15.7
click at [283, 297] on div "//==================================== function initHomePageFeatures ( ) { cons…" at bounding box center [681, 355] width 884 height 541
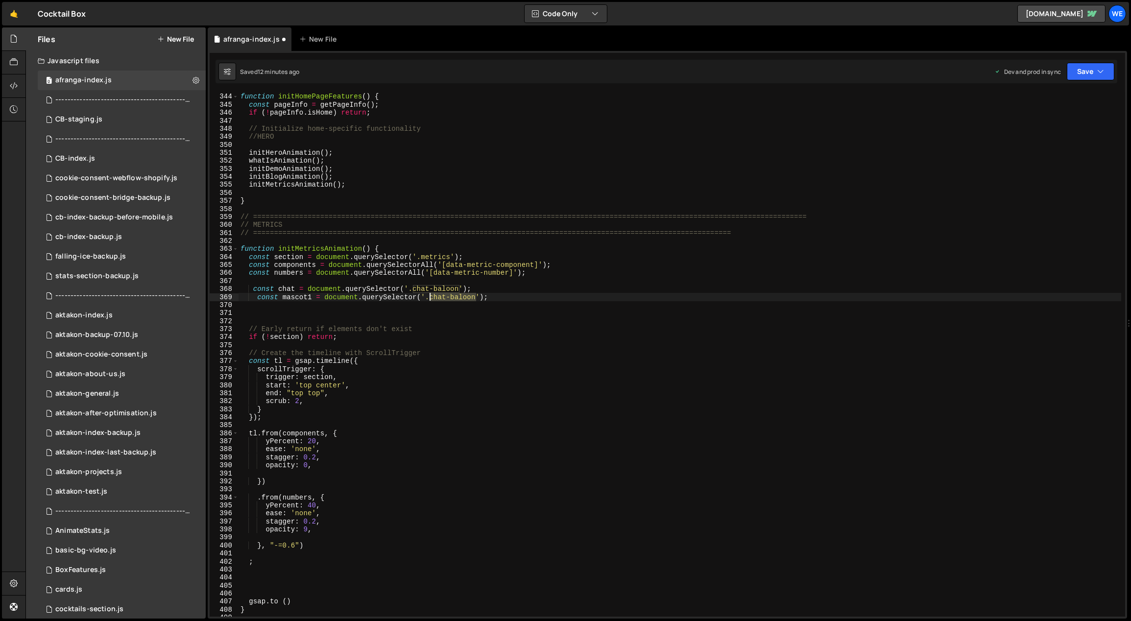
drag, startPoint x: 474, startPoint y: 297, endPoint x: 443, endPoint y: 302, distance: 31.2
click at [430, 298] on div "//==================================== function initHomePageFeatures ( ) { cons…" at bounding box center [681, 355] width 884 height 541
paste textarea "mascot-state-1"
click at [506, 297] on div "//==================================== function initHomePageFeatures ( ) { cons…" at bounding box center [681, 355] width 884 height 541
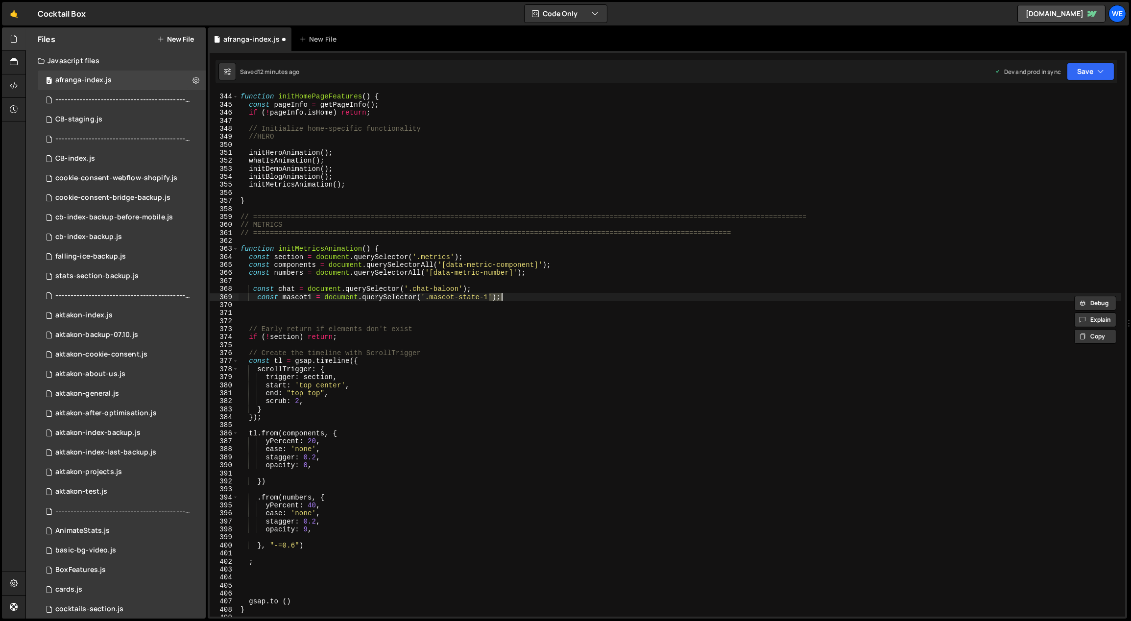
click at [506, 297] on div "//==================================== function initHomePageFeatures ( ) { cons…" at bounding box center [681, 355] width 884 height 541
type textarea "const mascot1 = document.querySelector('.mascot-state-1');"
click at [499, 304] on div "//==================================== function initHomePageFeatures ( ) { cons…" at bounding box center [681, 355] width 884 height 541
paste textarea
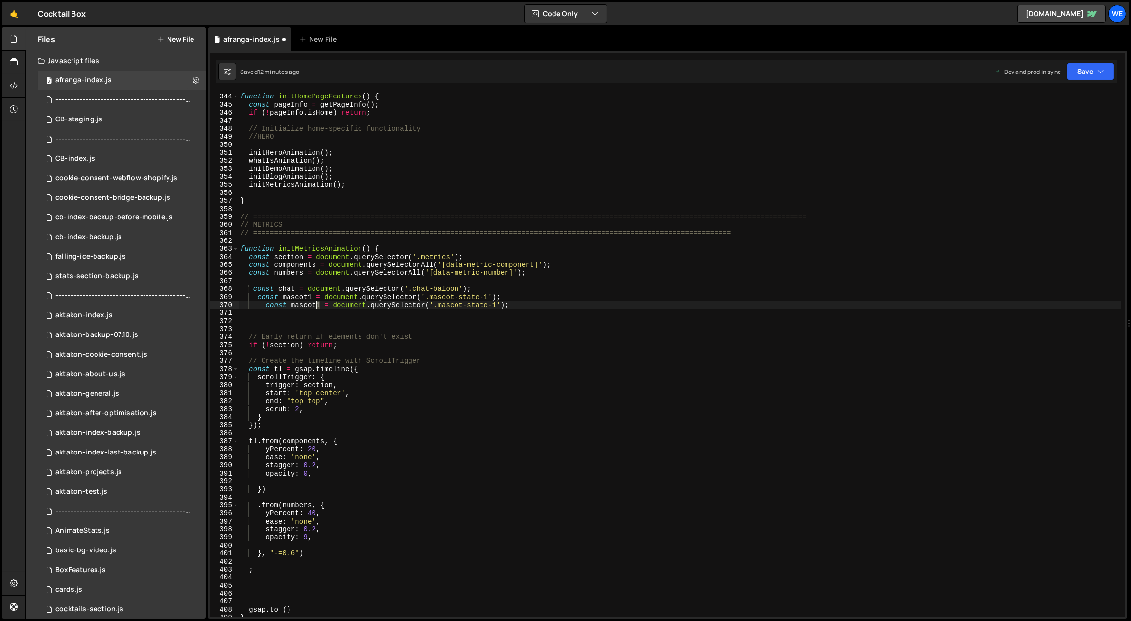
click at [317, 306] on div "//==================================== function initHomePageFeatures ( ) { cons…" at bounding box center [681, 355] width 884 height 541
click at [494, 306] on div "//==================================== function initHomePageFeatures ( ) { cons…" at bounding box center [681, 355] width 884 height 541
type textarea "const mascot2 = document.querySelector('.mascot-state-2');"
click at [529, 282] on div "//==================================== function initHomePageFeatures ( ) { cons…" at bounding box center [681, 355] width 884 height 541
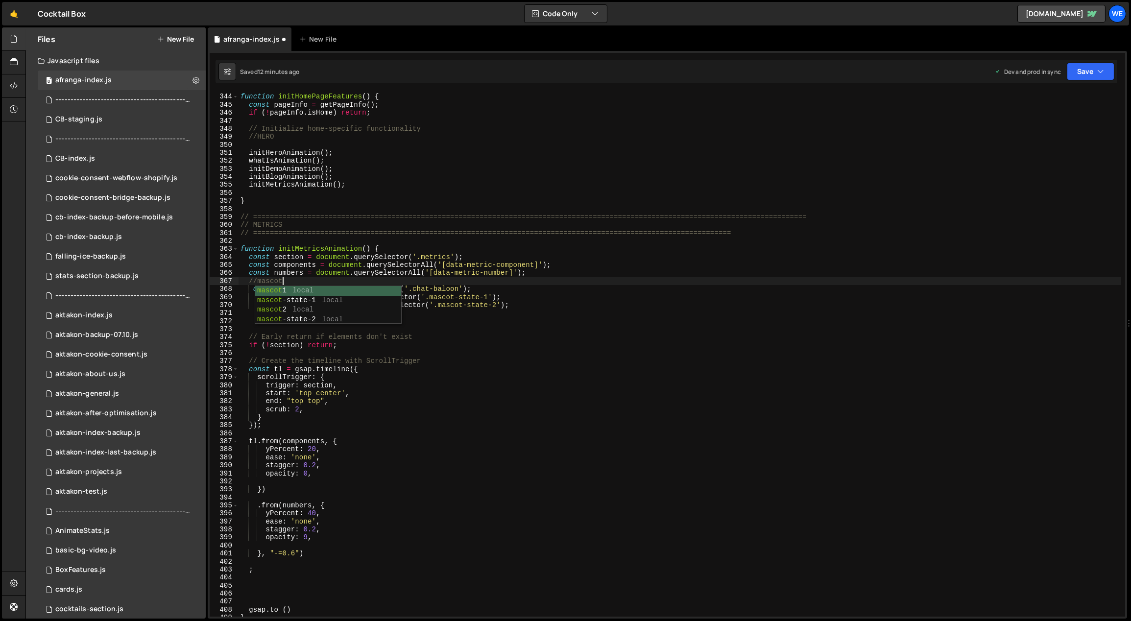
scroll to position [0, 2]
click at [544, 276] on div "//==================================== function initHomePageFeatures ( ) { cons…" at bounding box center [681, 355] width 884 height 541
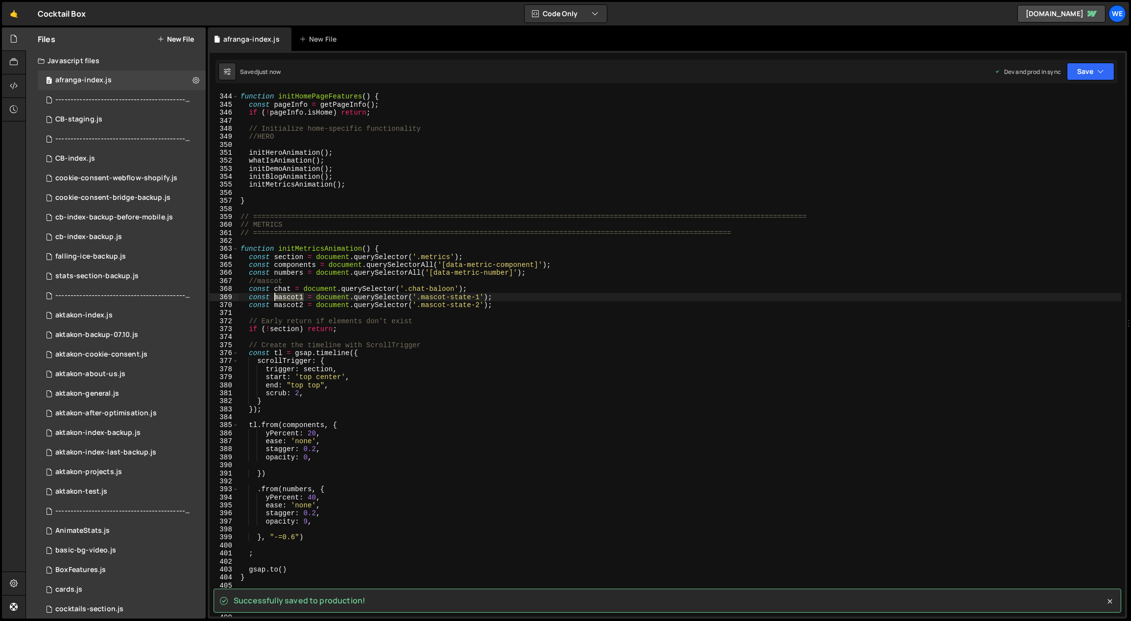
drag, startPoint x: 303, startPoint y: 298, endPoint x: 276, endPoint y: 297, distance: 27.0
click at [275, 297] on div "//==================================== function initHomePageFeatures ( ) { cons…" at bounding box center [681, 355] width 884 height 541
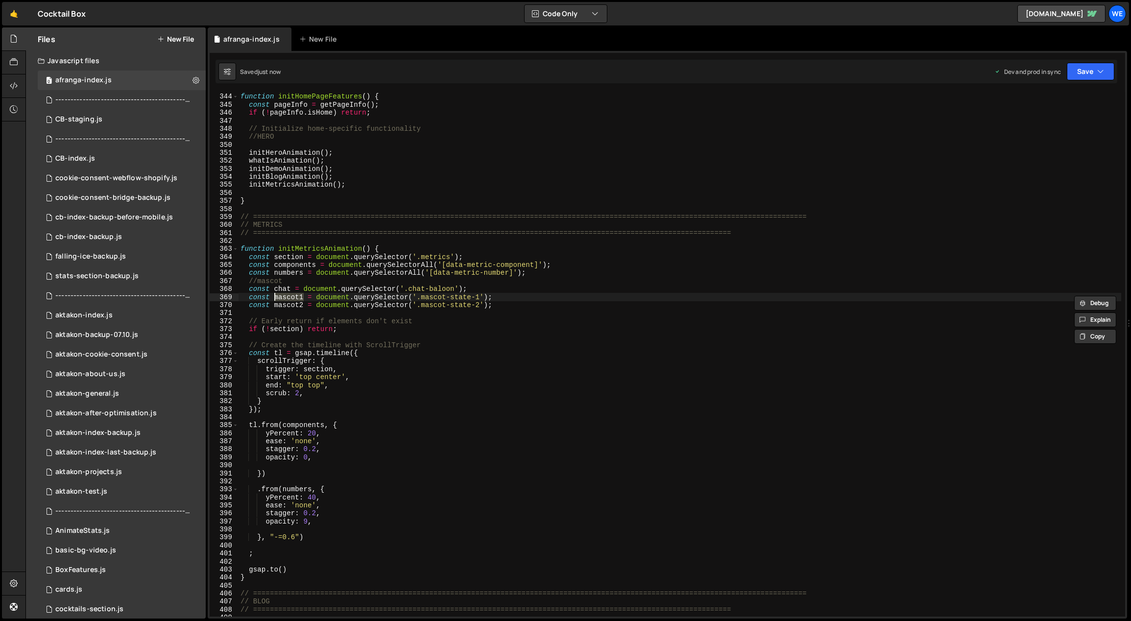
click at [543, 356] on div "//==================================== function initHomePageFeatures ( ) { cons…" at bounding box center [681, 355] width 884 height 541
type textarea "const tl = gsap.timeline({"
click at [118, 117] on div "0 CB-staging.js 0" at bounding box center [122, 120] width 168 height 20
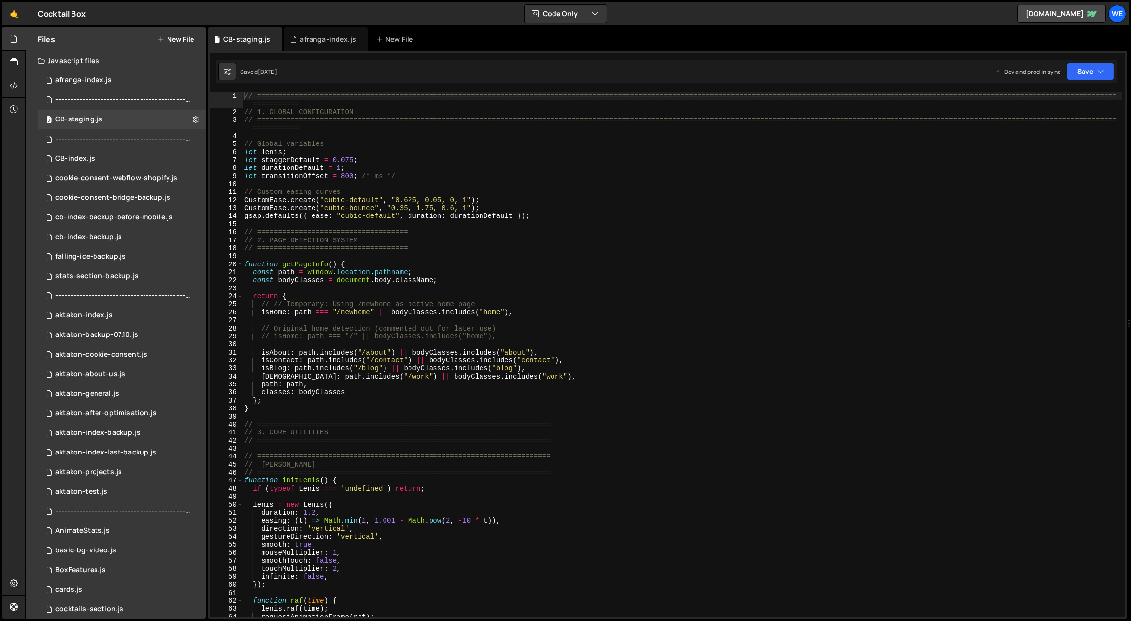
type textarea "CustomEase.create("cubic-default", "0.625, 0.05, 0, 1");"
click at [401, 198] on div "// ============================================================================…" at bounding box center [683, 366] width 880 height 549
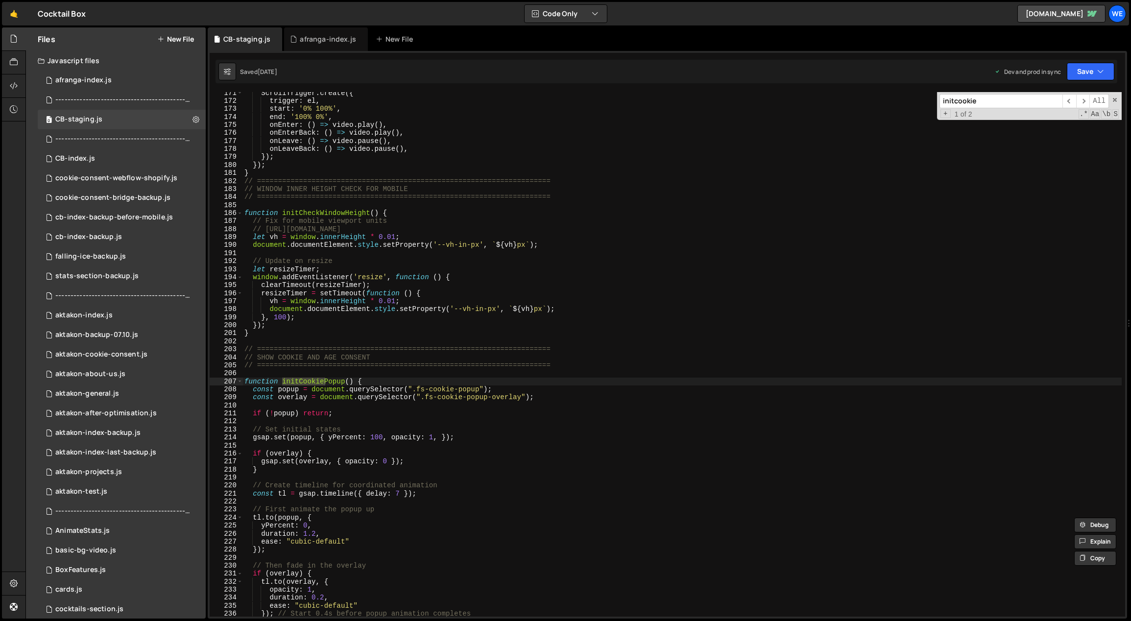
scroll to position [1033, 0]
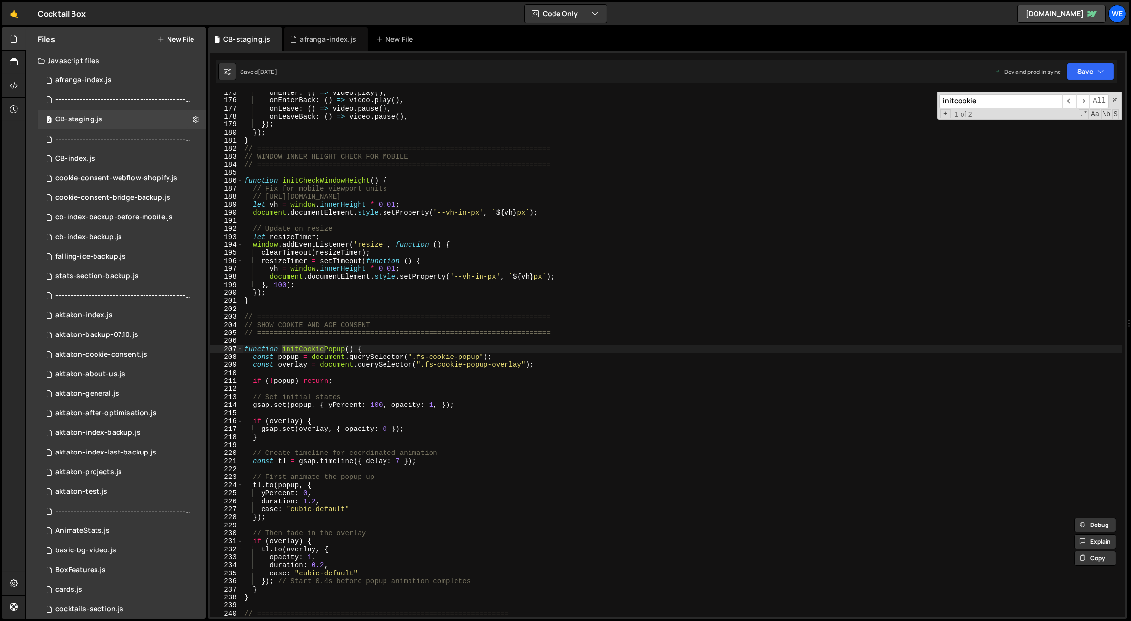
type input "initcookie"
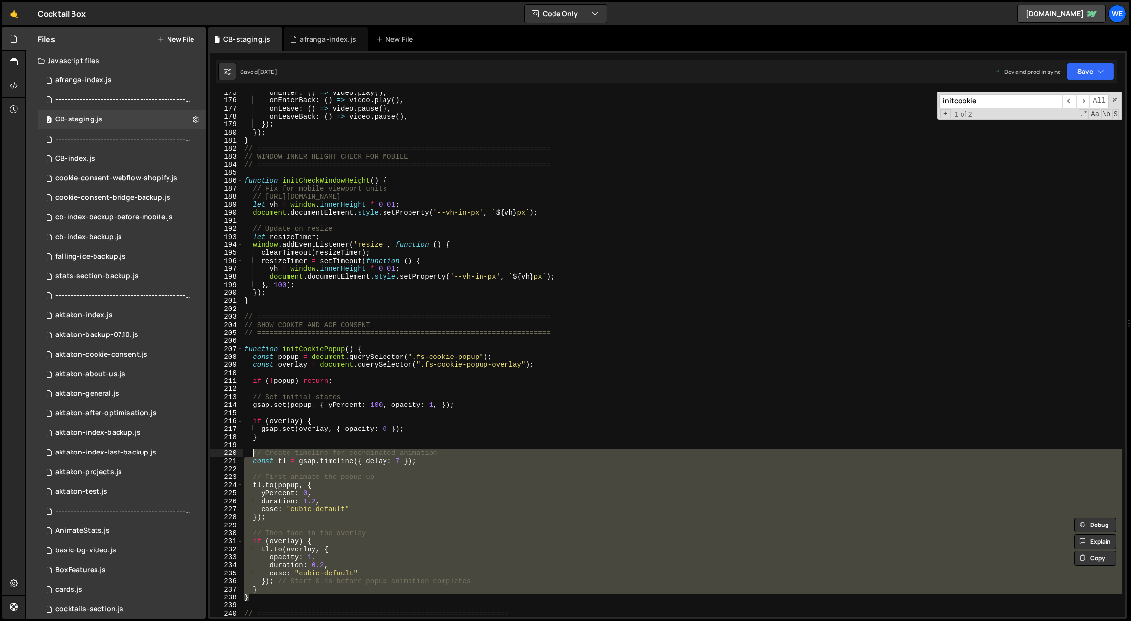
drag, startPoint x: 255, startPoint y: 596, endPoint x: 251, endPoint y: 455, distance: 141.7
click at [251, 455] on div "onEnter : ( ) => video . play ( ) , onEnterBack : ( ) => video . play ( ) , onL…" at bounding box center [683, 359] width 880 height 541
click at [410, 465] on div "onEnter : ( ) => video . play ( ) , onEnterBack : ( ) => video . play ( ) , onL…" at bounding box center [683, 354] width 880 height 525
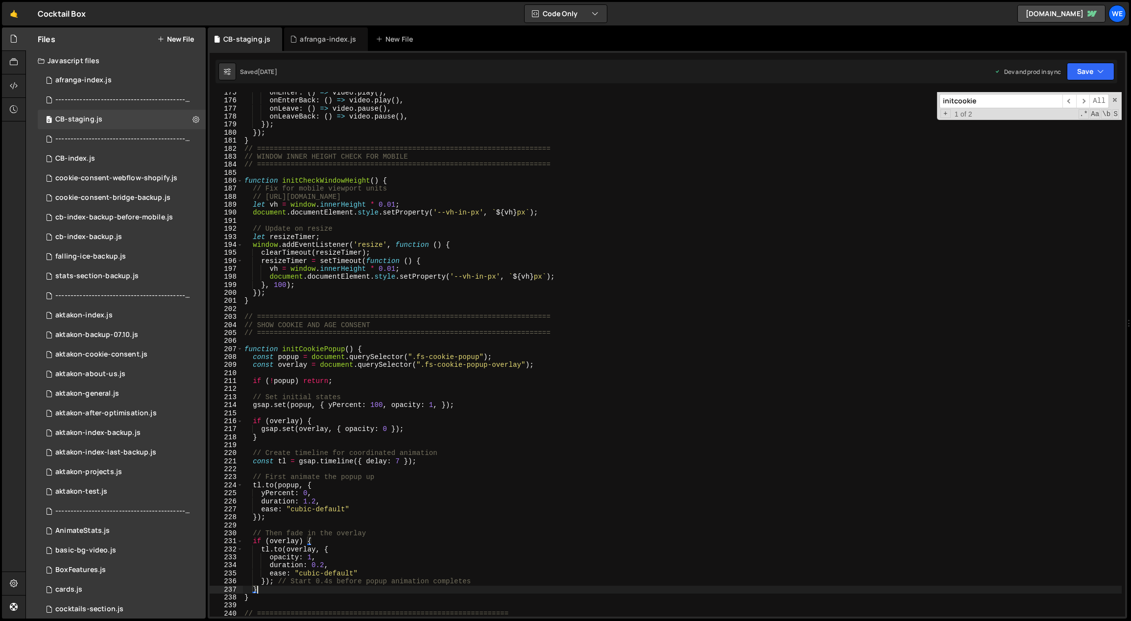
click at [263, 589] on div "onEnter : ( ) => video . play ( ) , onEnterBack : ( ) => video . play ( ) , onL…" at bounding box center [683, 359] width 880 height 541
click at [252, 599] on div "onEnter : ( ) => video . play ( ) , onEnterBack : ( ) => video . play ( ) , onL…" at bounding box center [683, 359] width 880 height 541
click at [264, 588] on div "onEnter : ( ) => video . play ( ) , onEnterBack : ( ) => video . play ( ) , onL…" at bounding box center [683, 359] width 880 height 541
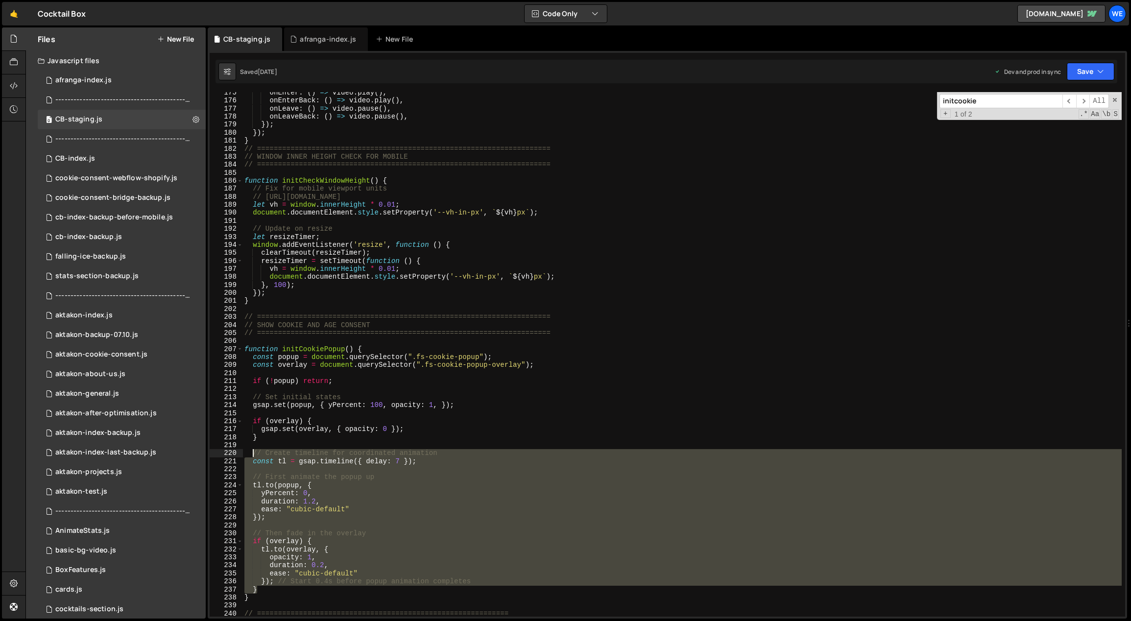
drag, startPoint x: 261, startPoint y: 581, endPoint x: 252, endPoint y: 454, distance: 127.7
click at [252, 454] on div "onEnter : ( ) => video . play ( ) , onEnterBack : ( ) => video . play ( ) , onL…" at bounding box center [683, 359] width 880 height 541
type textarea "// Create timeline for coordinated animation const tl = gsap.timeline({ delay: …"
click at [100, 83] on div "afranga-index.js" at bounding box center [83, 80] width 56 height 9
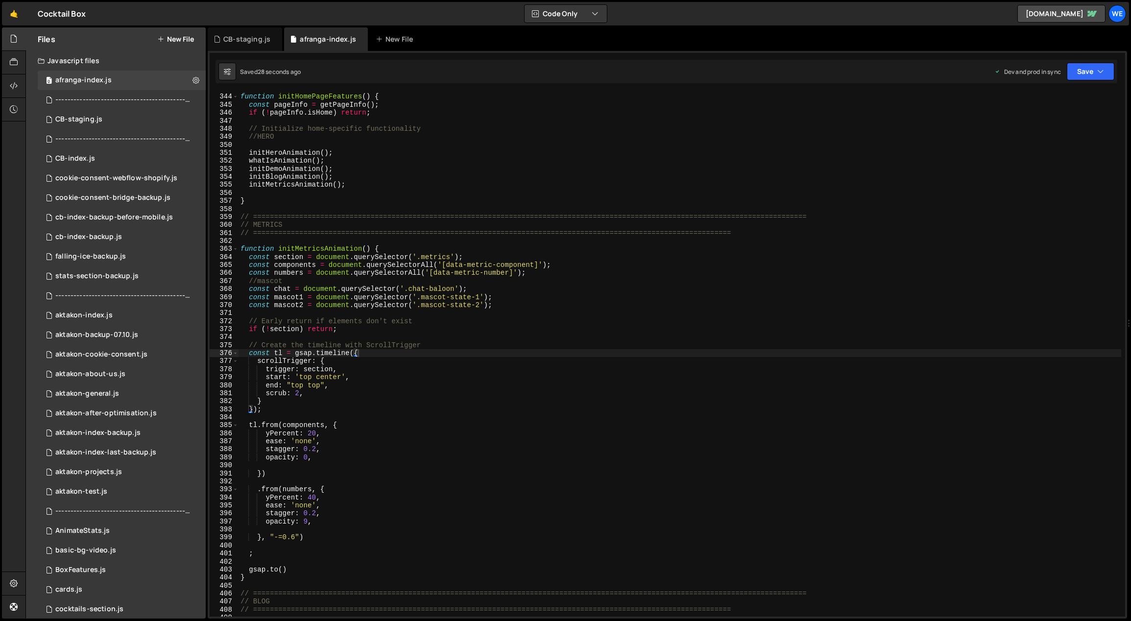
drag, startPoint x: 346, startPoint y: 531, endPoint x: 348, endPoint y: 540, distance: 9.5
click at [346, 531] on div "//==================================== function initHomePageFeatures ( ) { cons…" at bounding box center [681, 355] width 884 height 541
click at [347, 542] on div "//==================================== function initHomePageFeatures ( ) { cons…" at bounding box center [681, 355] width 884 height 541
type textarea ";"
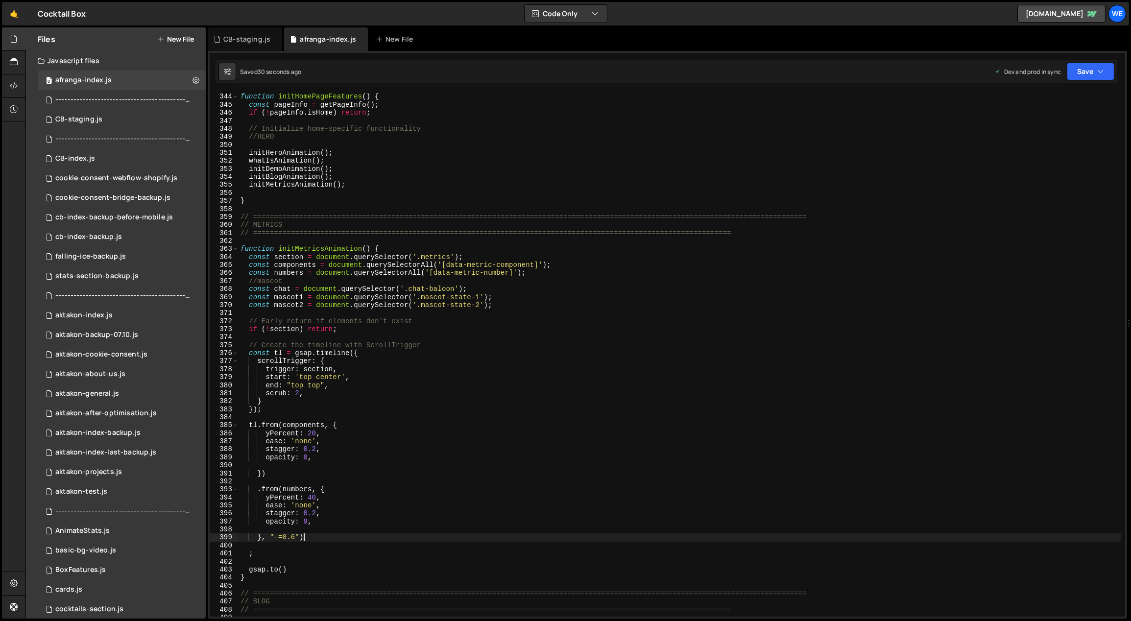
drag, startPoint x: 350, startPoint y: 541, endPoint x: 378, endPoint y: 546, distance: 28.3
click at [381, 544] on div "//==================================== function initHomePageFeatures ( ) { cons…" at bounding box center [681, 355] width 884 height 541
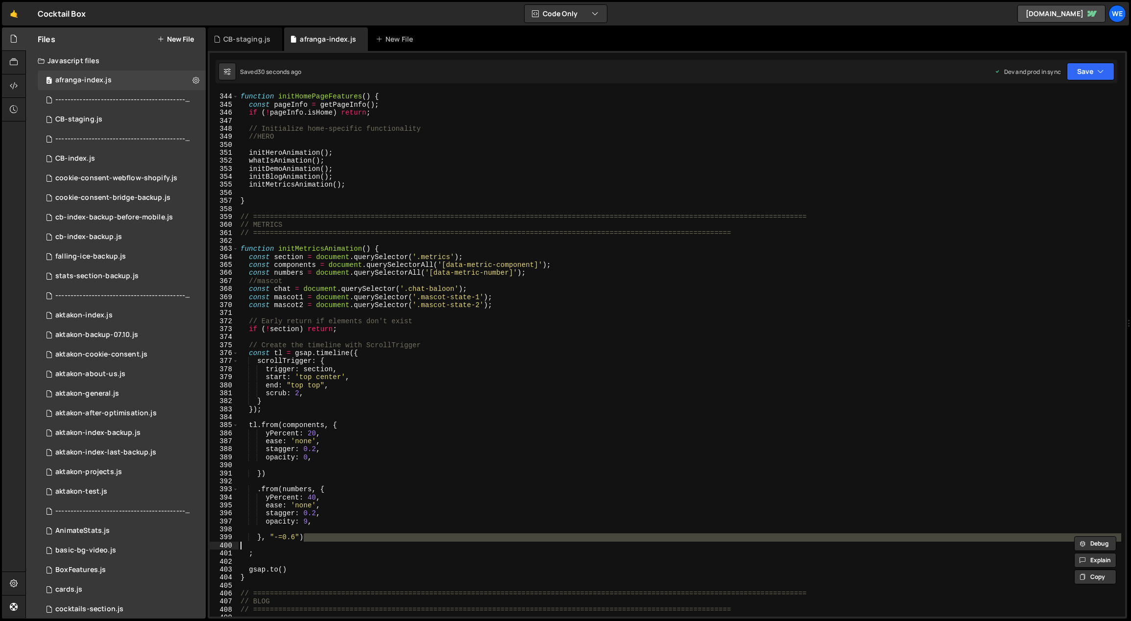
click at [364, 555] on div "//==================================== function initHomePageFeatures ( ) { cons…" at bounding box center [681, 355] width 884 height 541
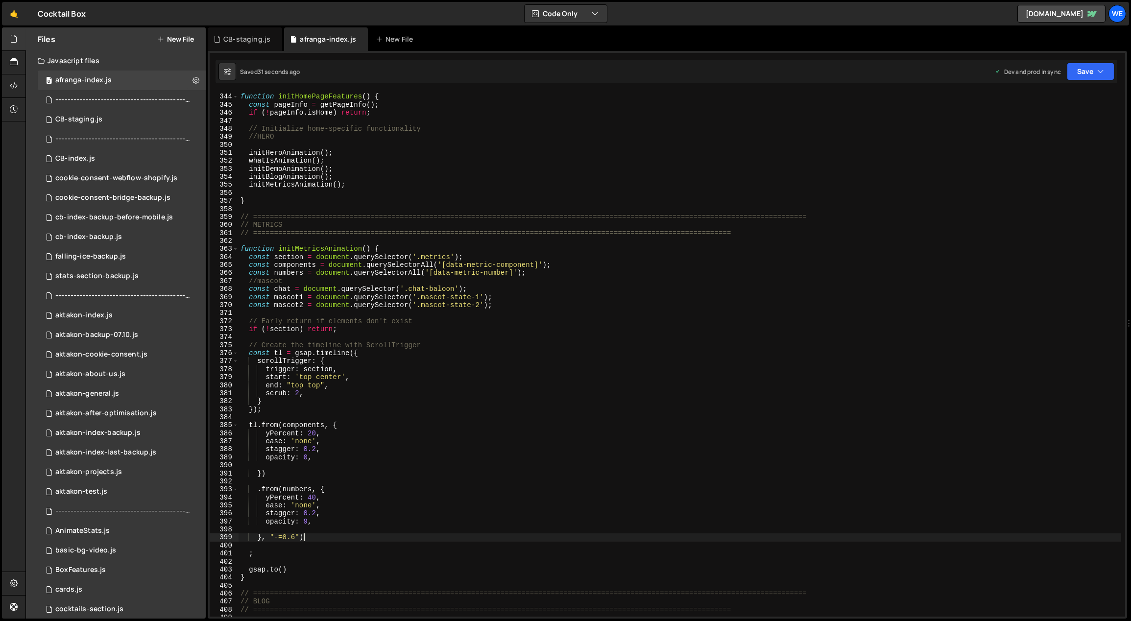
click at [355, 541] on div "//==================================== function initHomePageFeatures ( ) { cons…" at bounding box center [681, 355] width 884 height 541
click at [352, 556] on div "//==================================== function initHomePageFeatures ( ) { cons…" at bounding box center [681, 355] width 884 height 541
type textarea ";"
paste textarea "}"
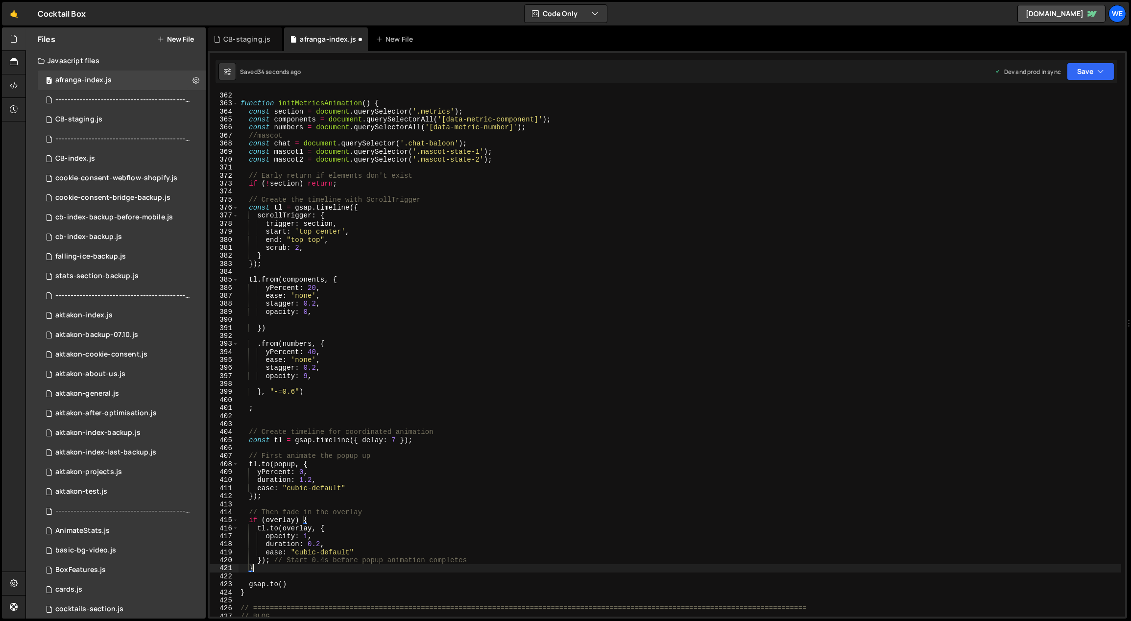
scroll to position [2916, 0]
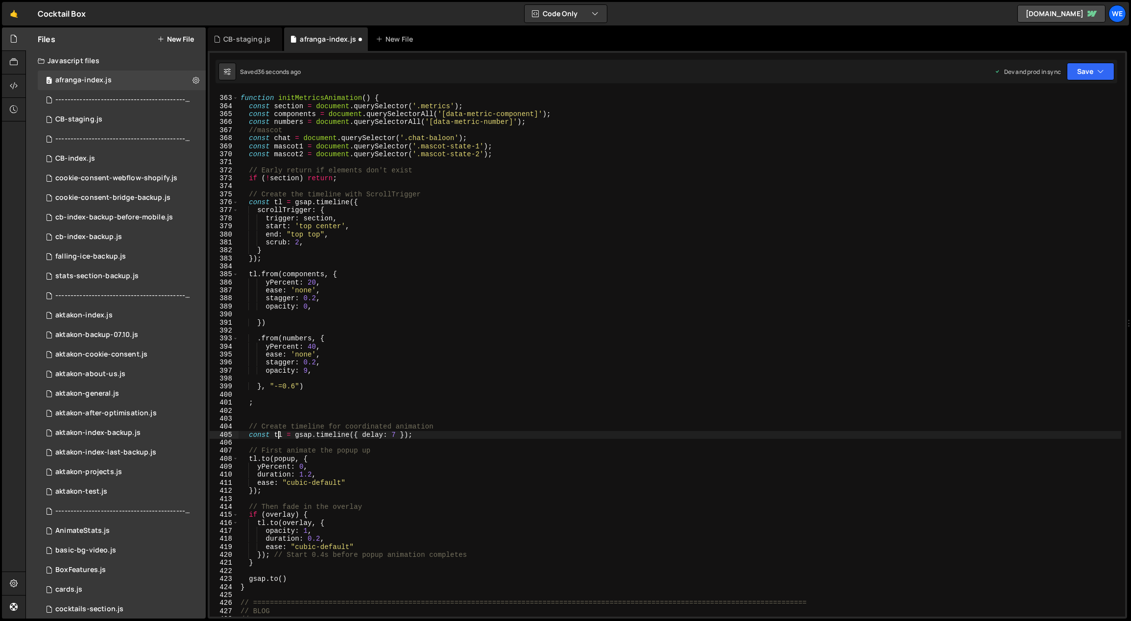
click at [273, 434] on div "function initMetricsAnimation ( ) { const section = document . querySelector ( …" at bounding box center [681, 356] width 884 height 541
click at [416, 434] on div "function initMetricsAnimation ( ) { const section = document . querySelector ( …" at bounding box center [681, 356] width 884 height 541
type textarea "const tlMascot = gsap.timeline({ delay: 4 });"
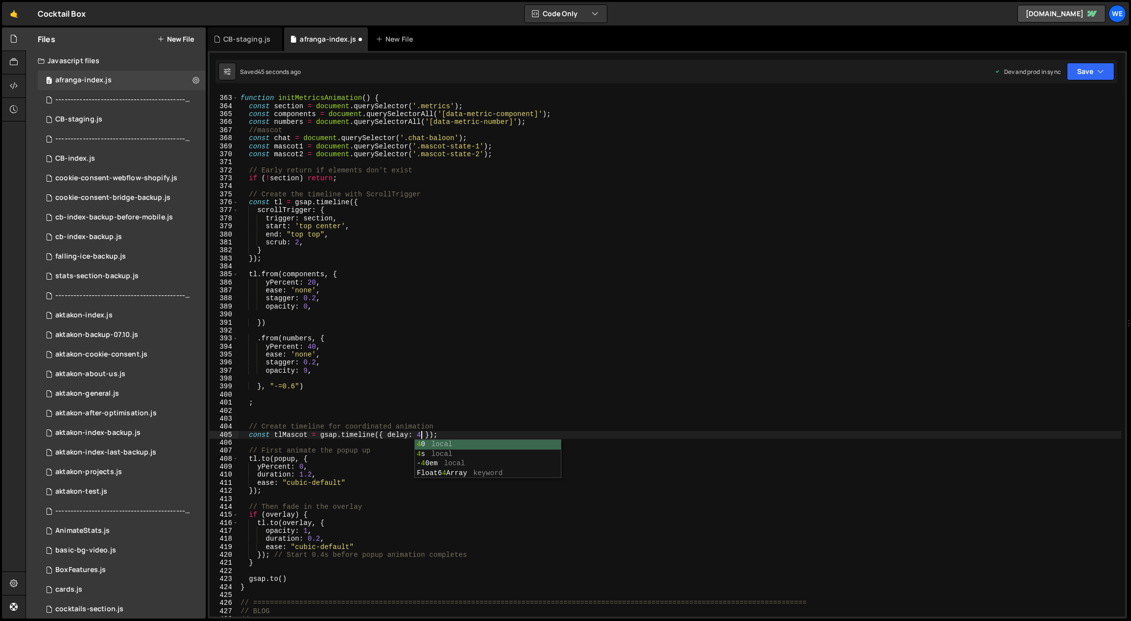
click at [468, 422] on div "function initMetricsAnimation ( ) { const section = document . querySelector ( …" at bounding box center [681, 356] width 884 height 541
click at [418, 437] on div "function initMetricsAnimation ( ) { const section = document . querySelector ( …" at bounding box center [681, 356] width 884 height 541
click at [347, 465] on div "function initMetricsAnimation ( ) { const section = document . querySelector ( …" at bounding box center [681, 356] width 884 height 541
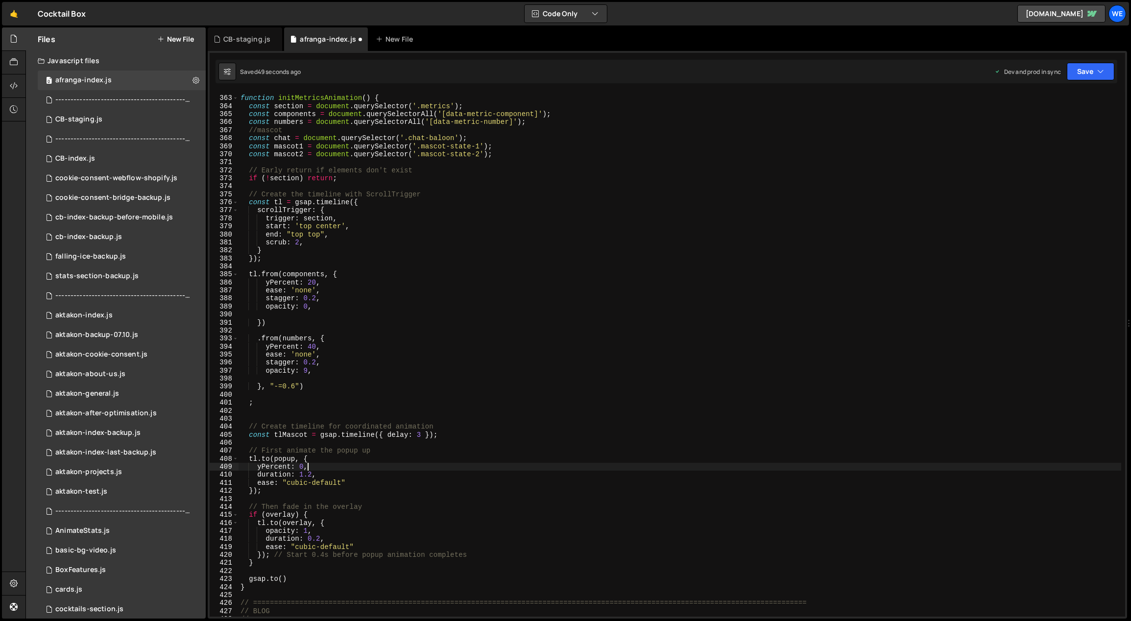
click at [377, 507] on div "function initMetricsAnimation ( ) { const section = document . querySelector ( …" at bounding box center [681, 356] width 884 height 541
type textarea "// Then fade in the overlay"
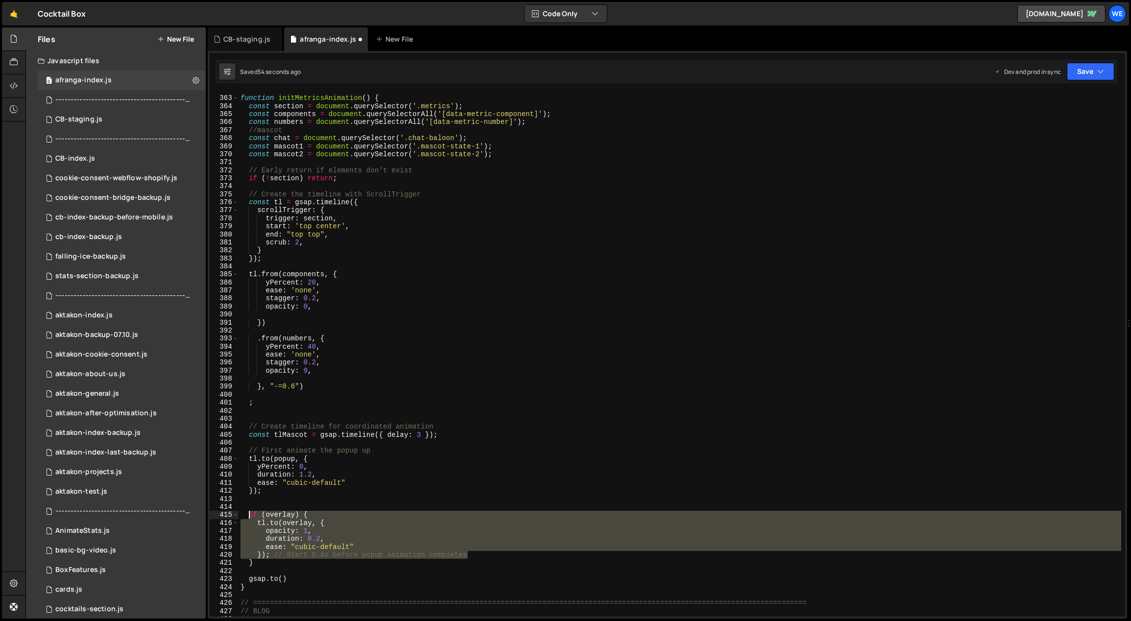
drag, startPoint x: 424, startPoint y: 555, endPoint x: 249, endPoint y: 514, distance: 179.7
click at [249, 514] on div "function initMetricsAnimation ( ) { const section = document . querySelector ( …" at bounding box center [681, 356] width 884 height 541
click at [266, 565] on div "function initMetricsAnimation ( ) { const section = document . querySelector ( …" at bounding box center [681, 356] width 884 height 541
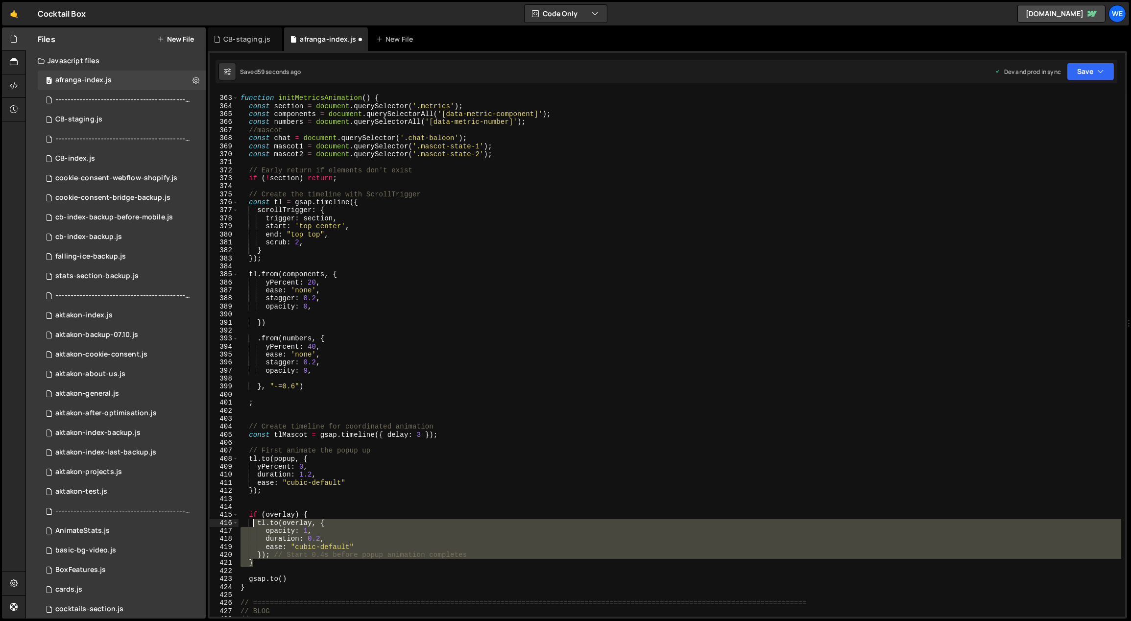
drag, startPoint x: 266, startPoint y: 565, endPoint x: 246, endPoint y: 512, distance: 56.9
click at [245, 513] on div "function initMetricsAnimation ( ) { const section = document . querySelector ( …" at bounding box center [681, 356] width 884 height 541
type textarea "if (overlay) { [DOMAIN_NAME](overlay, {"
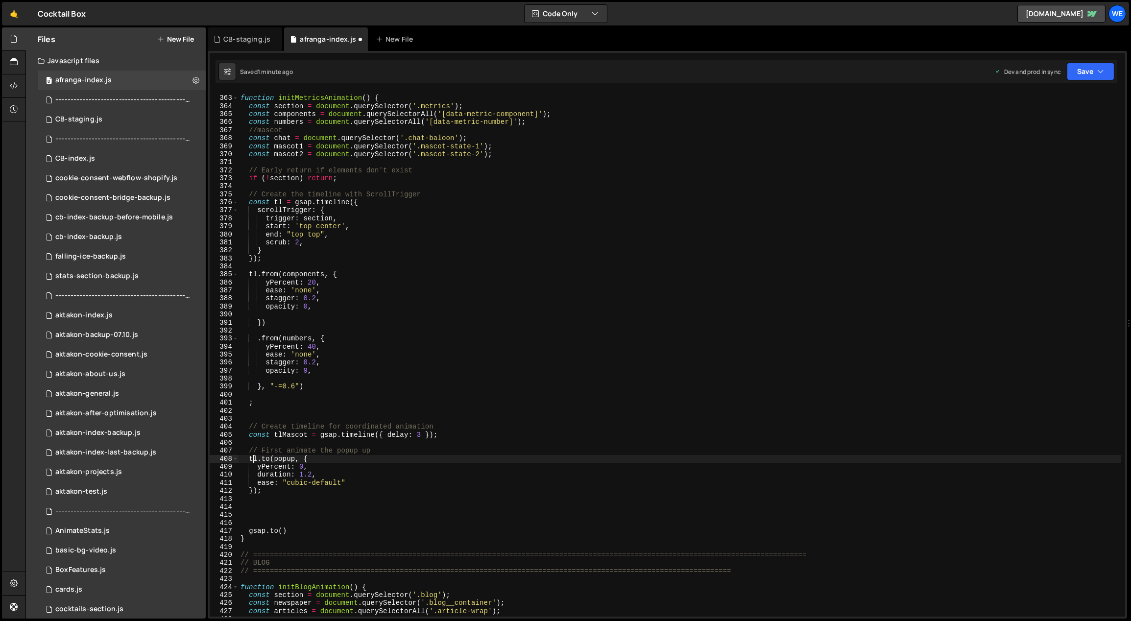
click at [253, 459] on div "function initMetricsAnimation ( ) { const section = document . querySelector ( …" at bounding box center [681, 356] width 884 height 541
click at [255, 459] on div "function initMetricsAnimation ( ) { const section = document . querySelector ( …" at bounding box center [681, 356] width 884 height 541
click at [331, 463] on div "function initMetricsAnimation ( ) { const section = document . querySelector ( …" at bounding box center [681, 356] width 884 height 541
drag, startPoint x: 320, startPoint y: 461, endPoint x: 300, endPoint y: 457, distance: 20.1
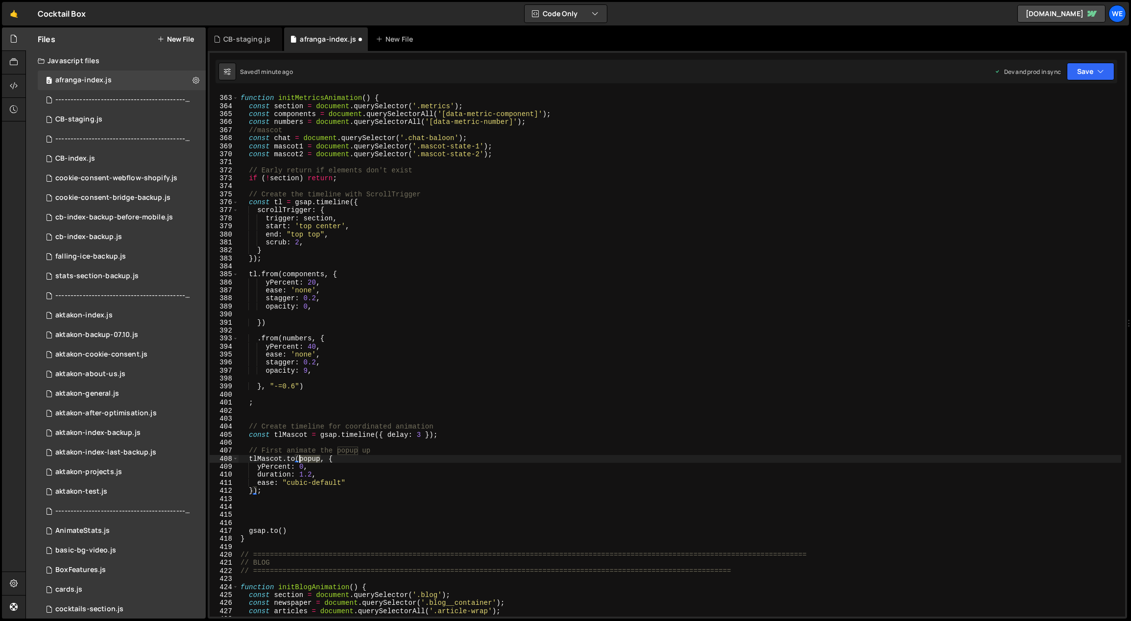
click at [300, 461] on div "function initMetricsAnimation ( ) { const section = document . querySelector ( …" at bounding box center [681, 356] width 884 height 541
drag, startPoint x: 290, startPoint y: 466, endPoint x: 258, endPoint y: 465, distance: 31.4
click at [258, 465] on div "function initMetricsAnimation ( ) { const section = document . querySelector ( …" at bounding box center [681, 356] width 884 height 541
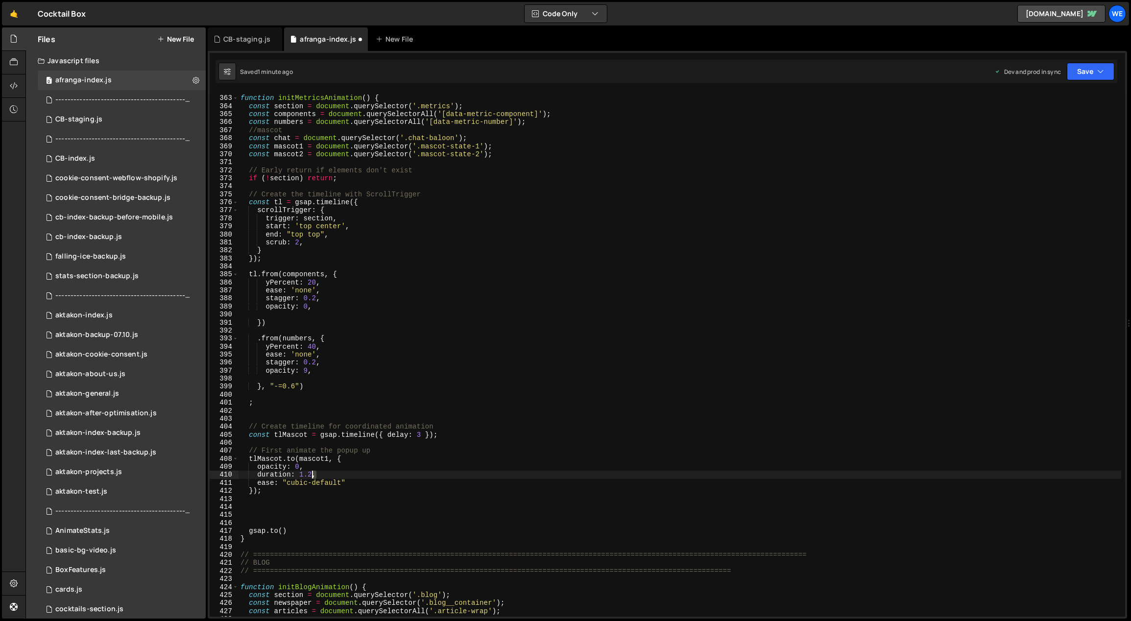
drag, startPoint x: 320, startPoint y: 476, endPoint x: 314, endPoint y: 475, distance: 6.4
click at [314, 475] on div "function initMetricsAnimation ( ) { const section = document . querySelector ( …" at bounding box center [681, 356] width 884 height 541
drag, startPoint x: 309, startPoint y: 474, endPoint x: 299, endPoint y: 474, distance: 9.8
click at [299, 474] on div "function initMetricsAnimation ( ) { const section = document . querySelector ( …" at bounding box center [681, 356] width 884 height 541
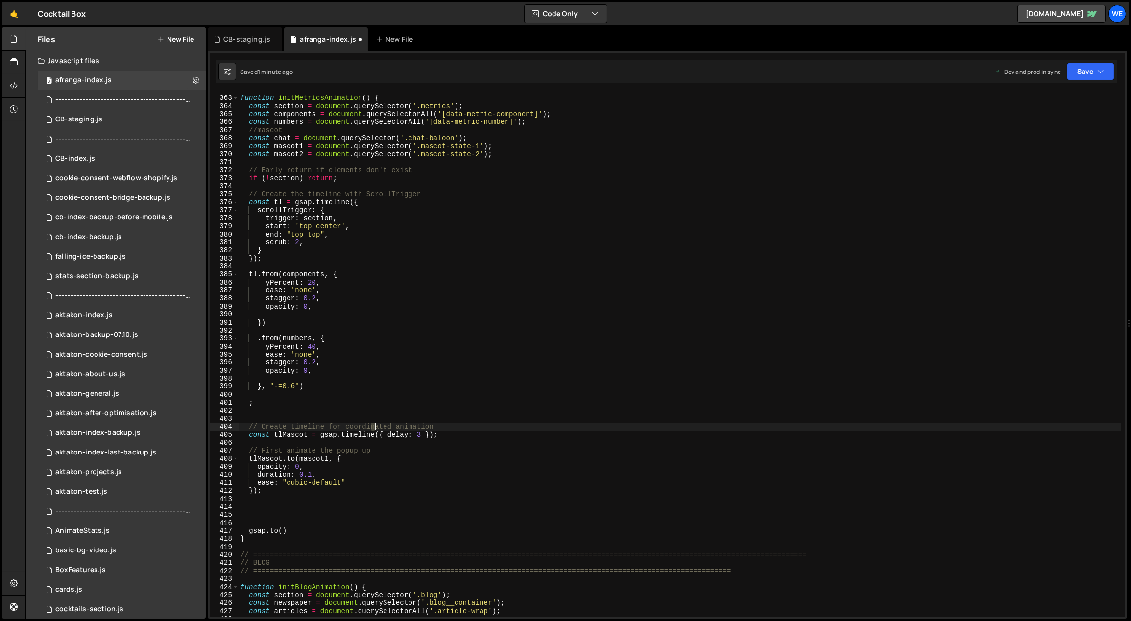
click at [373, 430] on div "function initMetricsAnimation ( ) { const section = document . querySelector ( …" at bounding box center [681, 356] width 884 height 541
click at [355, 479] on div "function initMetricsAnimation ( ) { const section = document . querySelector ( …" at bounding box center [681, 356] width 884 height 541
click at [356, 480] on div "function initMetricsAnimation ( ) { const section = document . querySelector ( …" at bounding box center [681, 356] width 884 height 541
drag, startPoint x: 331, startPoint y: 482, endPoint x: 289, endPoint y: 483, distance: 42.2
click at [289, 483] on div "function initMetricsAnimation ( ) { const section = document . querySelector ( …" at bounding box center [681, 356] width 884 height 541
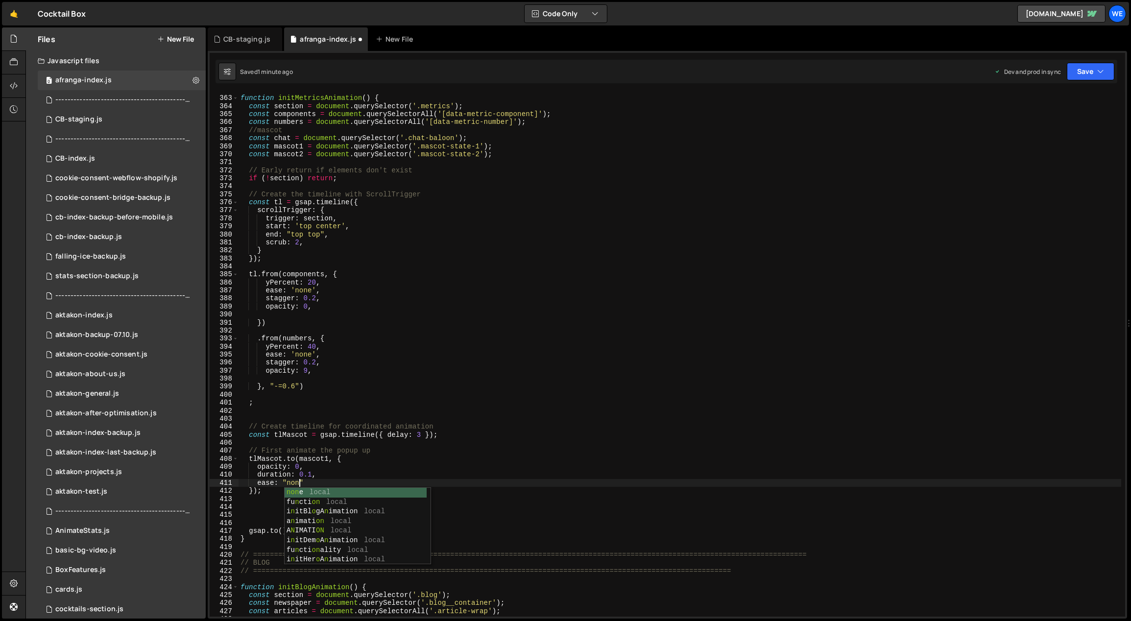
scroll to position [0, 4]
click at [274, 463] on div "function initMetricsAnimation ( ) { const section = document . querySelector ( …" at bounding box center [681, 356] width 884 height 541
click at [318, 484] on div "function initMetricsAnimation ( ) { const section = document . querySelector ( …" at bounding box center [681, 356] width 884 height 541
click at [360, 457] on div "function initMetricsAnimation ( ) { const section = document . querySelector ( …" at bounding box center [681, 356] width 884 height 541
click at [257, 491] on div "function initMetricsAnimation ( ) { const section = document . querySelector ( …" at bounding box center [681, 356] width 884 height 541
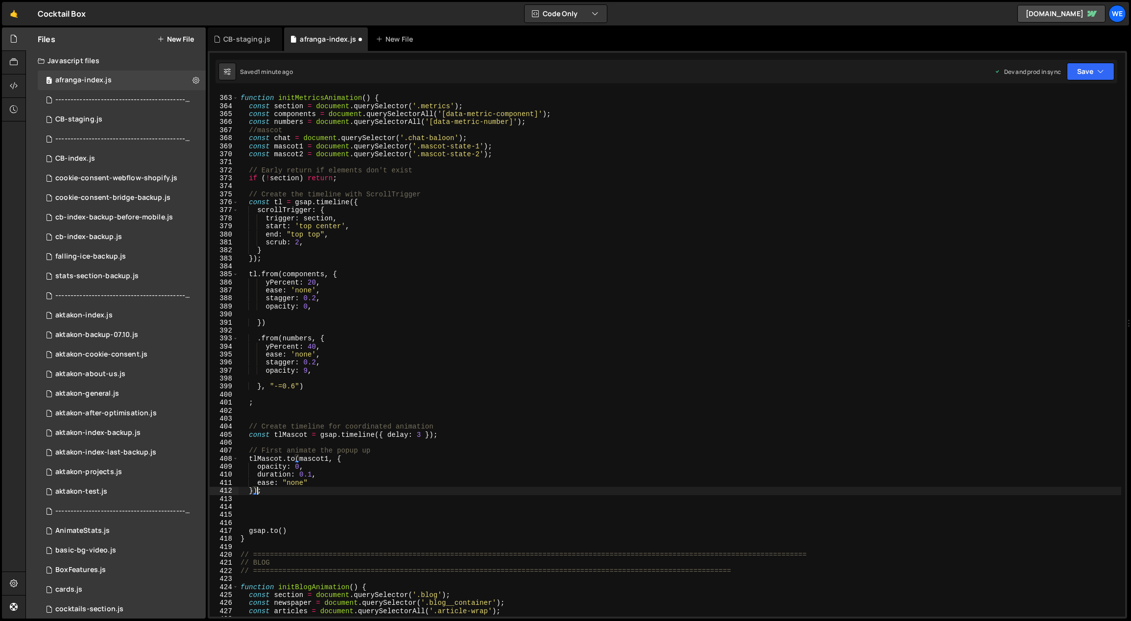
scroll to position [0, 0]
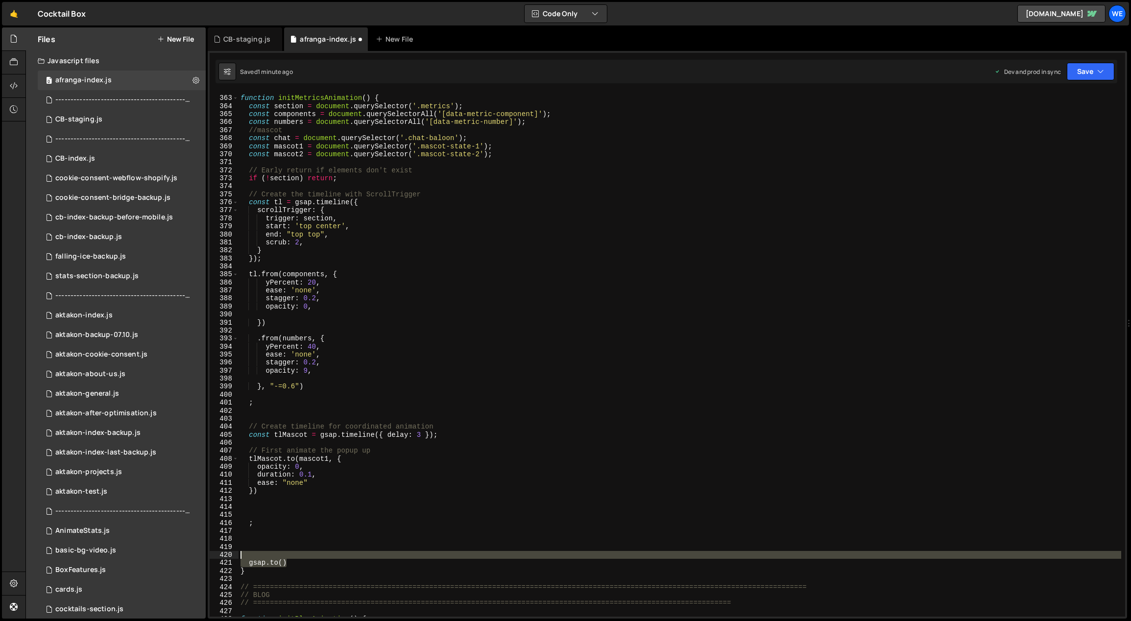
drag, startPoint x: 301, startPoint y: 563, endPoint x: 258, endPoint y: 556, distance: 43.7
click at [257, 556] on div "function initMetricsAnimation ( ) { const section = document . querySelector ( …" at bounding box center [681, 356] width 884 height 541
type textarea "[DOMAIN_NAME]()"
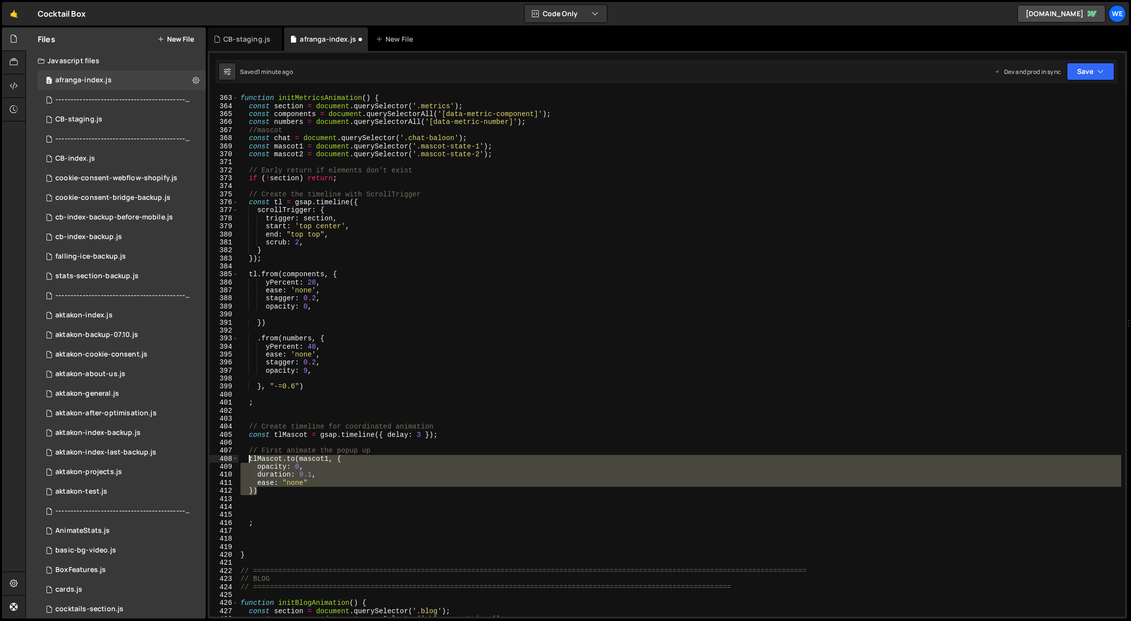
drag, startPoint x: 258, startPoint y: 481, endPoint x: 247, endPoint y: 456, distance: 27.2
click at [247, 456] on div "function initMetricsAnimation ( ) { const section = document . querySelector ( …" at bounding box center [681, 356] width 884 height 541
click at [269, 492] on div "function initMetricsAnimation ( ) { const section = document . querySelector ( …" at bounding box center [680, 354] width 883 height 525
type textarea "})"
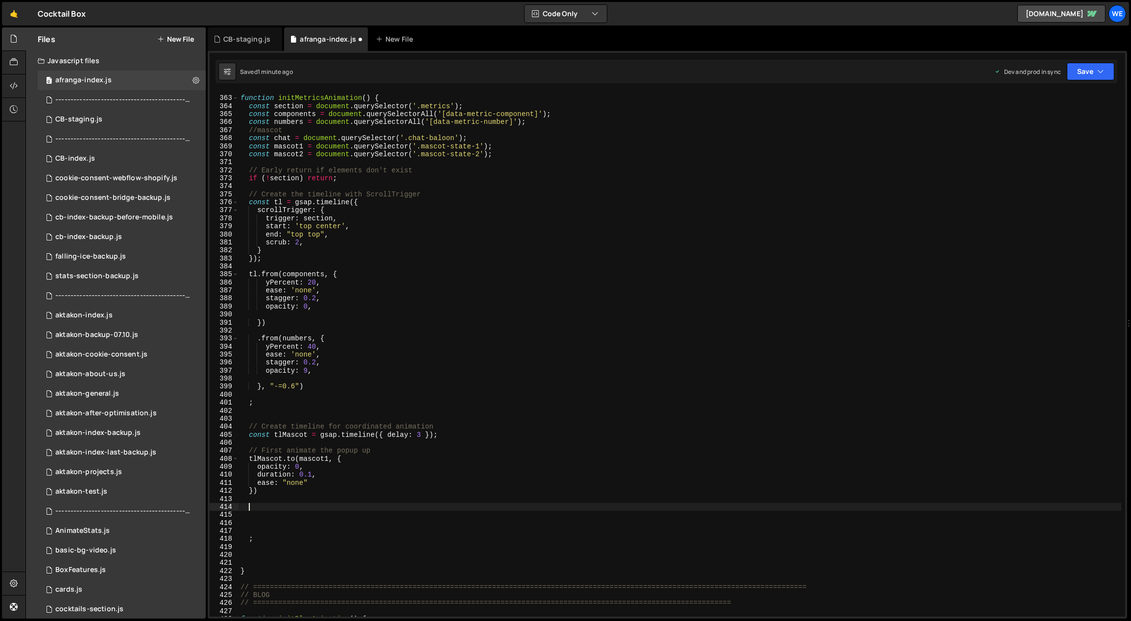
paste textarea "})"
drag, startPoint x: 274, startPoint y: 505, endPoint x: 244, endPoint y: 504, distance: 30.4
click at [244, 504] on div "function initMetricsAnimation ( ) { const section = document . querySelector ( …" at bounding box center [681, 356] width 884 height 541
drag, startPoint x: 294, startPoint y: 507, endPoint x: 284, endPoint y: 506, distance: 10.3
click at [292, 506] on div "function initMetricsAnimation ( ) { const section = document . querySelector ( …" at bounding box center [681, 356] width 884 height 541
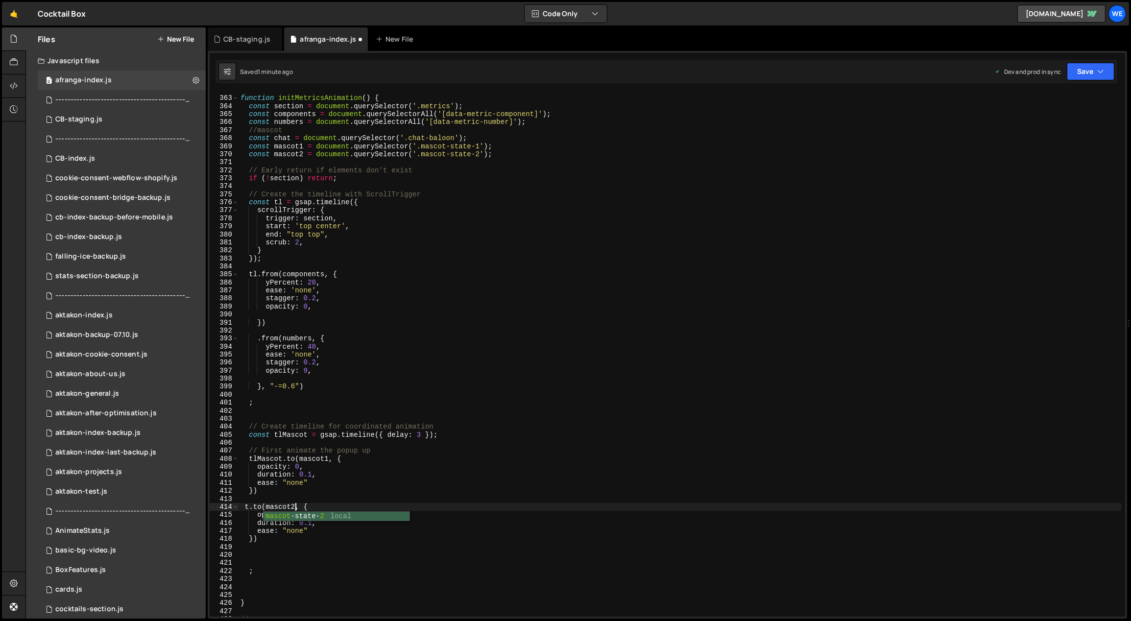
scroll to position [0, 3]
click at [248, 506] on div "function initMetricsAnimation ( ) { const section = document . querySelector ( …" at bounding box center [681, 356] width 884 height 541
click at [321, 516] on div "function initMetricsAnimation ( ) { const section = document . querySelector ( …" at bounding box center [681, 356] width 884 height 541
click at [296, 514] on div "function initMetricsAnimation ( ) { const section = document . querySelector ( …" at bounding box center [681, 356] width 884 height 541
type textarea "opacity: 1,"
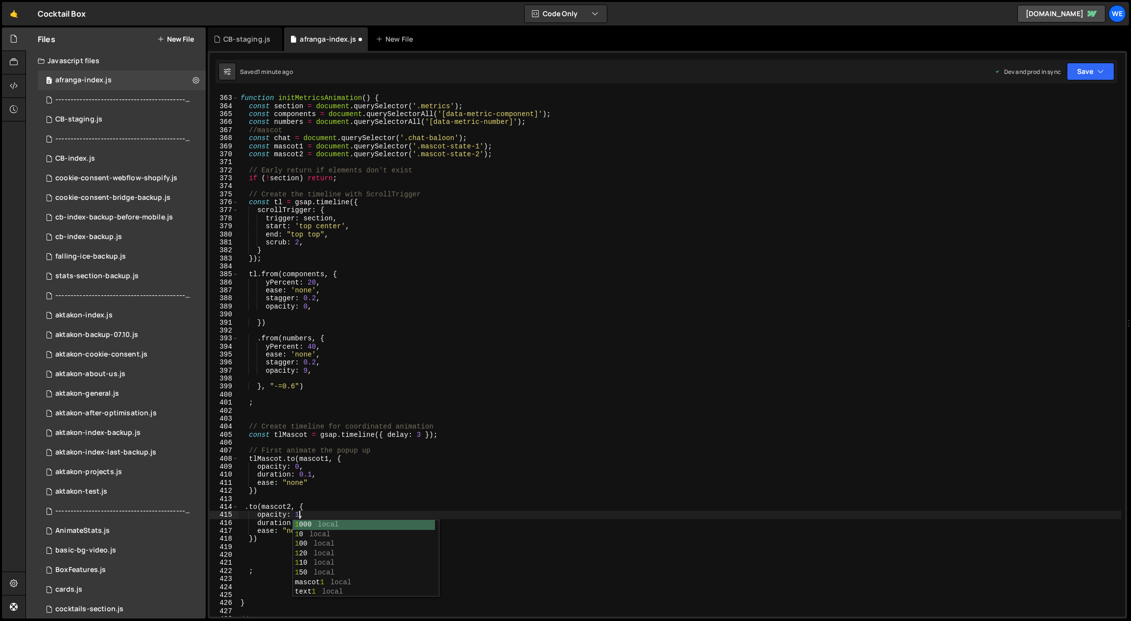
click at [342, 503] on div "function initMetricsAnimation ( ) { const section = document . querySelector ( …" at bounding box center [681, 356] width 884 height 541
drag, startPoint x: 253, startPoint y: 538, endPoint x: 258, endPoint y: 537, distance: 4.9
click at [253, 537] on div "function initMetricsAnimation ( ) { const section = document . querySelector ( …" at bounding box center [681, 356] width 884 height 541
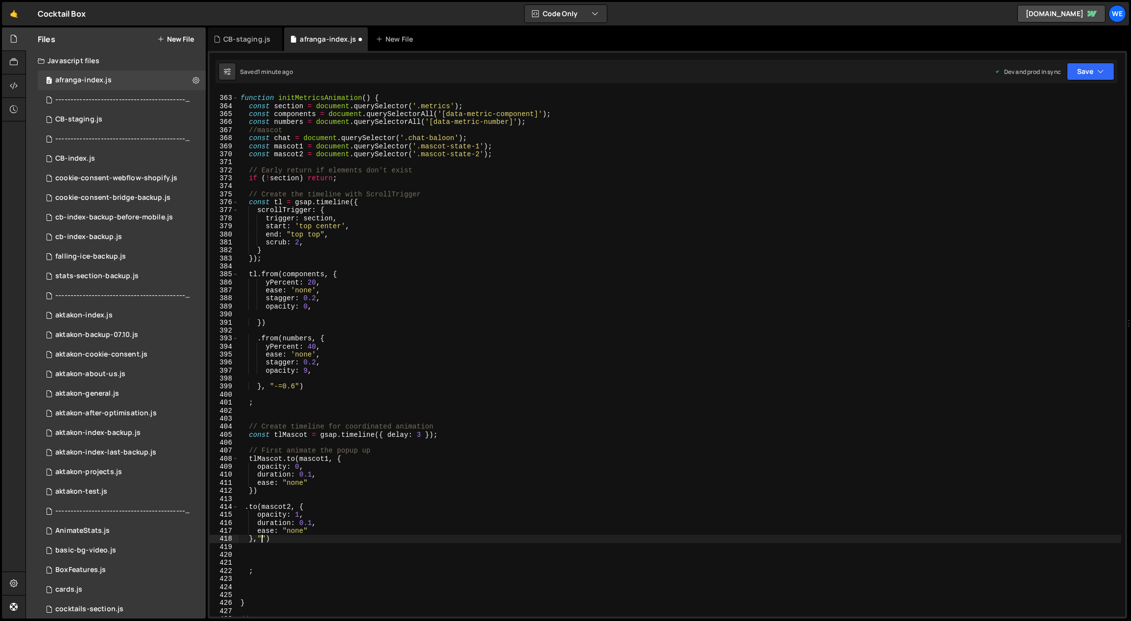
type textarea "},"<")"
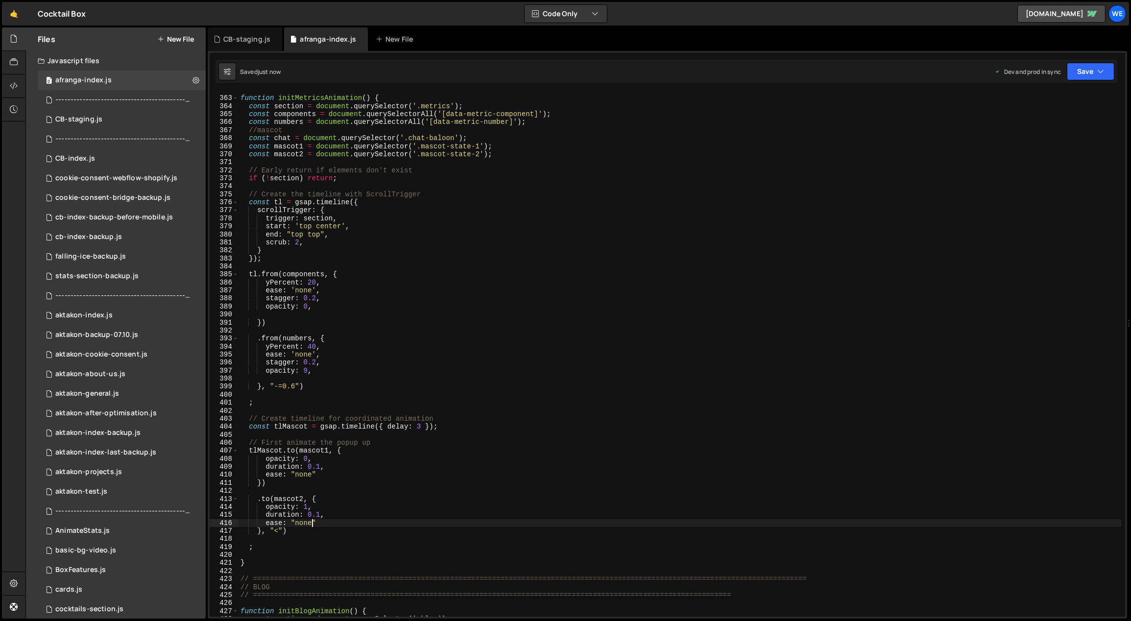
click at [311, 527] on div "function initMetricsAnimation ( ) { const section = document . querySelector ( …" at bounding box center [681, 356] width 884 height 541
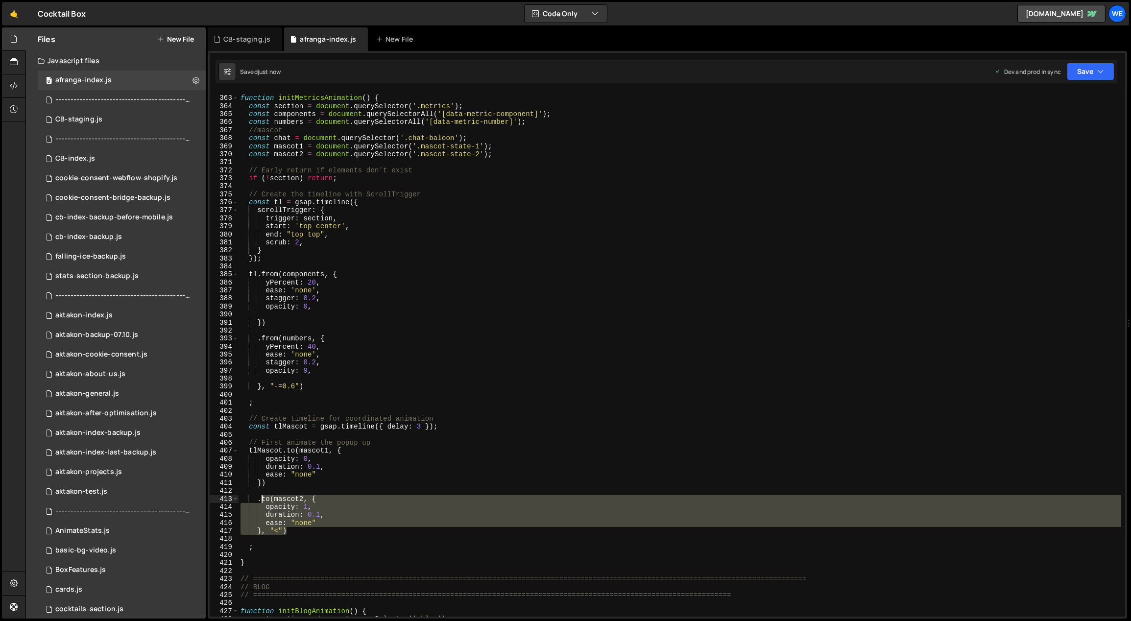
drag, startPoint x: 291, startPoint y: 532, endPoint x: 259, endPoint y: 499, distance: 46.1
click at [259, 499] on div "function initMetricsAnimation ( ) { const section = document . querySelector ( …" at bounding box center [681, 356] width 884 height 541
click at [299, 532] on div "function initMetricsAnimation ( ) { const section = document . querySelector ( …" at bounding box center [680, 354] width 883 height 525
type textarea "}, "<")"
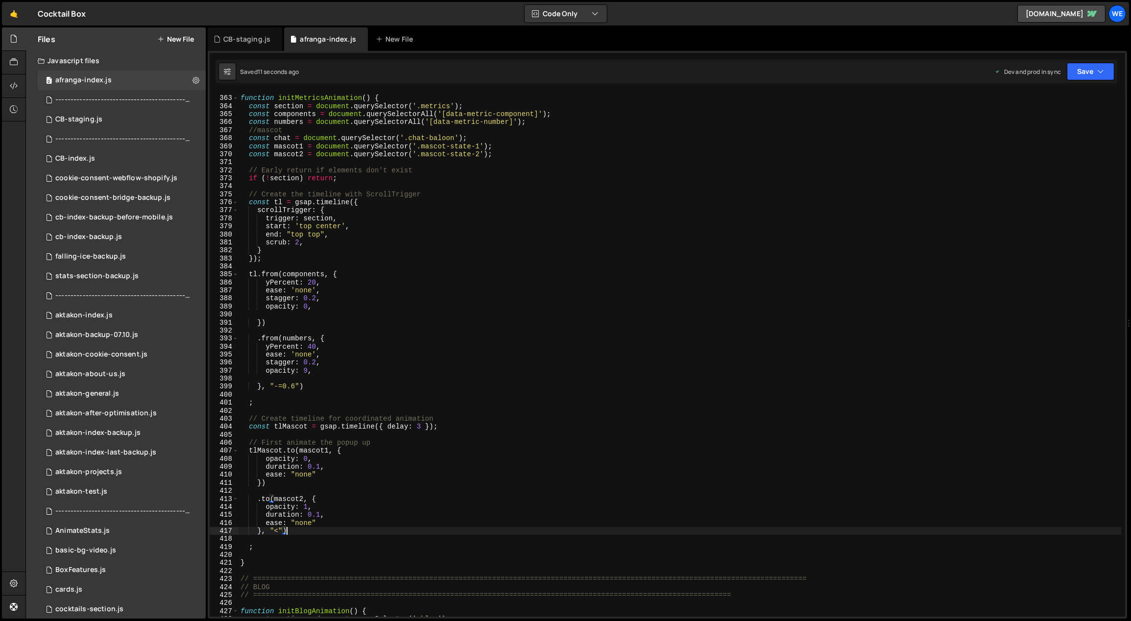
scroll to position [0, 0]
paste textarea "}, "<")"
drag, startPoint x: 289, startPoint y: 138, endPoint x: 273, endPoint y: 138, distance: 15.7
click at [273, 138] on div "function initMetricsAnimation ( ) { const section = document . querySelector ( …" at bounding box center [681, 356] width 884 height 541
drag, startPoint x: 303, startPoint y: 547, endPoint x: 273, endPoint y: 546, distance: 29.9
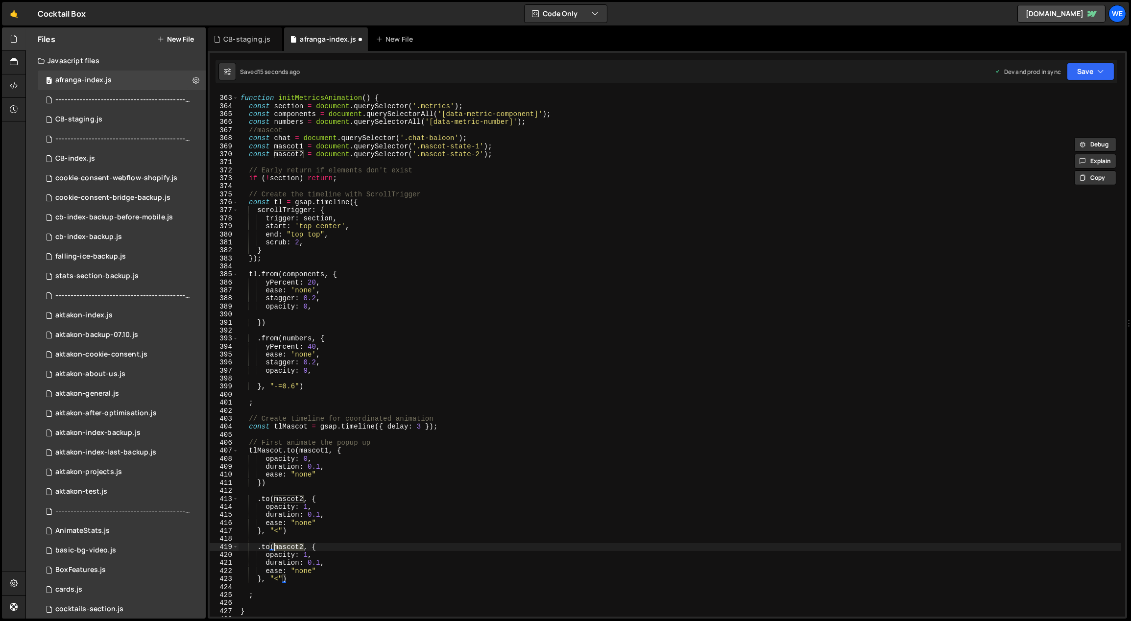
click at [273, 546] on div "function initMetricsAnimation ( ) { const section = document . querySelector ( …" at bounding box center [681, 356] width 884 height 541
paste textarea "chat"
drag, startPoint x: 270, startPoint y: 547, endPoint x: 263, endPoint y: 546, distance: 6.9
click at [263, 546] on div "function initMetricsAnimation ( ) { const section = document . querySelector ( …" at bounding box center [681, 356] width 884 height 541
type textarea ".from(chat, {"
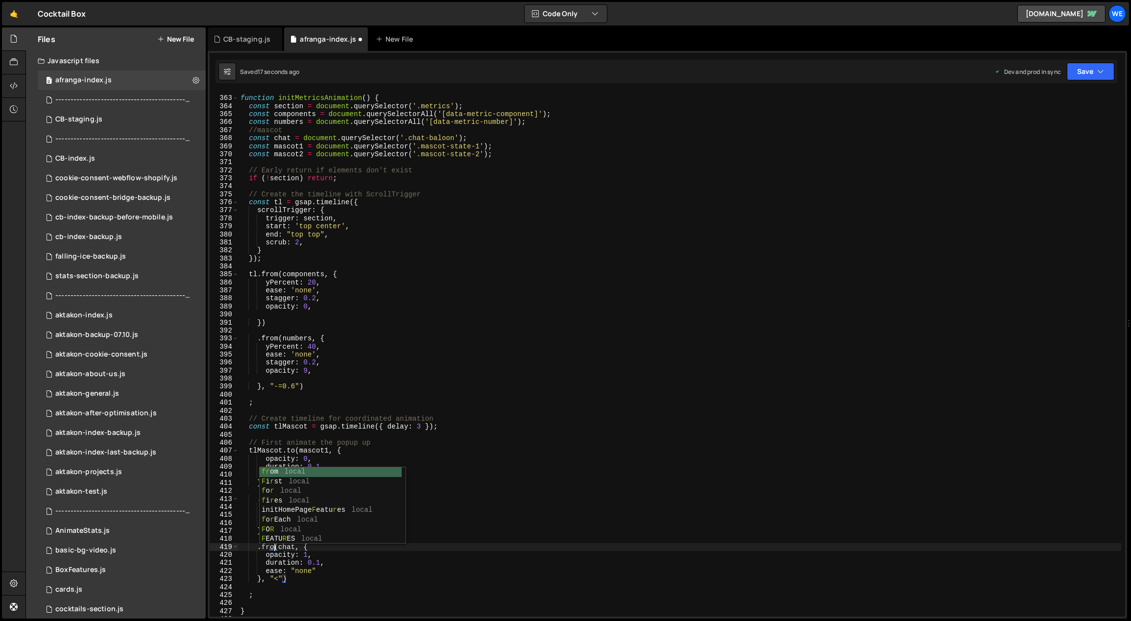
scroll to position [0, 2]
click at [418, 589] on div "function initMetricsAnimation ( ) { const section = document . querySelector ( …" at bounding box center [681, 356] width 884 height 541
click at [318, 559] on div "function initMetricsAnimation ( ) { const section = document . querySelector ( …" at bounding box center [681, 356] width 884 height 541
click at [303, 555] on div "function initMetricsAnimation ( ) { const section = document . querySelector ( …" at bounding box center [681, 356] width 884 height 541
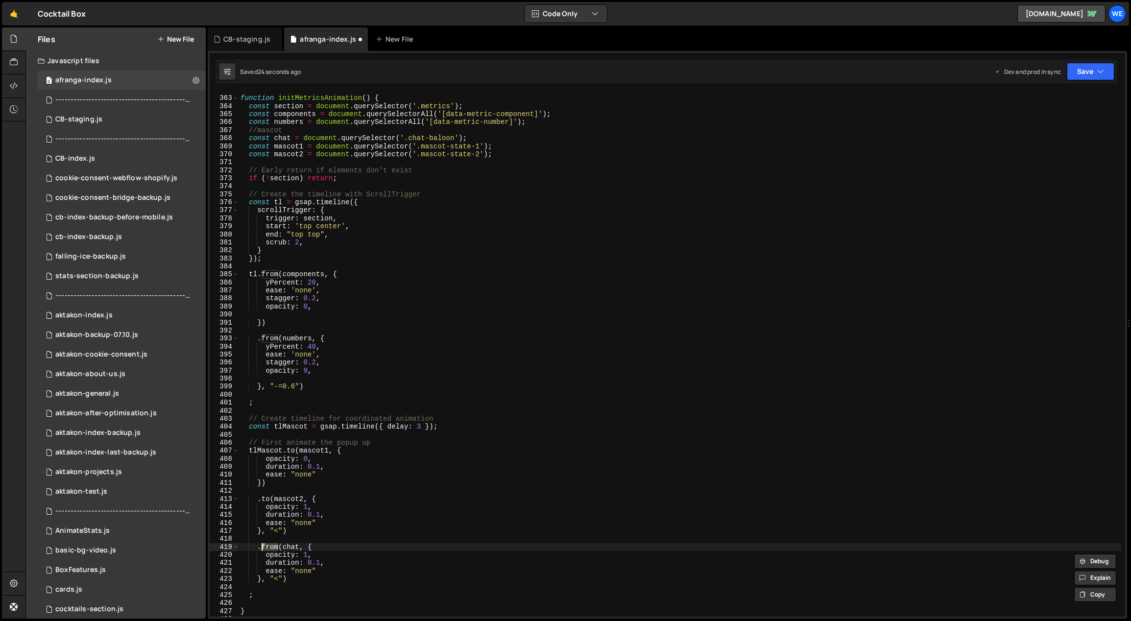
drag, startPoint x: 279, startPoint y: 547, endPoint x: 262, endPoint y: 545, distance: 16.8
click at [262, 545] on div "function initMetricsAnimation ( ) { const section = document . querySelector ( …" at bounding box center [681, 356] width 884 height 541
click at [382, 564] on div "function initMetricsAnimation ( ) { const section = document . querySelector ( …" at bounding box center [681, 356] width 884 height 541
drag, startPoint x: 295, startPoint y: 554, endPoint x: 286, endPoint y: 561, distance: 11.5
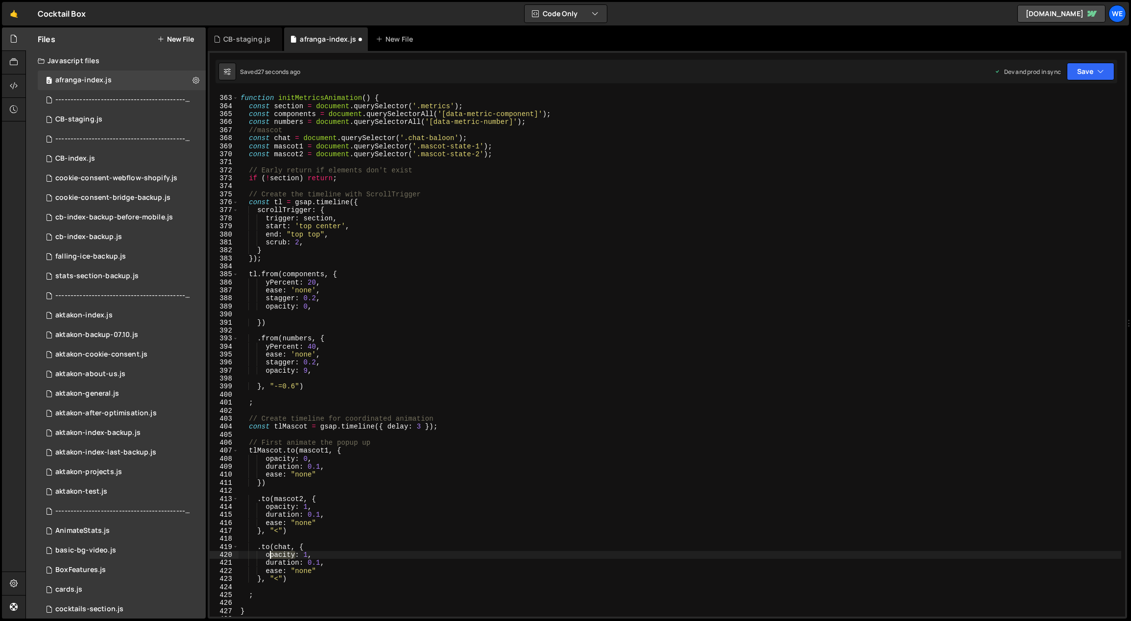
click at [270, 555] on div "function initMetricsAnimation ( ) { const section = document . querySelector ( …" at bounding box center [681, 356] width 884 height 541
drag, startPoint x: 300, startPoint y: 563, endPoint x: 267, endPoint y: 561, distance: 33.4
click at [267, 561] on div "function initMetricsAnimation ( ) { const section = document . querySelector ( …" at bounding box center [681, 356] width 884 height 541
type textarea "yPercent: 0,"
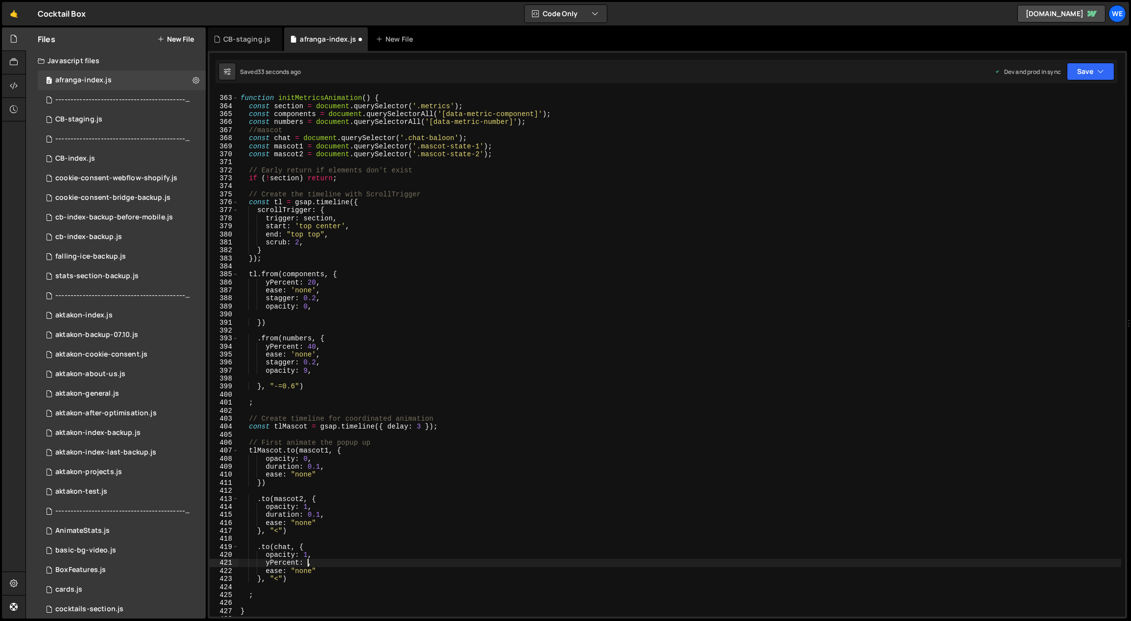
scroll to position [0, 5]
click at [285, 589] on div "function initMetricsAnimation ( ) { const section = document . querySelector ( …" at bounding box center [681, 356] width 884 height 541
drag, startPoint x: 311, startPoint y: 573, endPoint x: 297, endPoint y: 571, distance: 13.8
click at [297, 571] on div "function initMetricsAnimation ( ) { const section = document . querySelector ( …" at bounding box center [681, 356] width 884 height 541
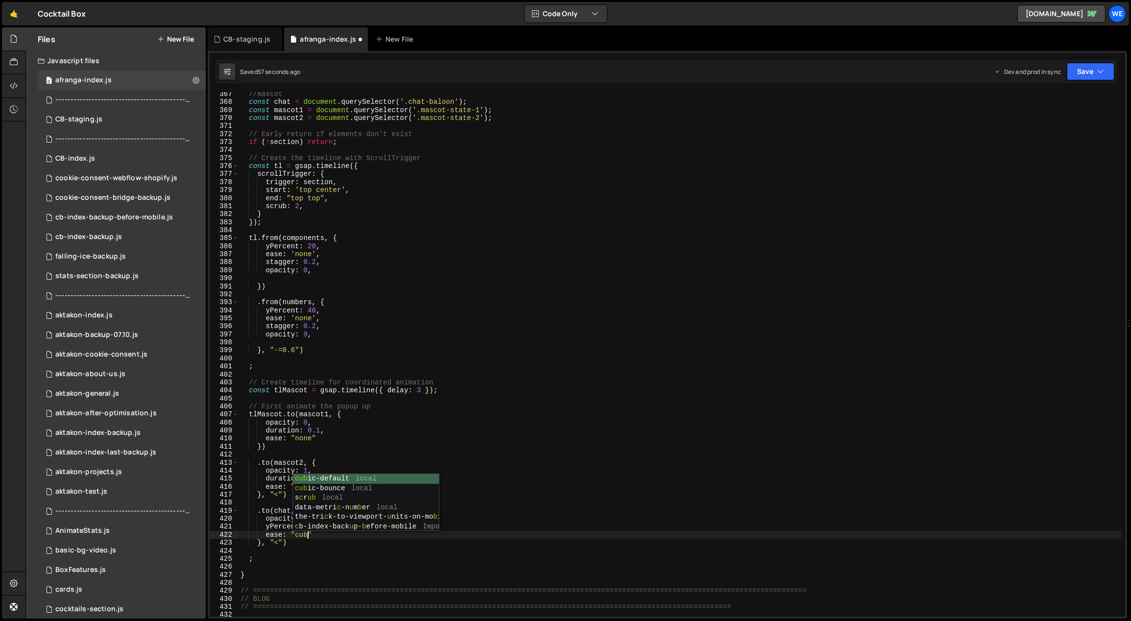
scroll to position [0, 5]
type textarea "ease: "cubic-default""
click at [330, 552] on div "//mascot const chat = document . querySelector ( '.chat-baloon' ) ; const masco…" at bounding box center [681, 360] width 884 height 541
click at [439, 393] on div "//mascot const chat = document . querySelector ( '.chat-baloon' ) ; const masco…" at bounding box center [681, 360] width 884 height 541
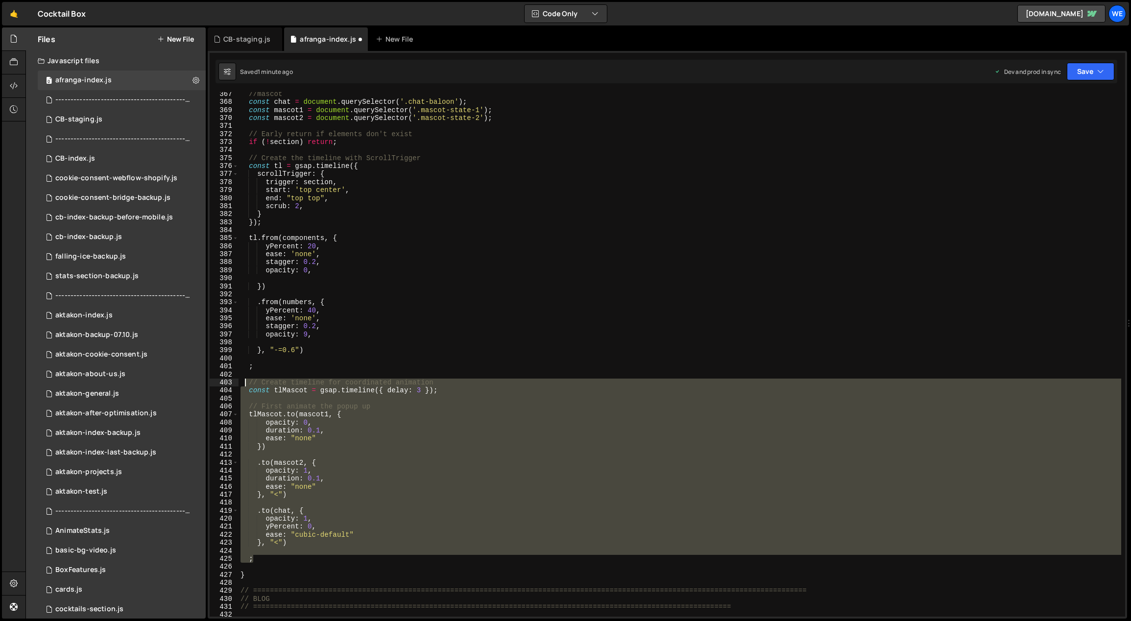
drag, startPoint x: 258, startPoint y: 560, endPoint x: 246, endPoint y: 383, distance: 177.3
click at [246, 383] on div "//mascot const chat = document . querySelector ( '.chat-baloon' ) ; const masco…" at bounding box center [681, 360] width 884 height 541
type textarea "// Create timeline for coordinated animation const tlMascot = gsap.timeline({ d…"
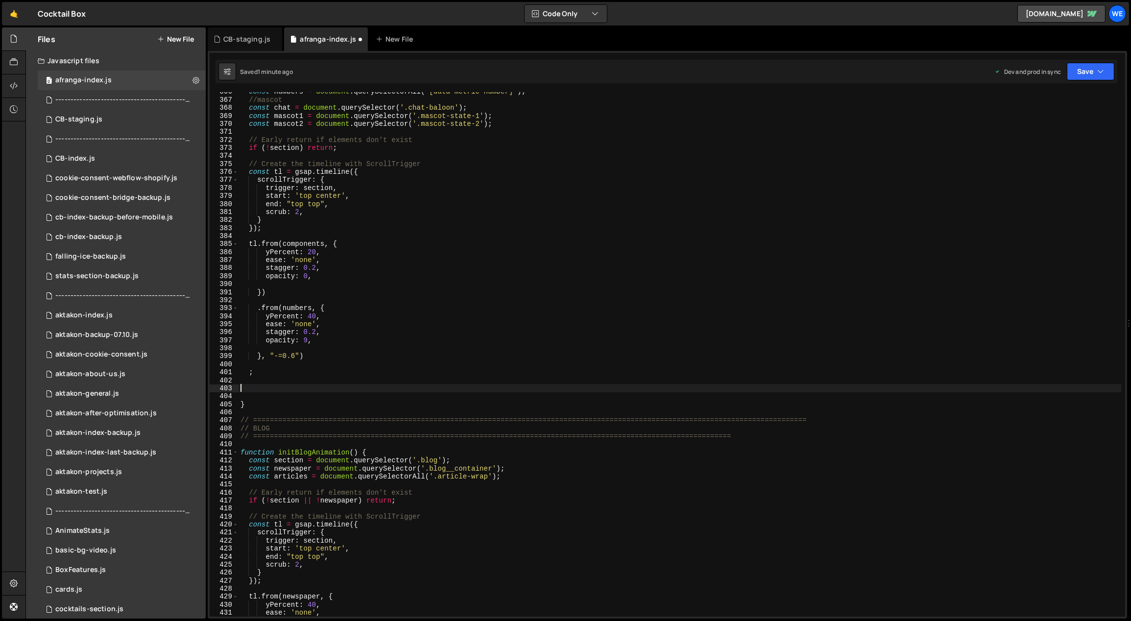
scroll to position [2898, 0]
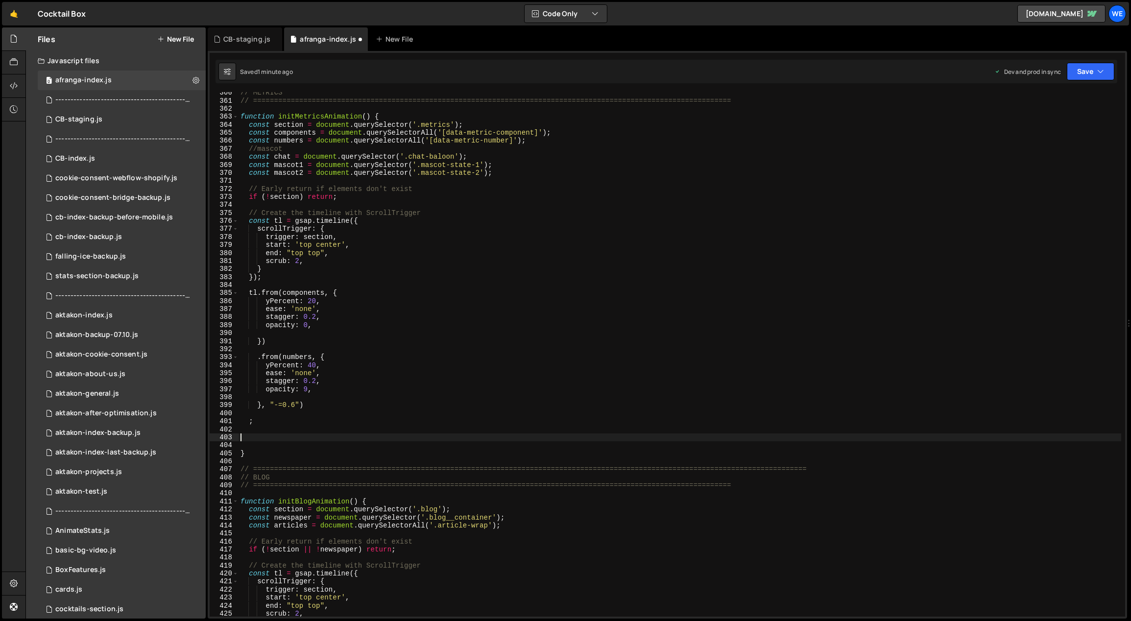
click at [336, 180] on div "// METRICS // =================================================================…" at bounding box center [681, 359] width 884 height 541
paste textarea ";"
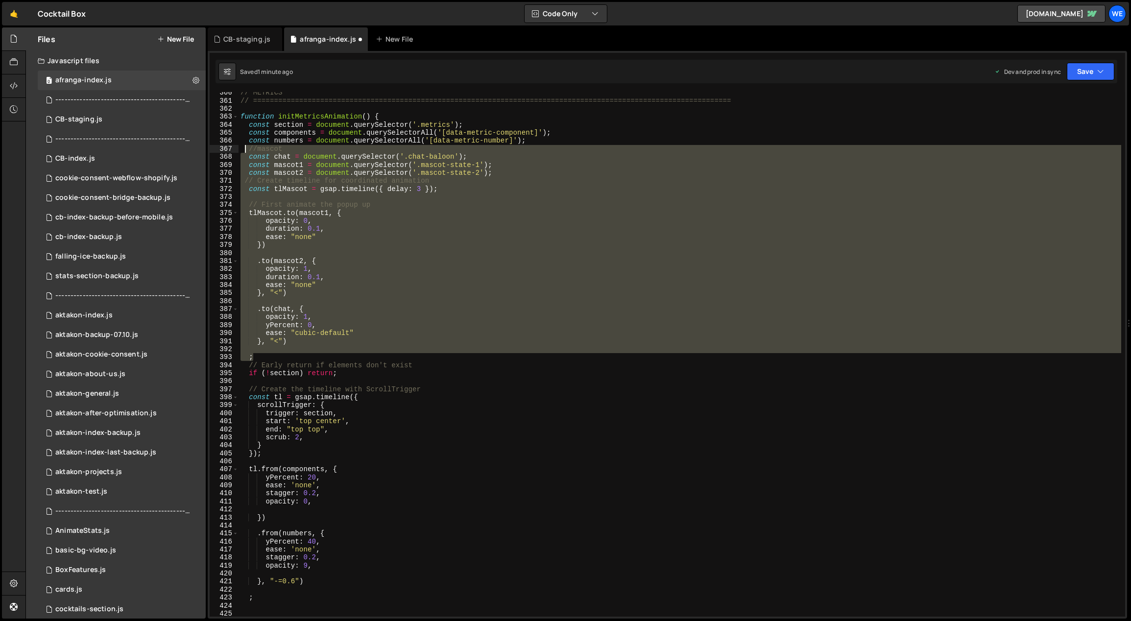
drag, startPoint x: 257, startPoint y: 357, endPoint x: 243, endPoint y: 152, distance: 204.8
click at [243, 152] on div "// METRICS // =================================================================…" at bounding box center [681, 359] width 884 height 541
type textarea "//mascot const chat = document.querySelector('.chat-baloon');"
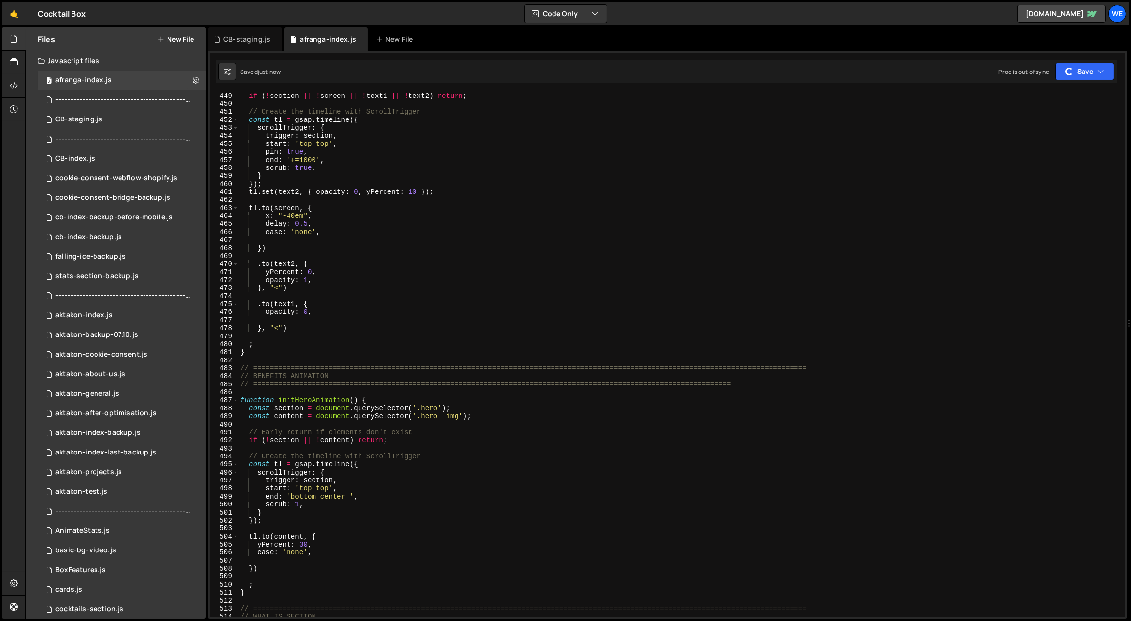
scroll to position [3650, 0]
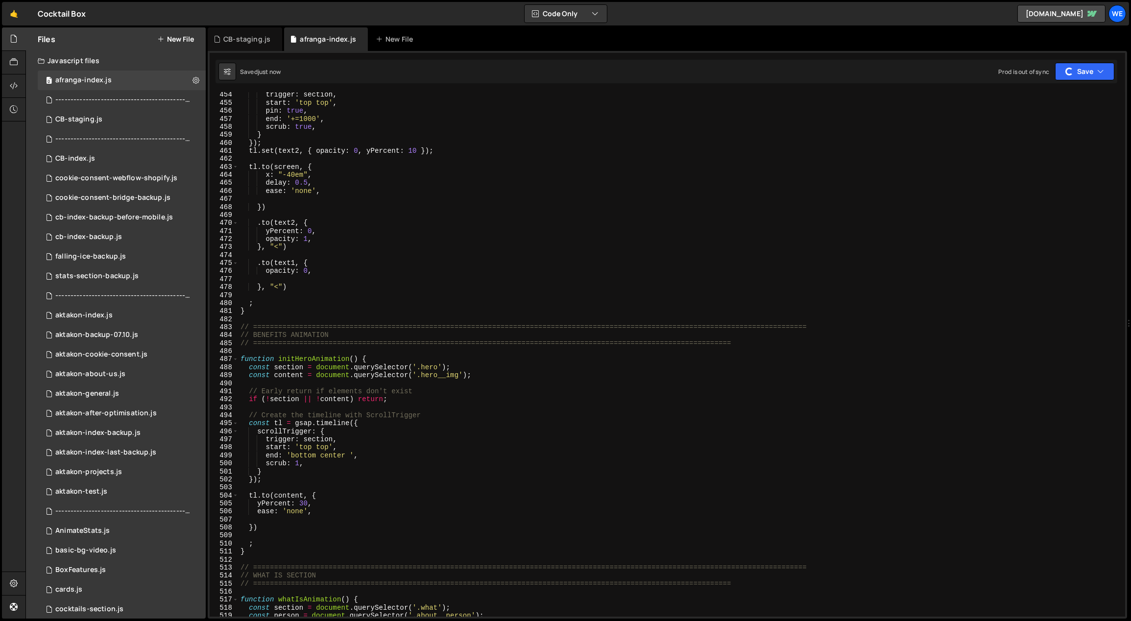
click at [311, 384] on div "trigger : section , start : 'top top' , pin : true , end : '+=1000' , scrub : t…" at bounding box center [681, 361] width 884 height 541
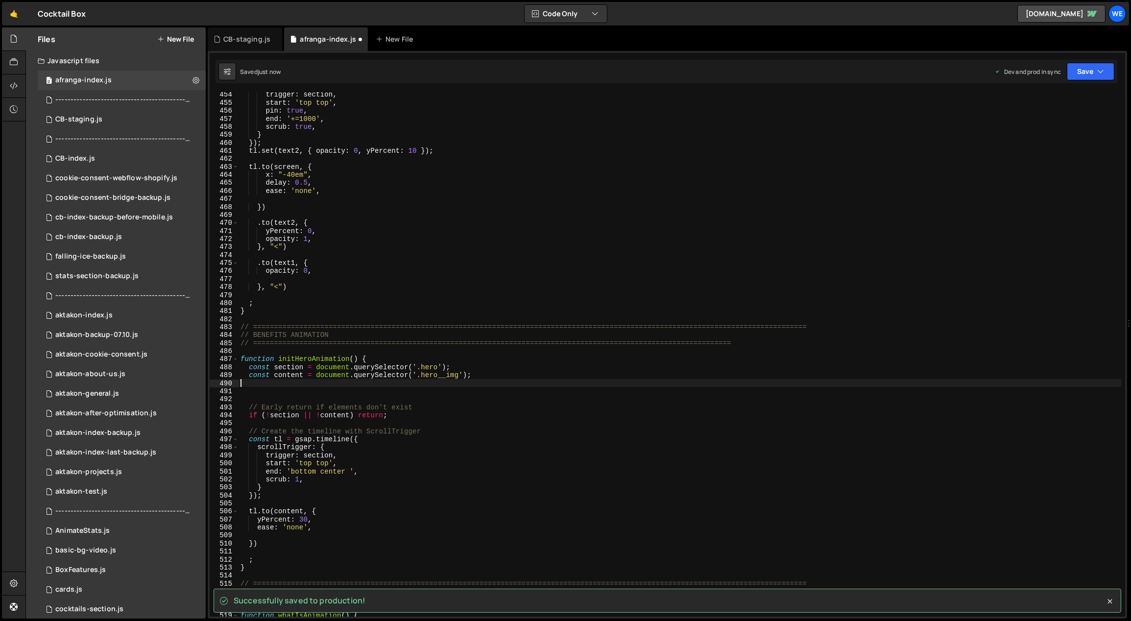
paste textarea ";"
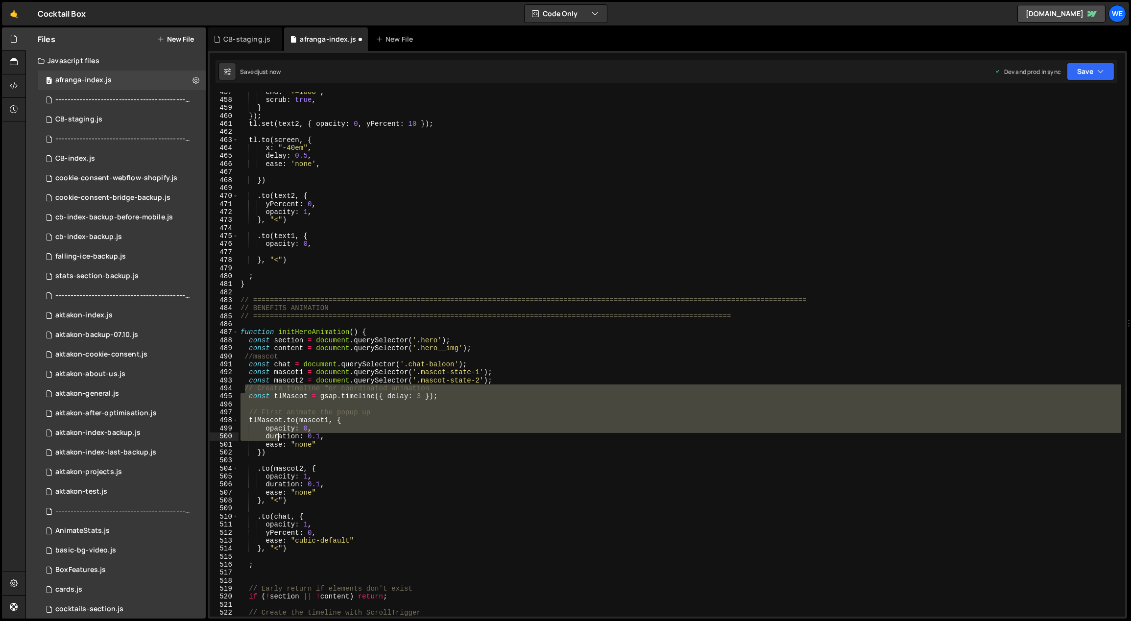
scroll to position [3676, 0]
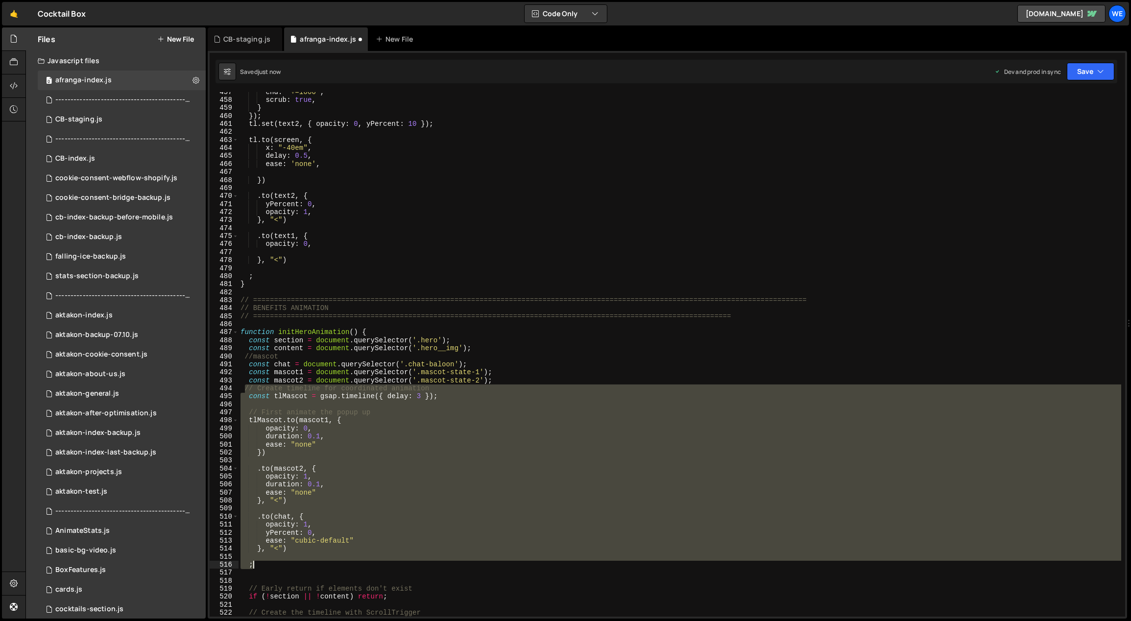
drag, startPoint x: 257, startPoint y: 424, endPoint x: 287, endPoint y: 568, distance: 147.0
click at [286, 568] on div "end : '+=1000' , scrub : true , } }) ; tl . set ( text2 , { opacity : 0 , yPerc…" at bounding box center [681, 358] width 884 height 541
type textarea ";"
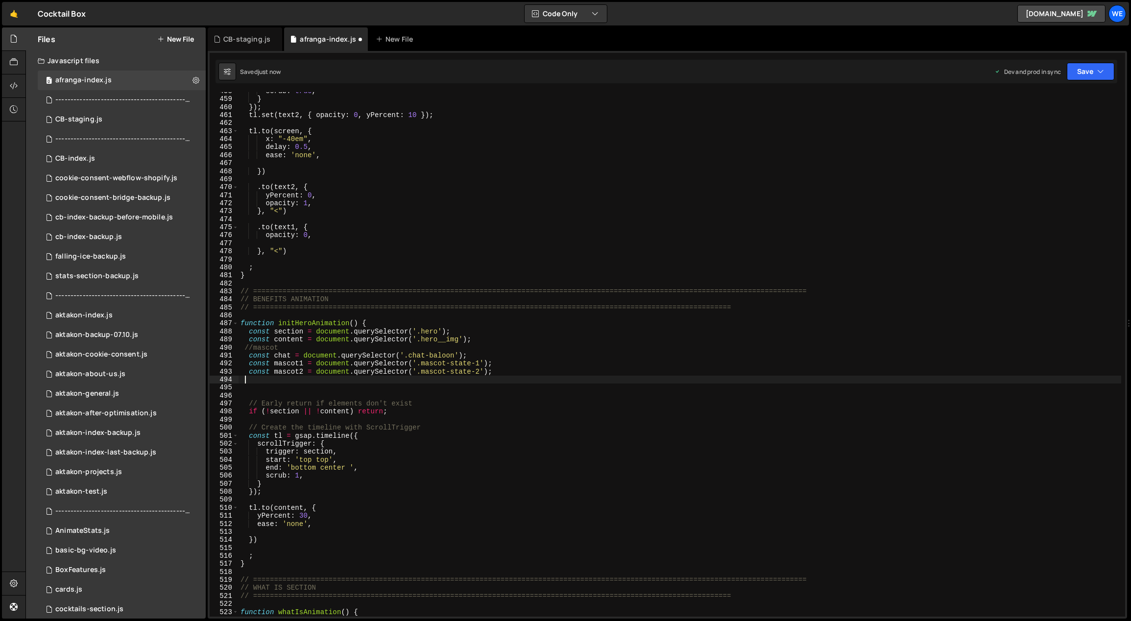
scroll to position [3685, 0]
click at [288, 558] on div "scrub : true , } }) ; tl . set ( text2 , { opacity : 0 , yPercent : 10 }) ; tl …" at bounding box center [681, 357] width 884 height 541
type textarea ";"
paste textarea ";"
type textarea ";"
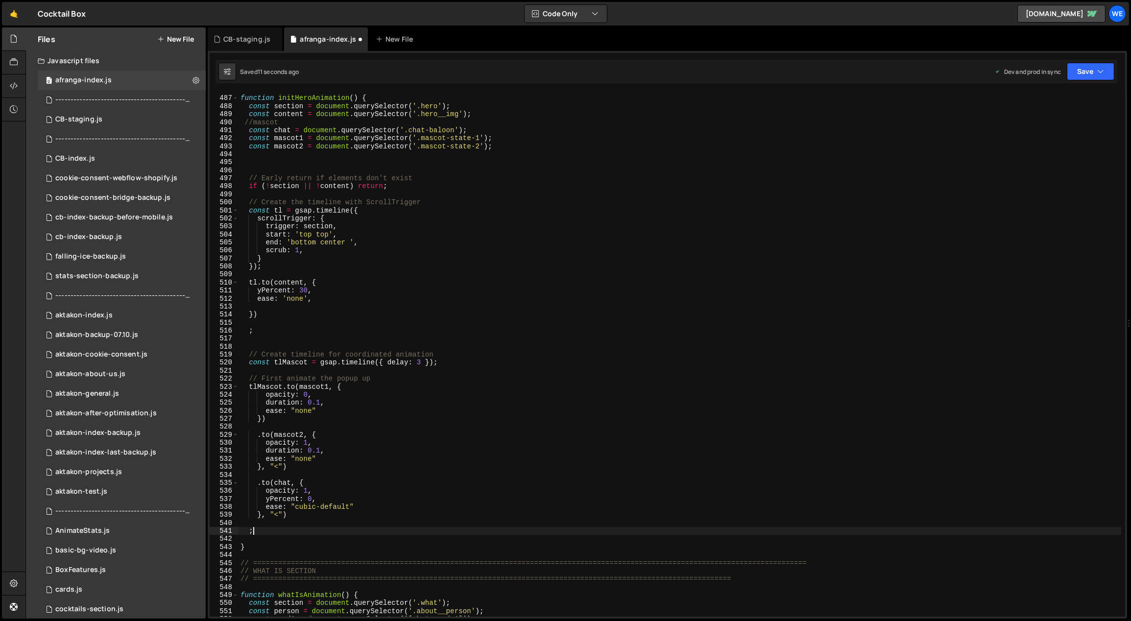
scroll to position [3910, 0]
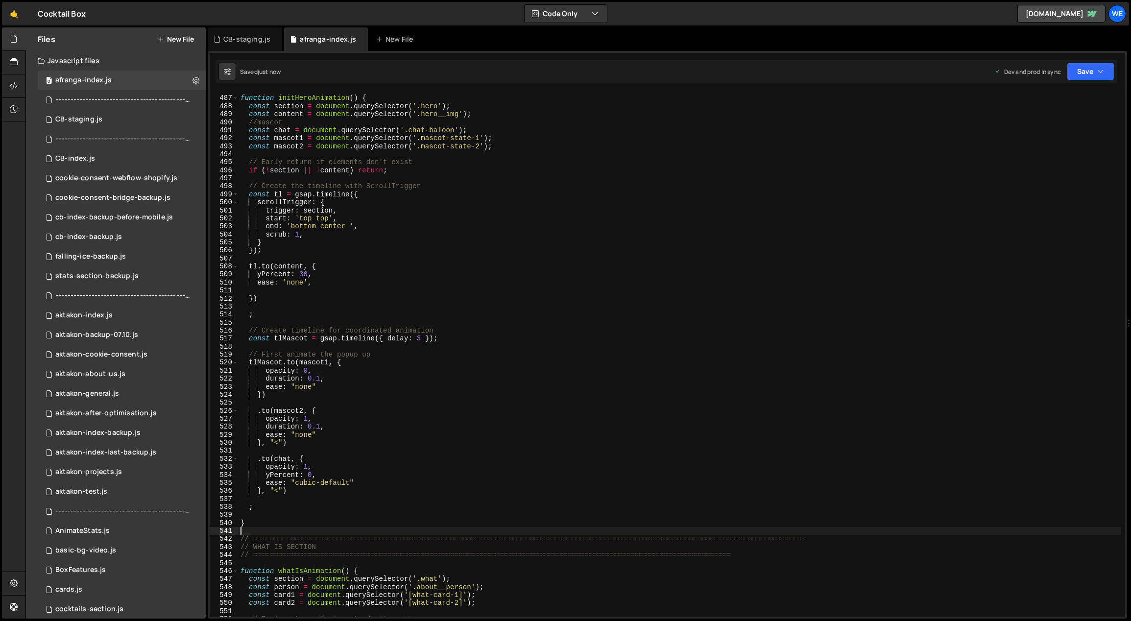
click at [512, 506] on div "function initHeroAnimation ( ) { const section = document . querySelector ( '.h…" at bounding box center [681, 356] width 884 height 541
click at [325, 464] on div "function initHeroAnimation ( ) { const section = document . querySelector ( '.h…" at bounding box center [681, 356] width 884 height 541
drag, startPoint x: 326, startPoint y: 475, endPoint x: 330, endPoint y: 479, distance: 5.6
click at [327, 475] on div "function initHeroAnimation ( ) { const section = document . querySelector ( '.h…" at bounding box center [681, 356] width 884 height 541
type textarea "yPercent: 0,"
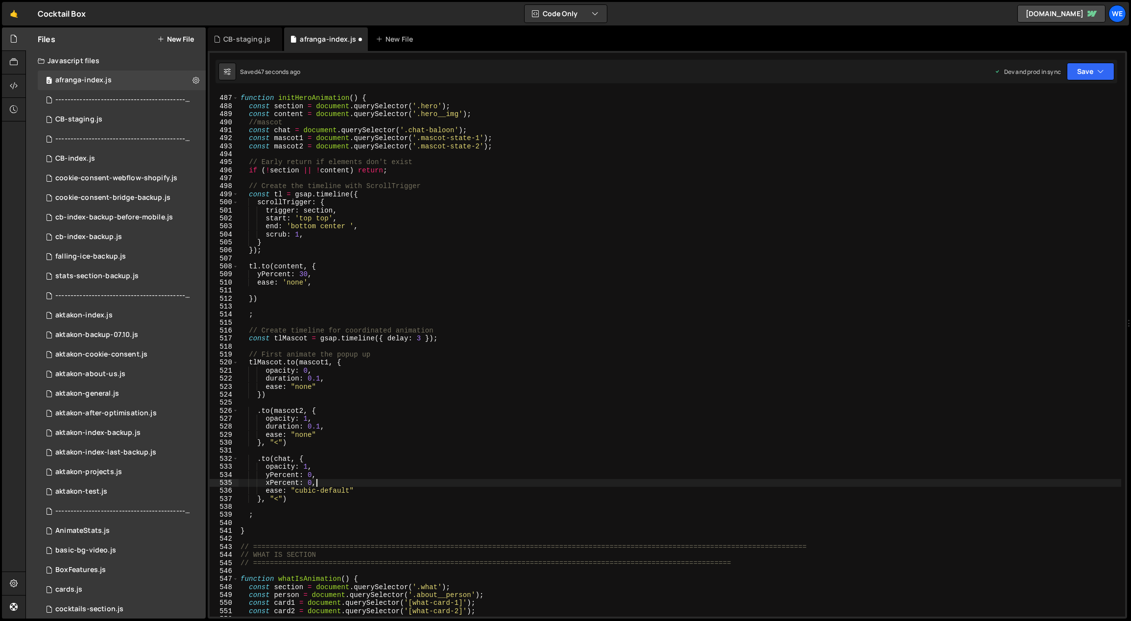
scroll to position [0, 5]
click at [340, 418] on div "function initHeroAnimation ( ) { const section = document . querySelector ( '.h…" at bounding box center [681, 356] width 884 height 541
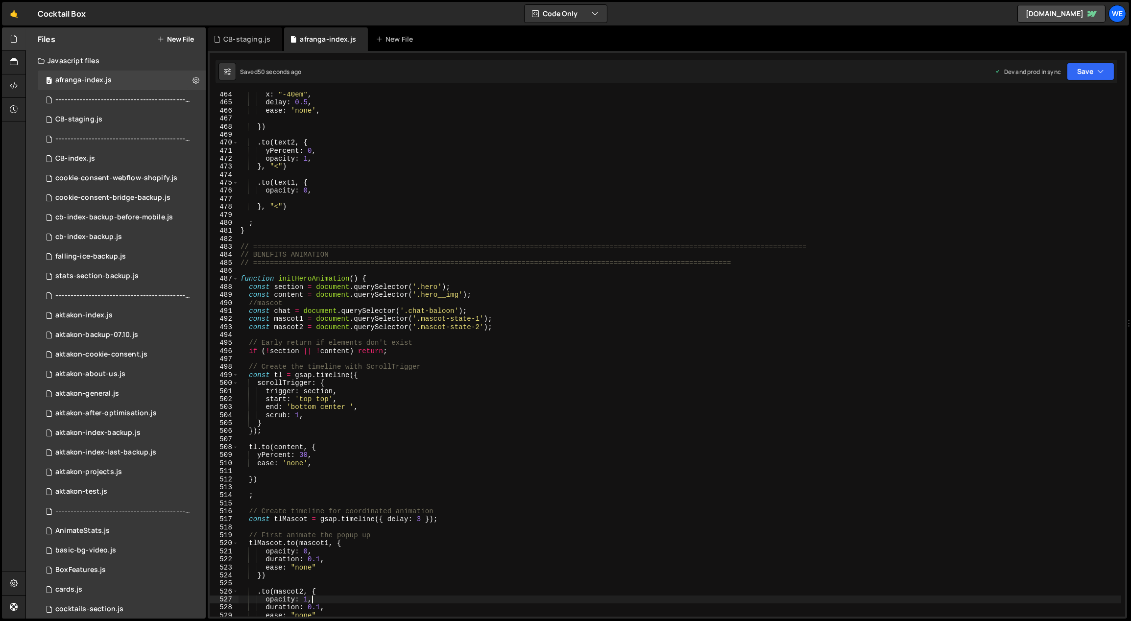
scroll to position [3730, 0]
click at [434, 405] on div "x : "-40em" , delay : 0.5 , ease : 'none' , }) . to ( text2 , { yPercent : 0 , …" at bounding box center [681, 361] width 884 height 541
type textarea "end: 'bottom center ',"
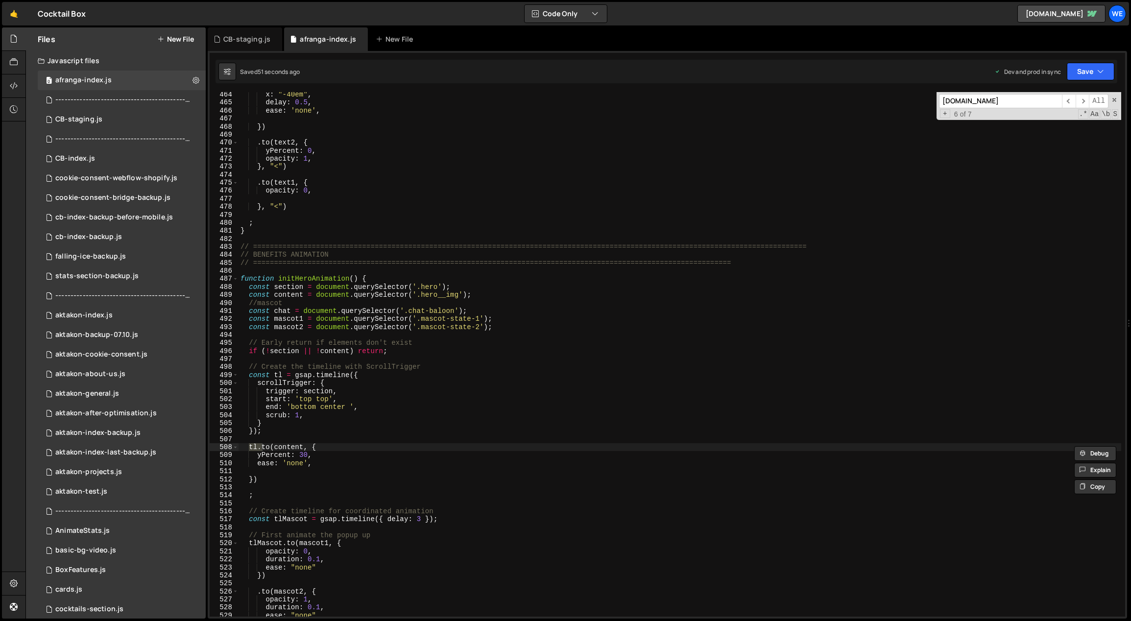
scroll to position [3441, 0]
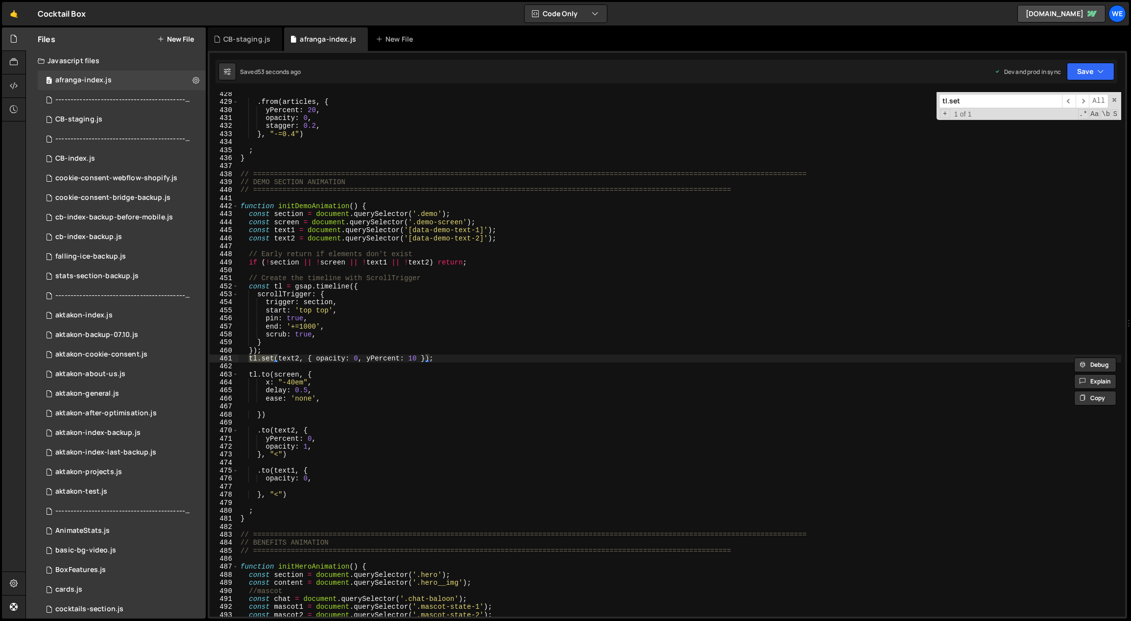
type input "tl.set"
click at [444, 361] on div ". from ( articles , { yPercent : 20 , opacity : 0 , stagger : 0.2 , } , "-=0.4"…" at bounding box center [681, 360] width 884 height 541
click at [456, 382] on div ". from ( articles , { yPercent : 20 , opacity : 0 , stagger : 0.2 , } , "-=0.4"…" at bounding box center [681, 360] width 884 height 541
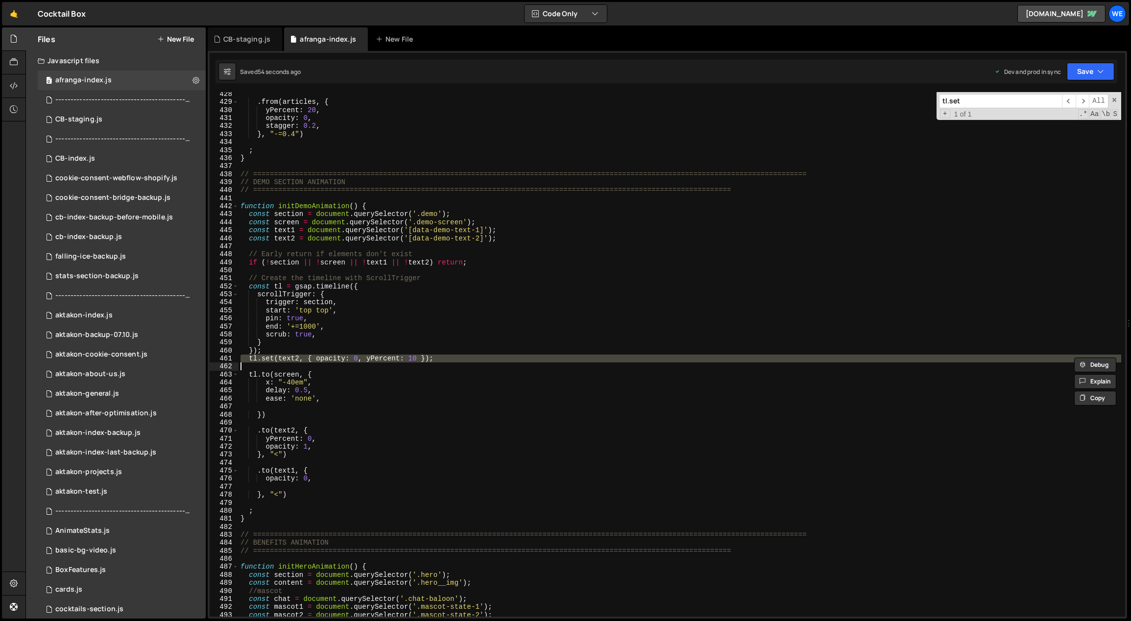
type textarea "x: "-40em","
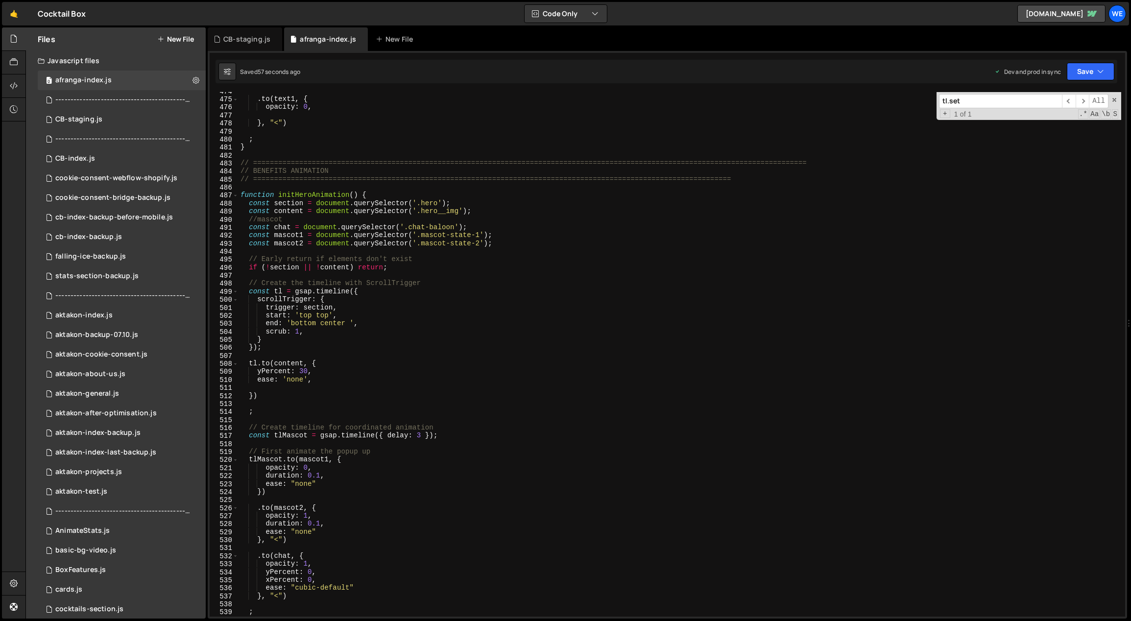
scroll to position [3813, 0]
click at [301, 423] on div ". to ( text1 , { opacity : 0 , } , "<" ) ; } // ===============================…" at bounding box center [681, 357] width 884 height 541
click at [306, 446] on div ". to ( text1 , { opacity : 0 , } , "<" ) ; } // ===============================…" at bounding box center [681, 357] width 884 height 541
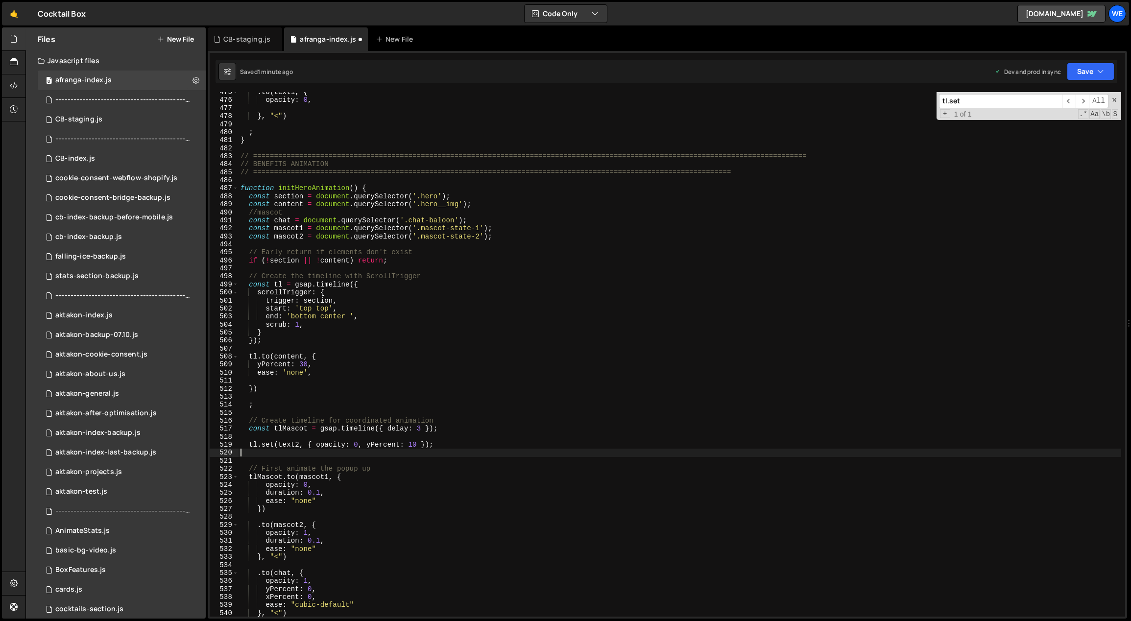
click at [323, 450] on div ". to ( text1 , { opacity : 0 , } , "<" ) ; } // ===============================…" at bounding box center [681, 358] width 884 height 541
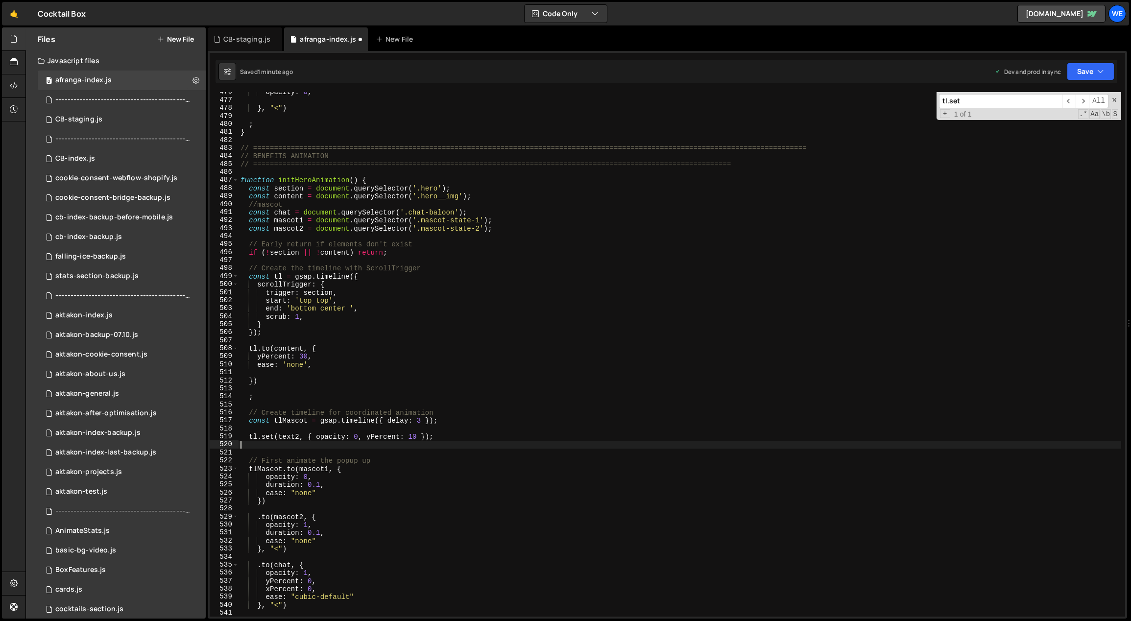
scroll to position [3850, 0]
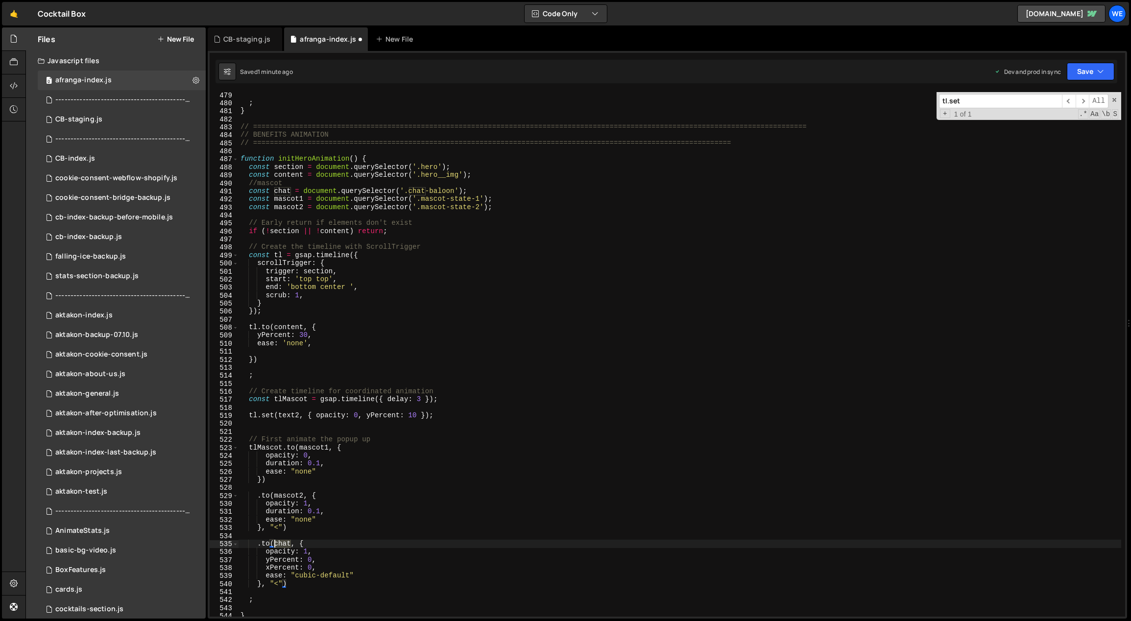
drag, startPoint x: 291, startPoint y: 544, endPoint x: 278, endPoint y: 540, distance: 12.7
click at [274, 547] on div "; } // ========================================================================…" at bounding box center [681, 361] width 884 height 541
drag, startPoint x: 289, startPoint y: 418, endPoint x: 279, endPoint y: 418, distance: 10.3
click at [279, 418] on div "; } // ========================================================================…" at bounding box center [681, 361] width 884 height 541
paste textarea "chat"
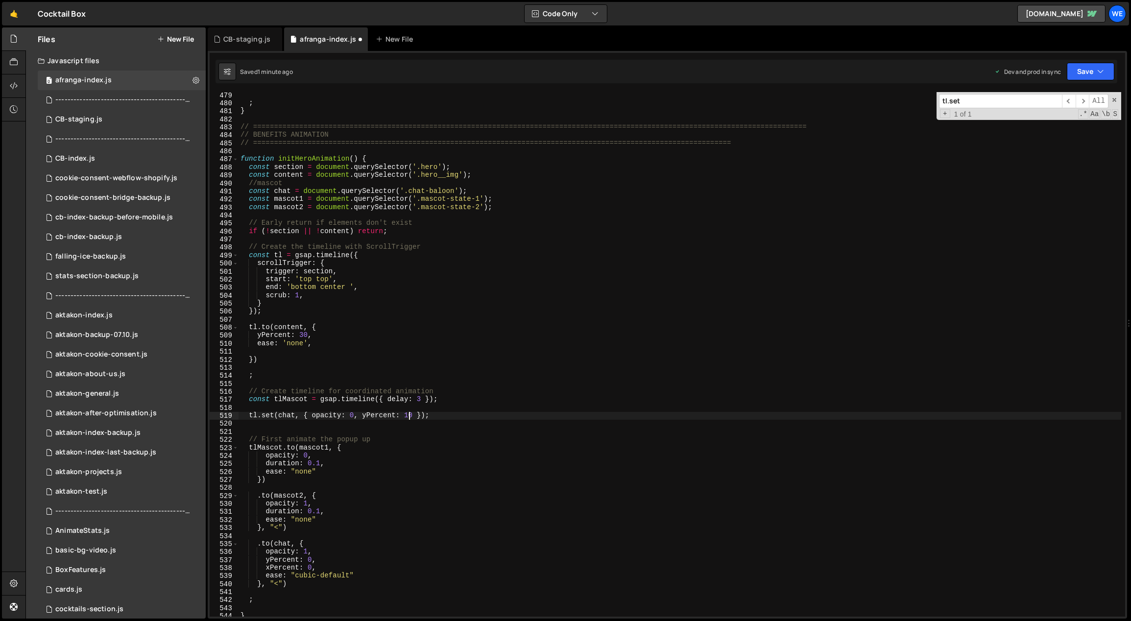
click at [405, 416] on div "; } // ========================================================================…" at bounding box center [681, 361] width 884 height 541
click at [413, 414] on div "; } // ========================================================================…" at bounding box center [681, 361] width 884 height 541
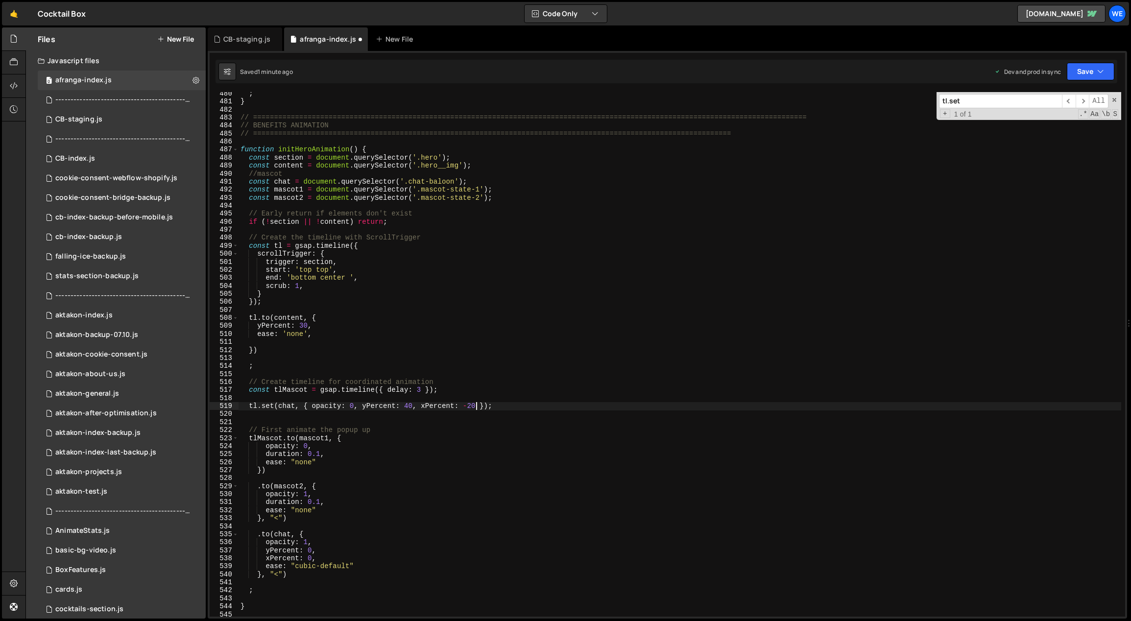
scroll to position [3859, 0]
click at [307, 574] on div "; } // ========================================================================…" at bounding box center [681, 360] width 884 height 541
type textarea "}, "<")"
click at [370, 493] on div "; } // ========================================================================…" at bounding box center [681, 360] width 884 height 541
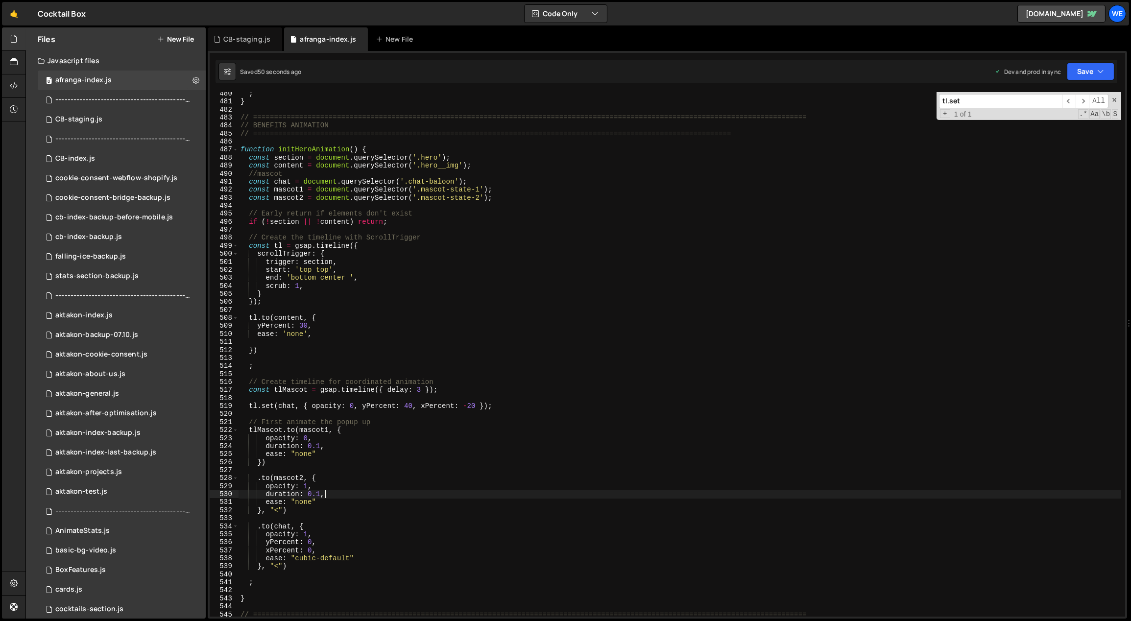
click at [474, 409] on div "; } // ========================================================================…" at bounding box center [681, 360] width 884 height 541
click at [334, 535] on div "; } // ========================================================================…" at bounding box center [681, 360] width 884 height 541
type textarea "opacity: 1,"
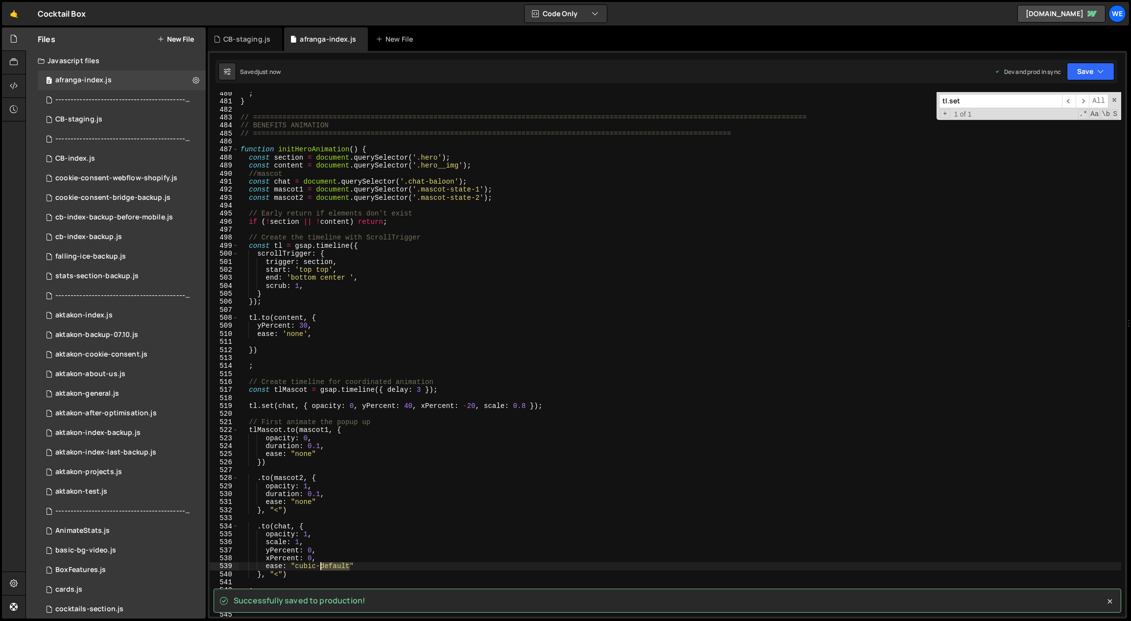
drag, startPoint x: 350, startPoint y: 570, endPoint x: 328, endPoint y: 569, distance: 22.1
click at [322, 568] on div "; } // ========================================================================…" at bounding box center [681, 360] width 884 height 541
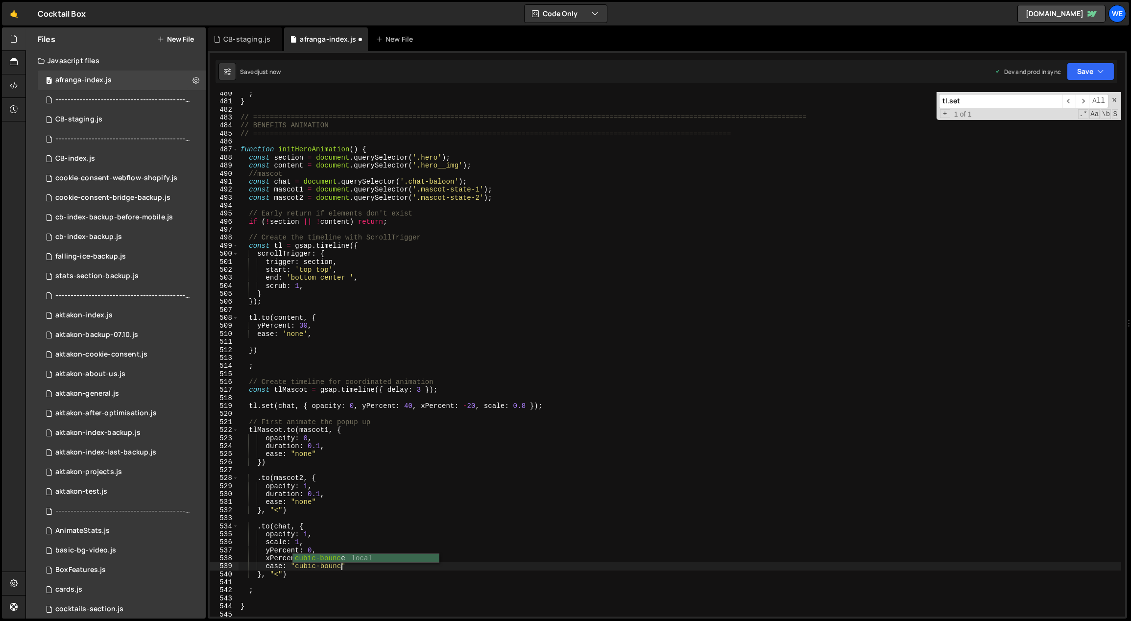
scroll to position [0, 7]
click at [528, 447] on div "; } // ========================================================================…" at bounding box center [681, 360] width 884 height 541
type textarea "duration: 0.1,"
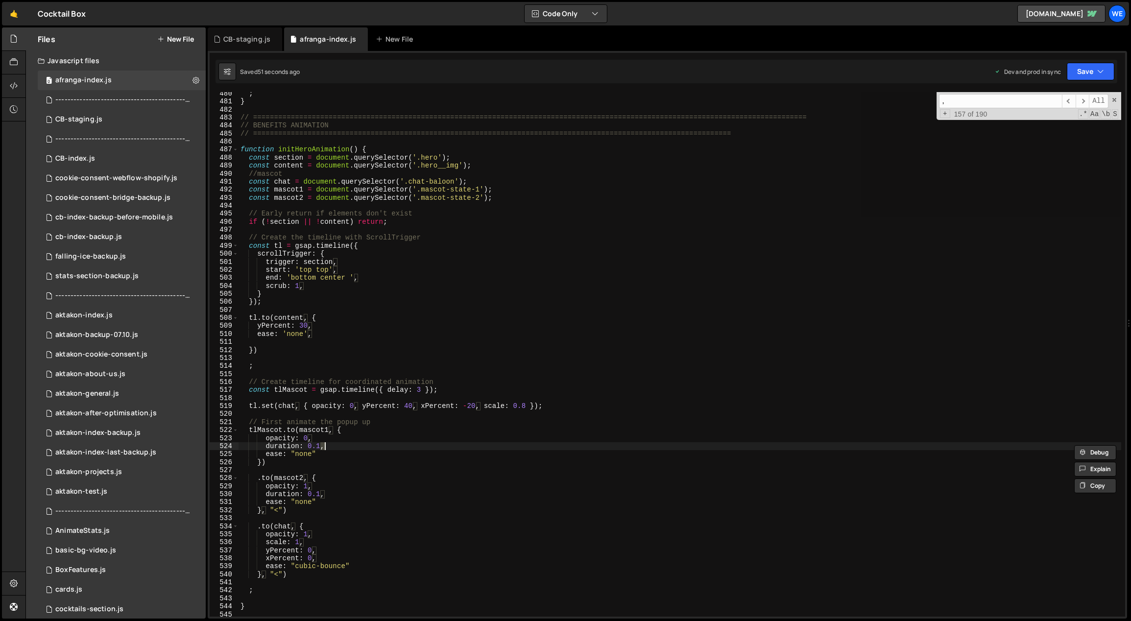
click at [508, 447] on div "; } // ========================================================================…" at bounding box center [680, 354] width 883 height 525
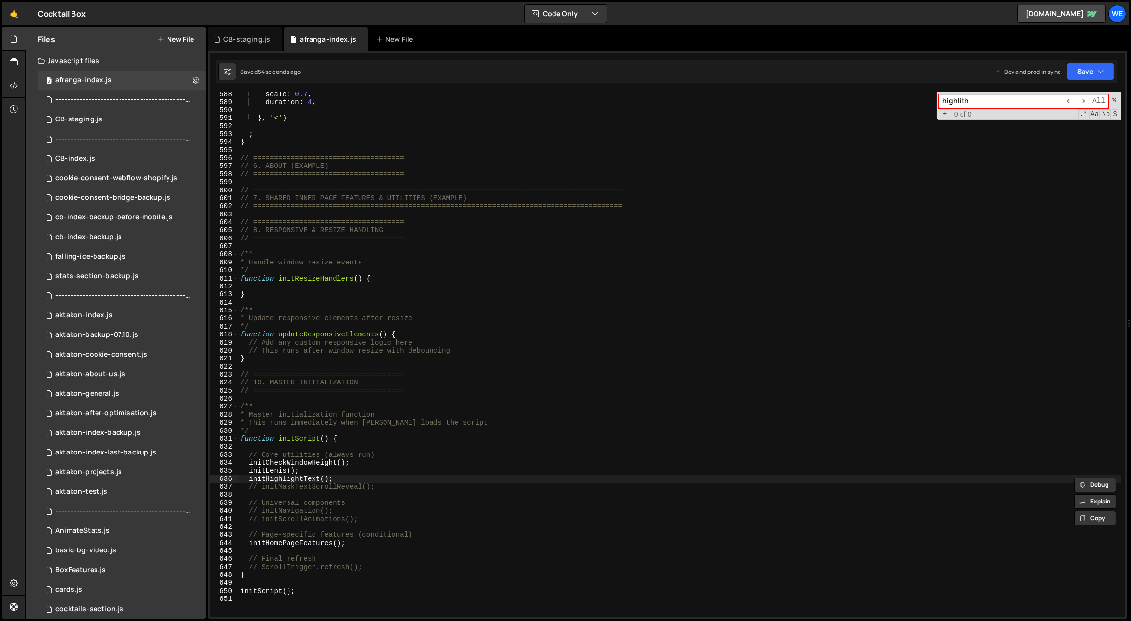
type input "highlith"
type textarea "initHighlightText();"
click at [393, 475] on div "scale : 0.7 , duration : 4 , } , '<' ) ; } // =================================…" at bounding box center [681, 360] width 884 height 541
drag, startPoint x: 327, startPoint y: 479, endPoint x: 269, endPoint y: 479, distance: 58.8
click at [270, 479] on div "scale : 0.7 , duration : 4 , } , '<' ) ; } // =================================…" at bounding box center [681, 360] width 884 height 541
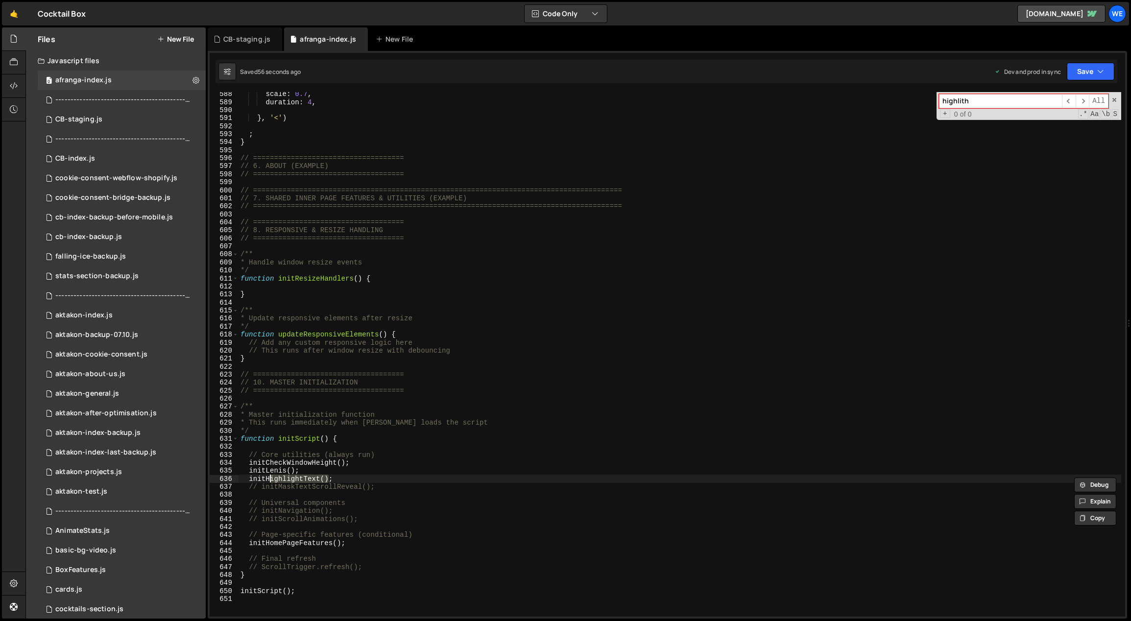
type input "ighlightText()"
click at [1067, 100] on span "​" at bounding box center [1069, 101] width 14 height 14
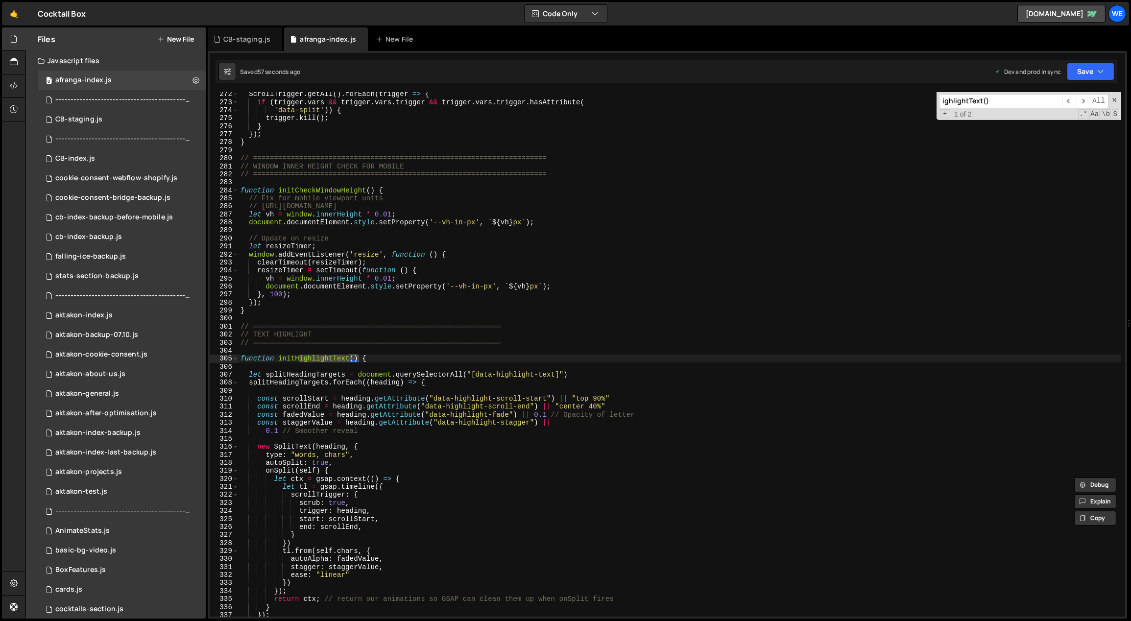
click at [480, 342] on div "ScrollTrigger . getAll ( ) . forEach ( trigger => { if ( trigger . vars && trig…" at bounding box center [681, 360] width 884 height 541
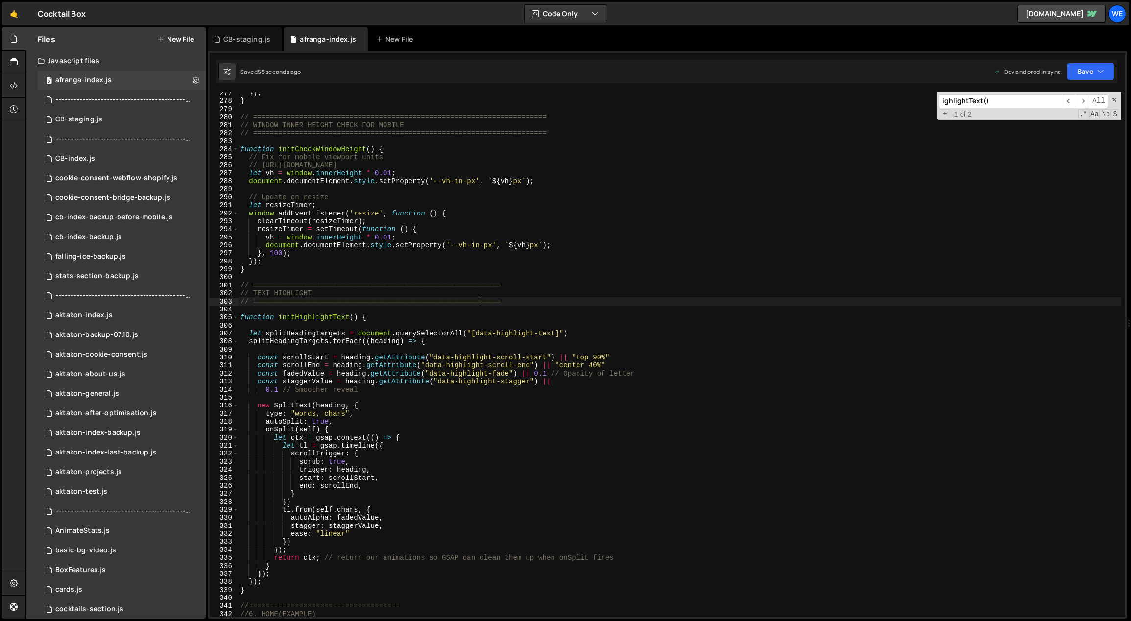
scroll to position [2345, 0]
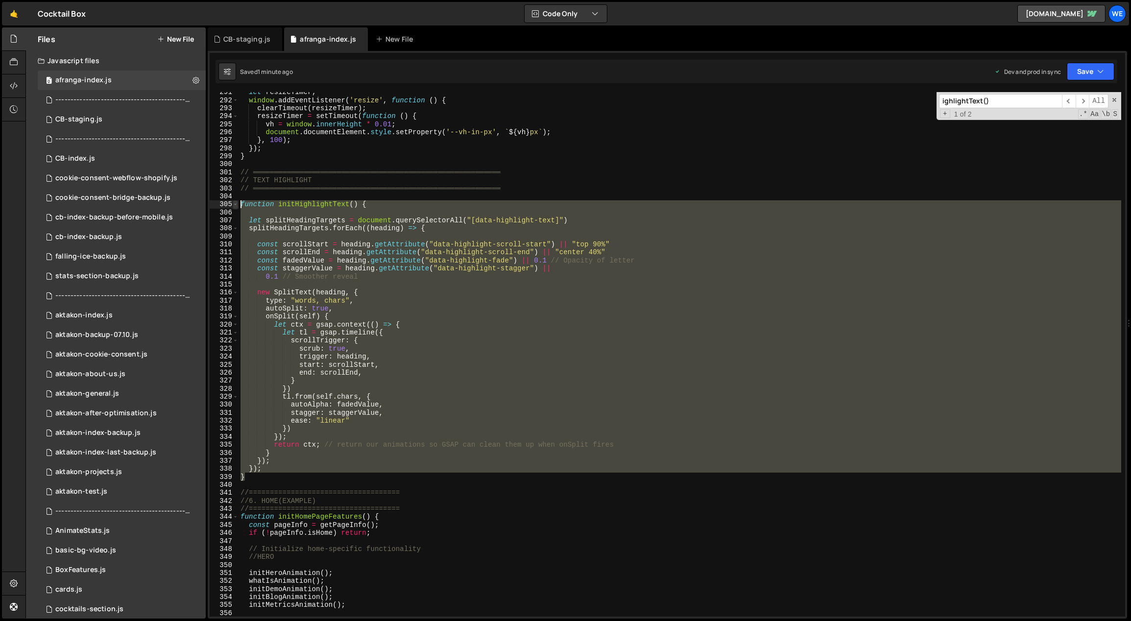
drag, startPoint x: 263, startPoint y: 379, endPoint x: 237, endPoint y: 204, distance: 176.9
click at [237, 204] on div "// ═══════════════════════════════════════════════════════════ 291 292 293 294 …" at bounding box center [668, 354] width 916 height 525
click at [507, 345] on div "let resizeTimer ; window . addEventListener ( 'resize' , function ( ) { clearTi…" at bounding box center [680, 354] width 883 height 525
type textarea "scrub: true,"
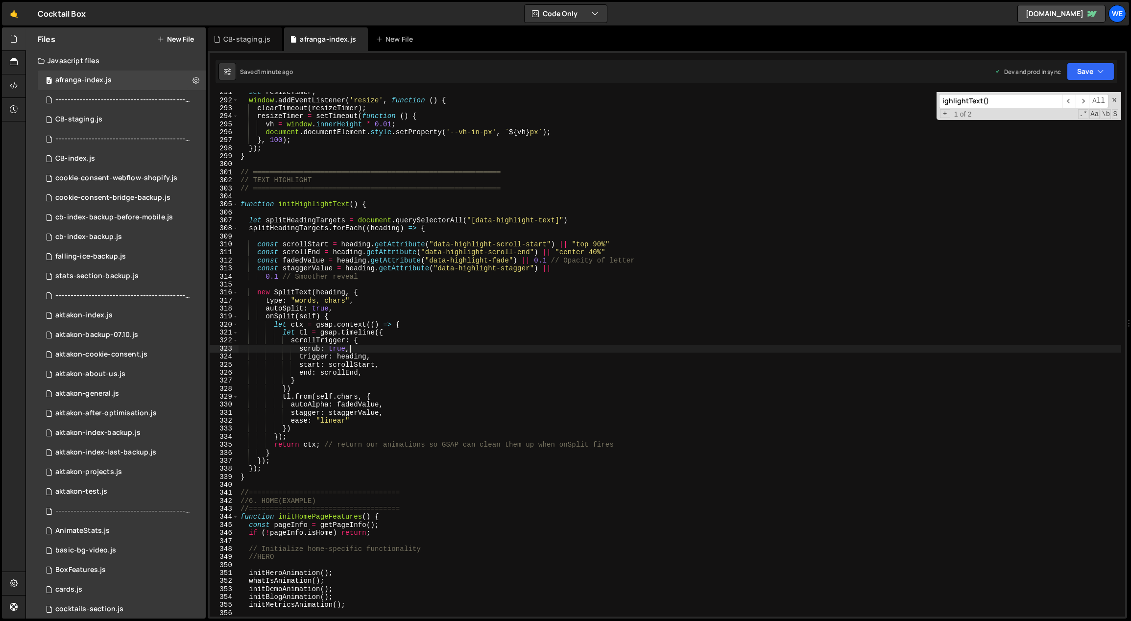
click at [407, 213] on div "let resizeTimer ; window . addEventListener ( 'resize' , function ( ) { clearTi…" at bounding box center [681, 358] width 884 height 541
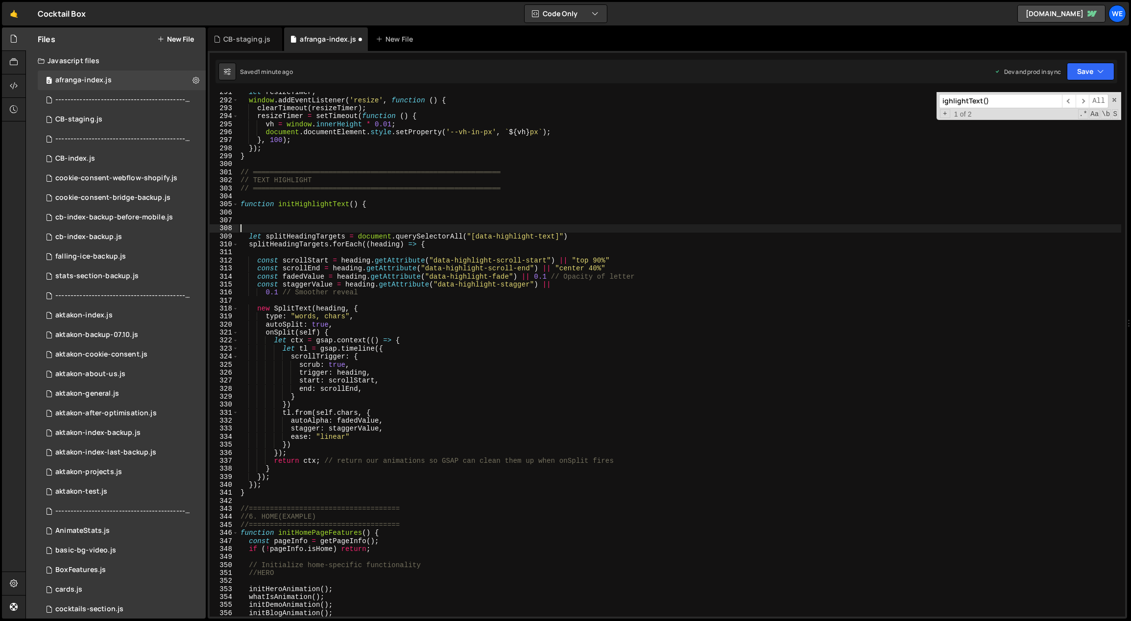
paste textarea "document.fonts.ready.then(() => {"
click at [276, 493] on div "let resizeTimer ; window . addEventListener ( 'resize' , function ( ) { clearTi…" at bounding box center [681, 358] width 884 height 541
type textarea "}"
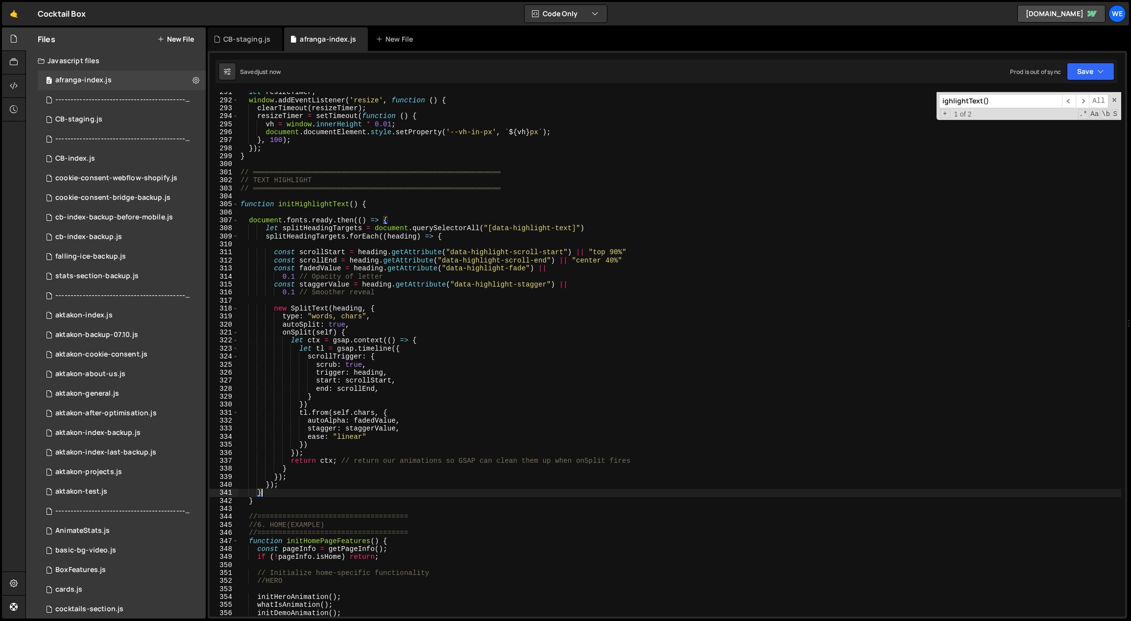
drag, startPoint x: 263, startPoint y: 493, endPoint x: 256, endPoint y: 492, distance: 7.0
click at [257, 492] on div "let resizeTimer ; window . addEventListener ( 'resize' , function ( ) { clearTi…" at bounding box center [681, 358] width 884 height 541
paste textarea "});"
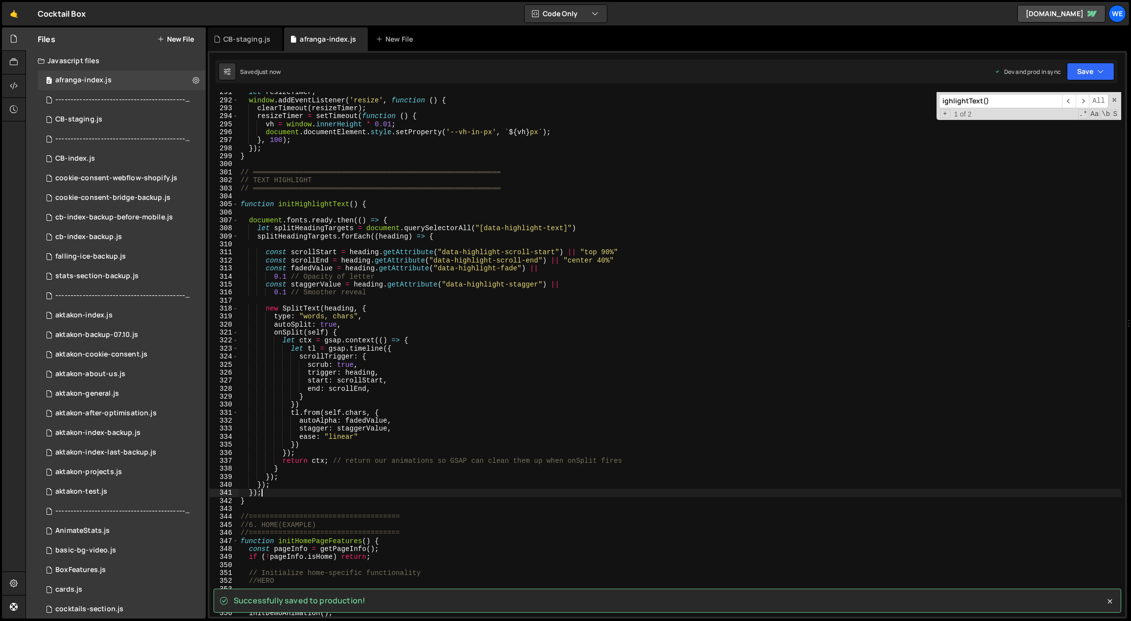
click at [388, 218] on div "let resizeTimer ; window . addEventListener ( 'resize' , function ( ) { clearTi…" at bounding box center [681, 358] width 884 height 541
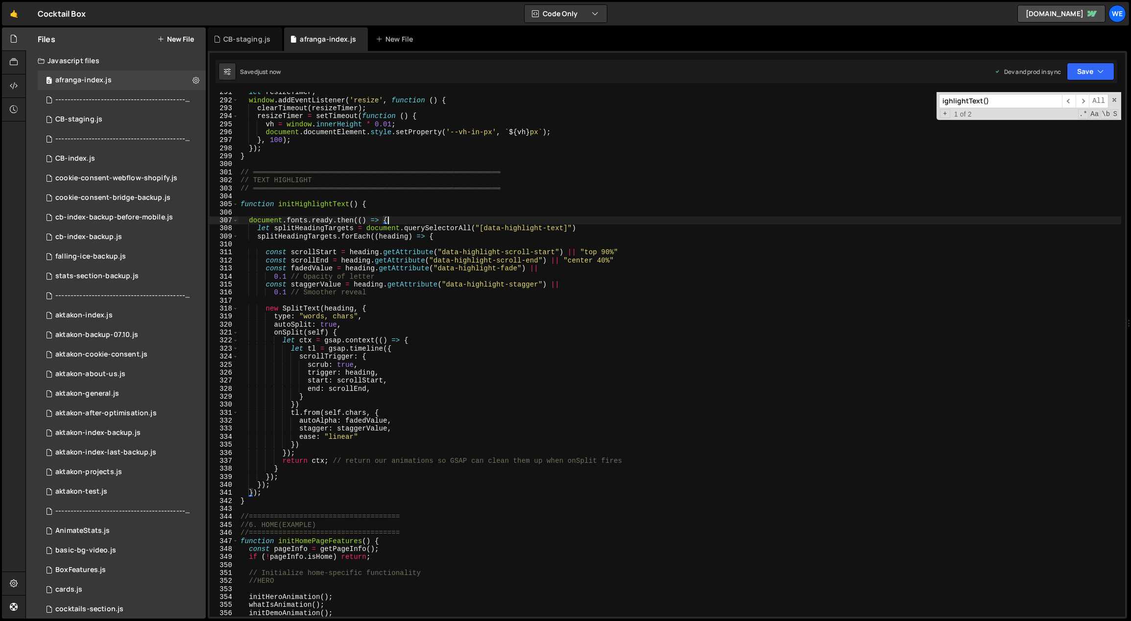
click at [355, 221] on div "let resizeTimer ; window . addEventListener ( 'resize' , function ( ) { clearTi…" at bounding box center [681, 358] width 884 height 541
click at [316, 479] on div "let resizeTimer ; window . addEventListener ( 'resize' , function ( ) { clearTi…" at bounding box center [681, 358] width 884 height 541
click at [315, 485] on div "let resizeTimer ; window . addEventListener ( 'resize' , function ( ) { clearTi…" at bounding box center [681, 358] width 884 height 541
type textarea "});"
